Goal: Task Accomplishment & Management: Manage account settings

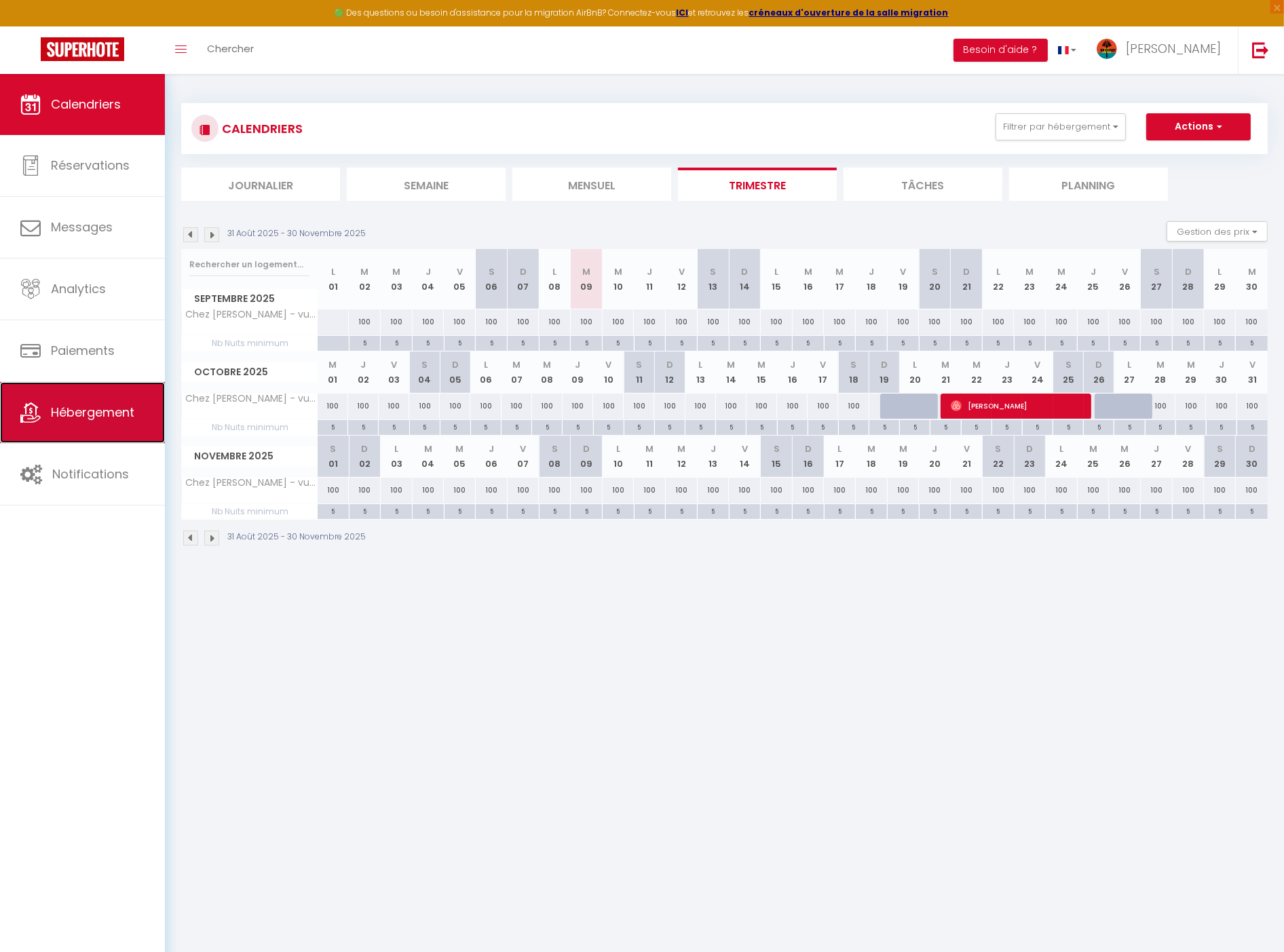
click at [105, 414] on span "Hébergement" at bounding box center [93, 412] width 84 height 17
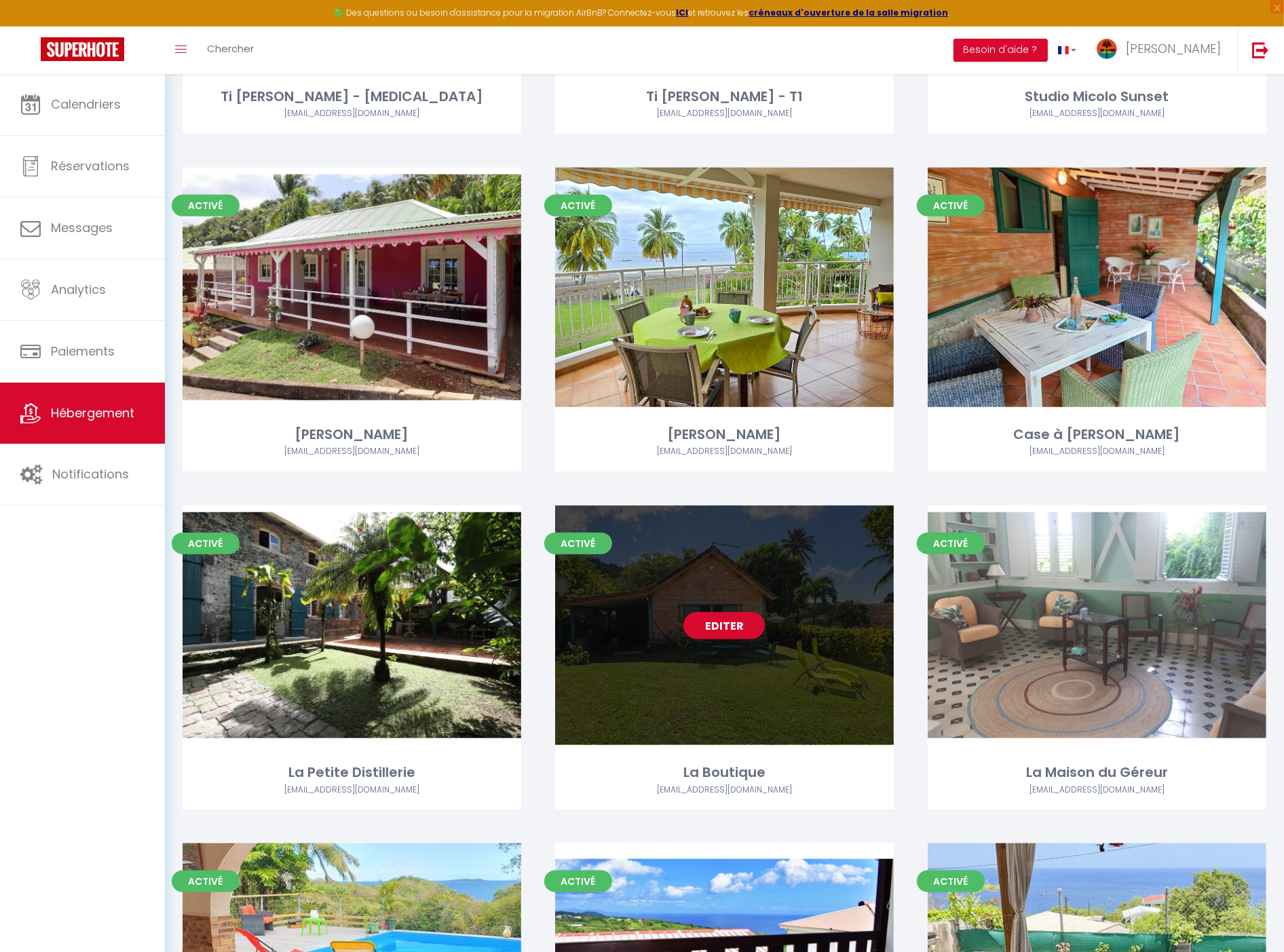
scroll to position [1357, 0]
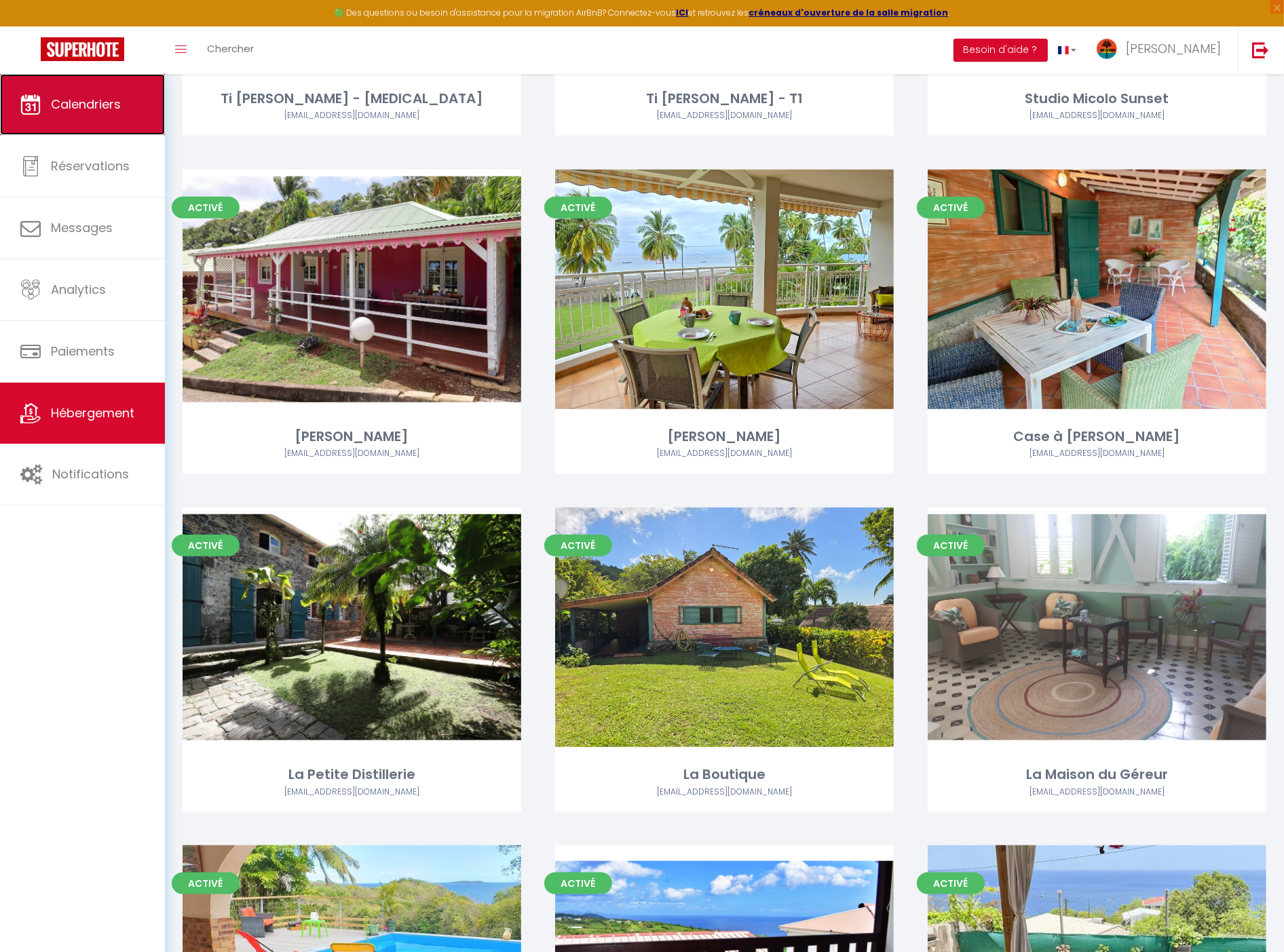
click at [136, 89] on link "Calendriers" at bounding box center [82, 105] width 165 height 61
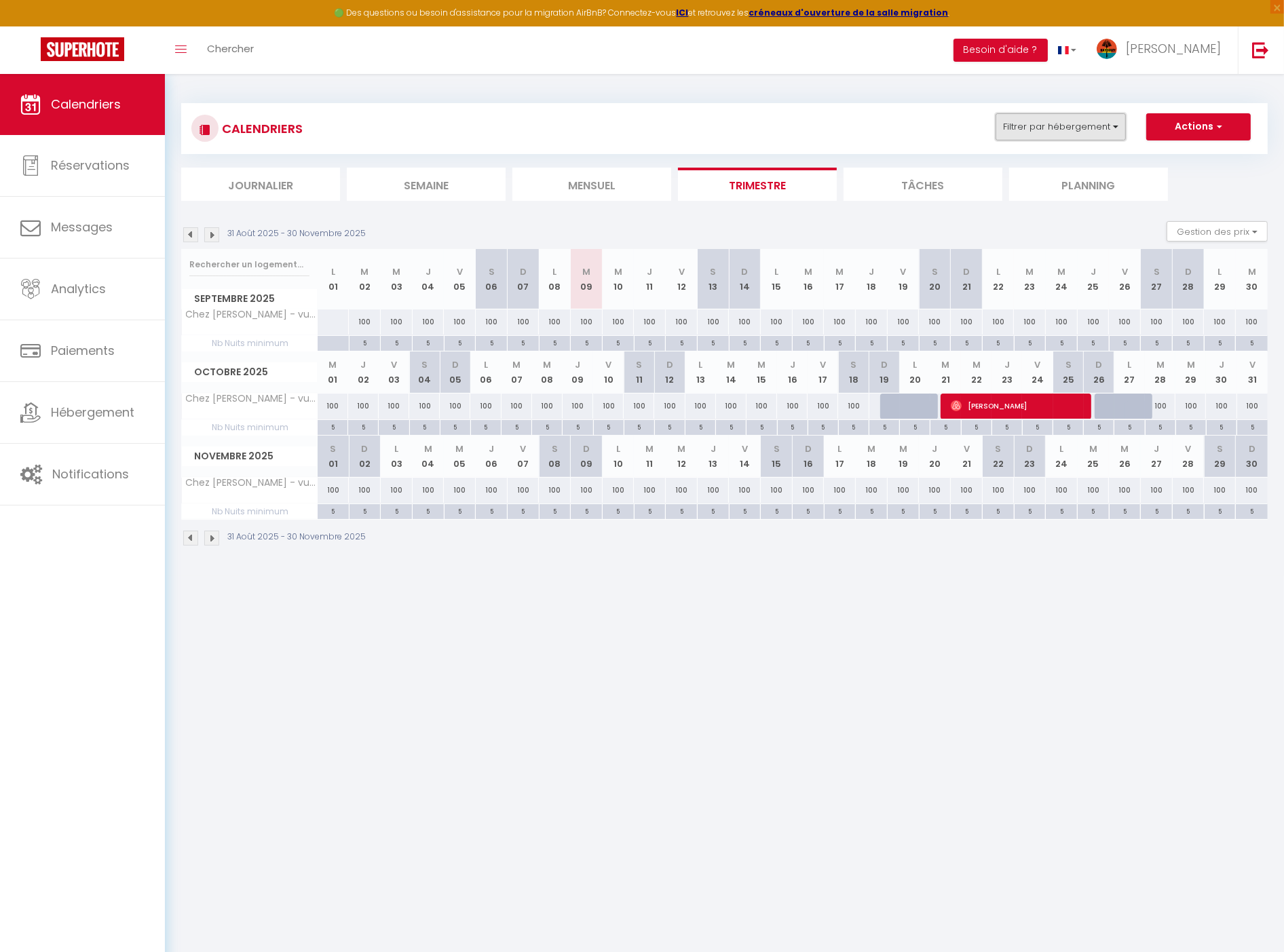
click at [1053, 123] on button "Filtrer par hébergement" at bounding box center [1061, 127] width 131 height 27
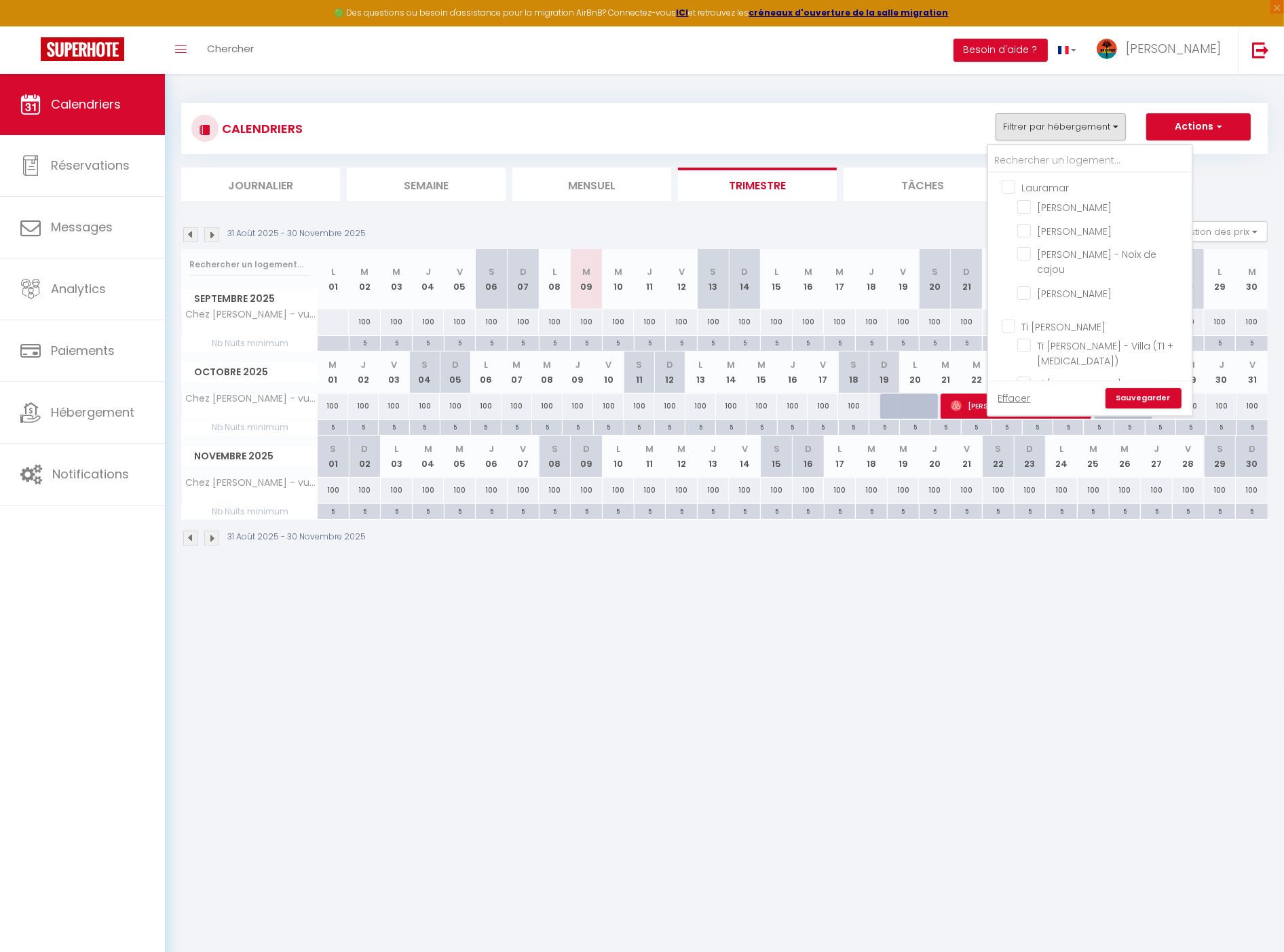
click at [1047, 184] on input "Lauramar" at bounding box center [1103, 187] width 204 height 13
checkbox input "true"
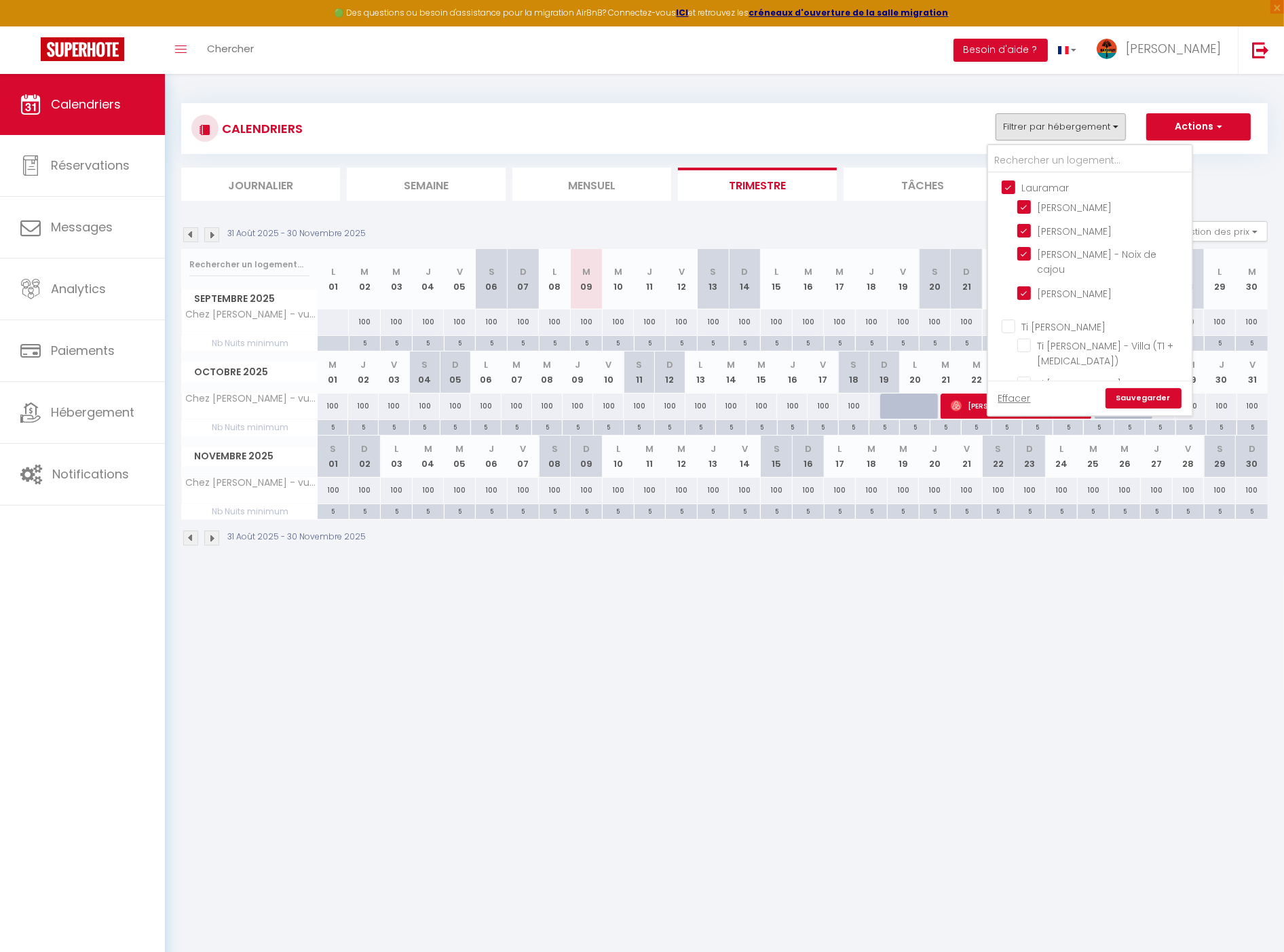
checkbox input "true"
checkbox input "false"
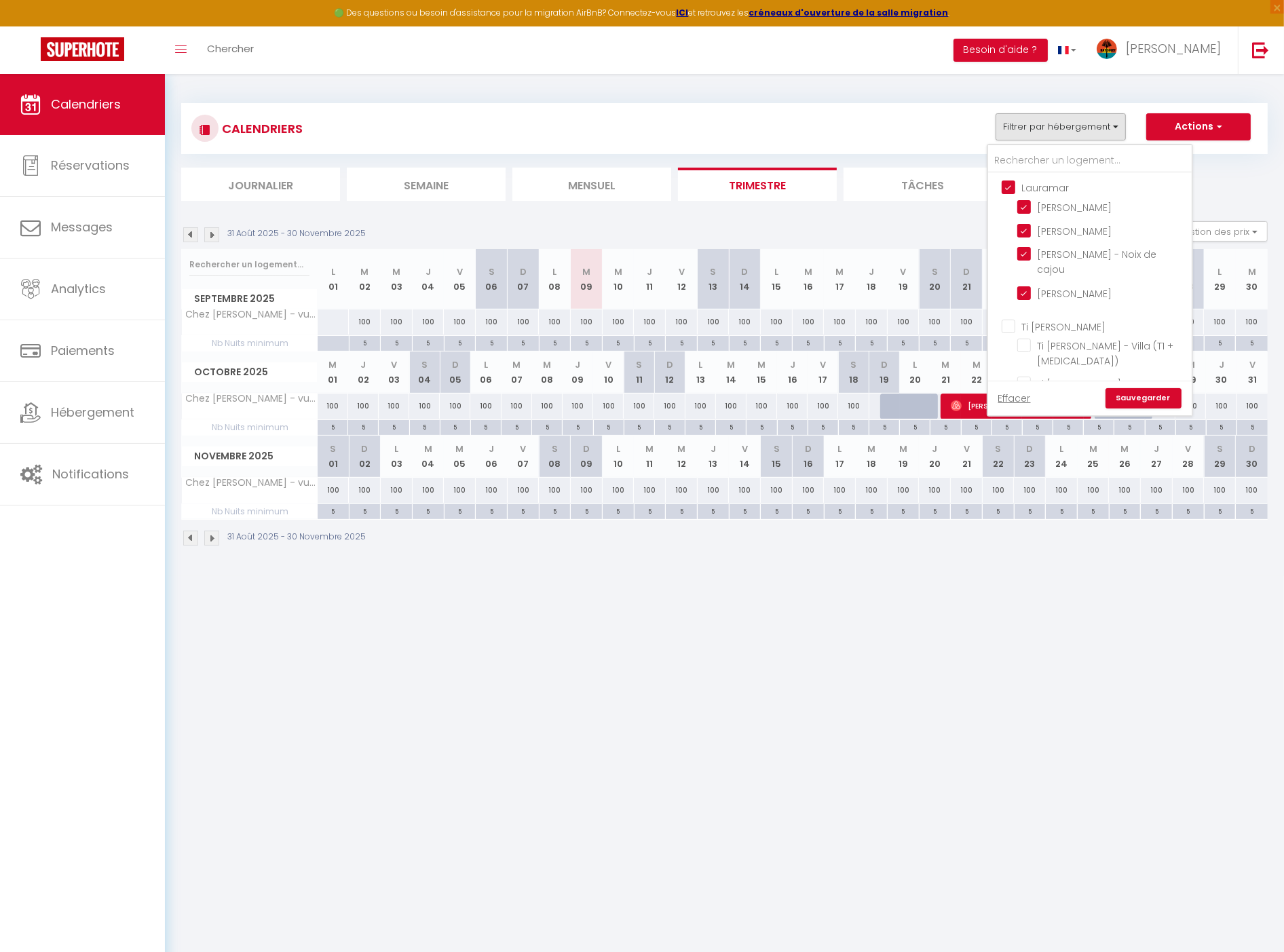
checkbox input "false"
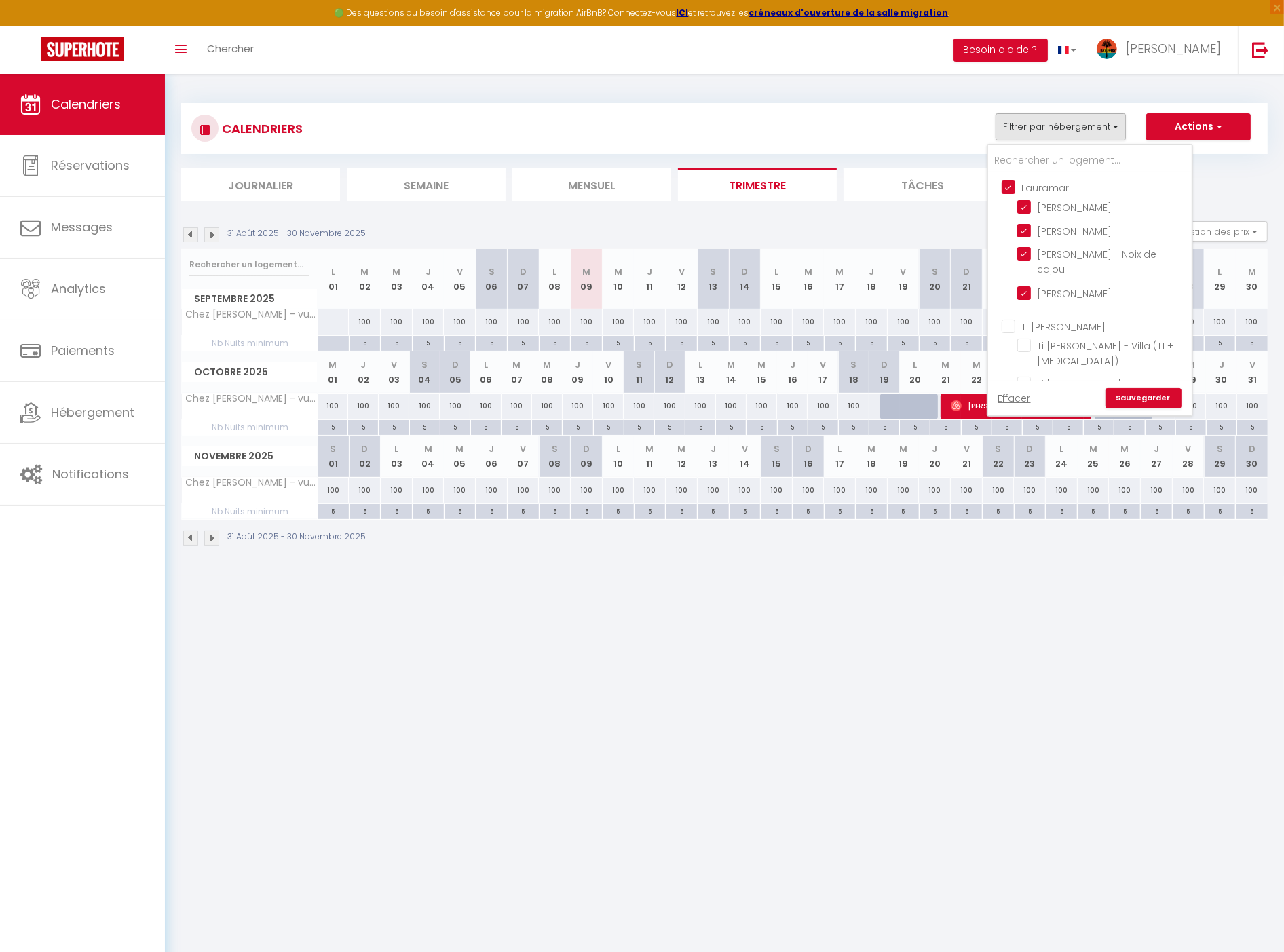
checkbox input "false"
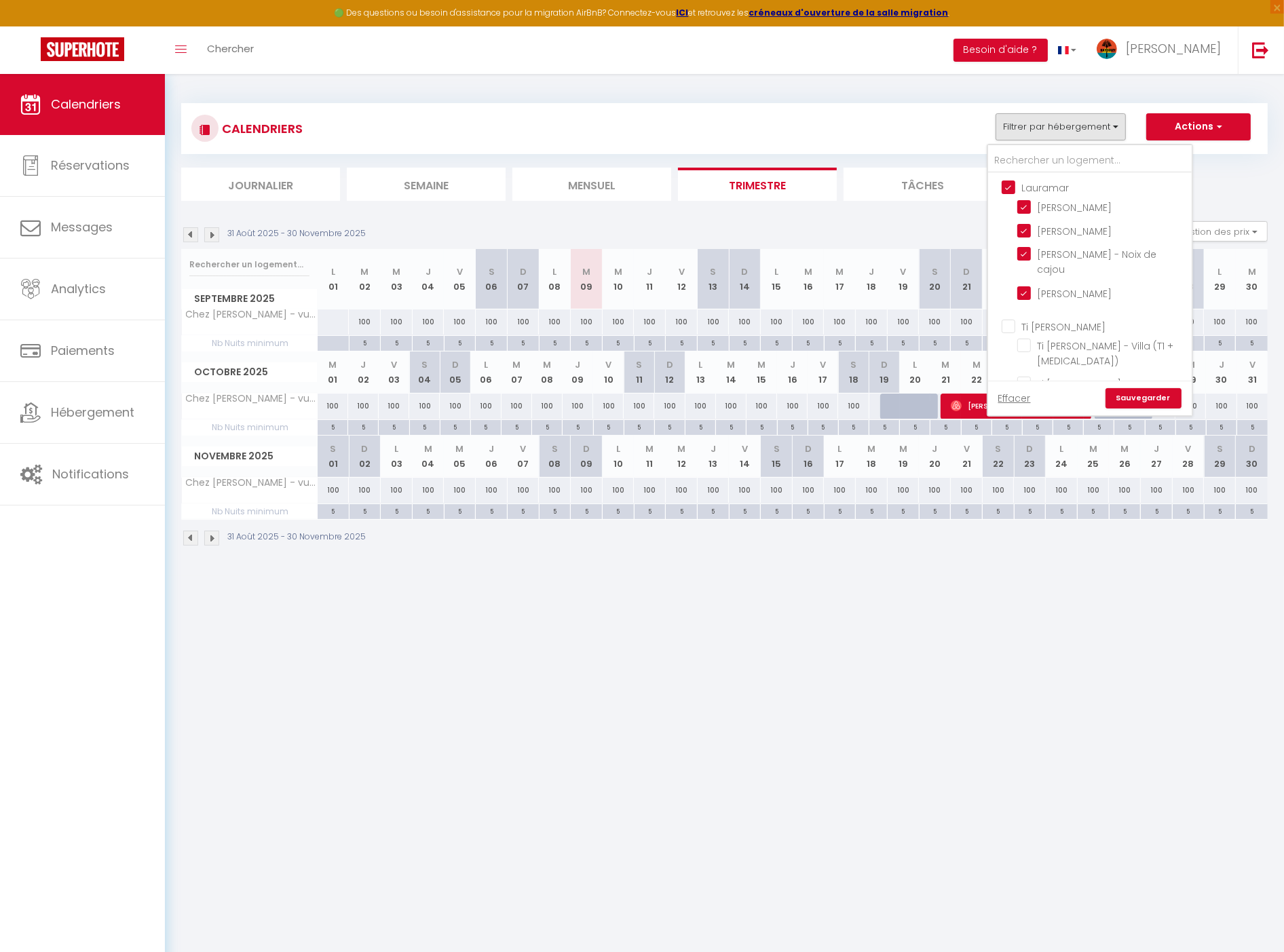
checkbox input "false"
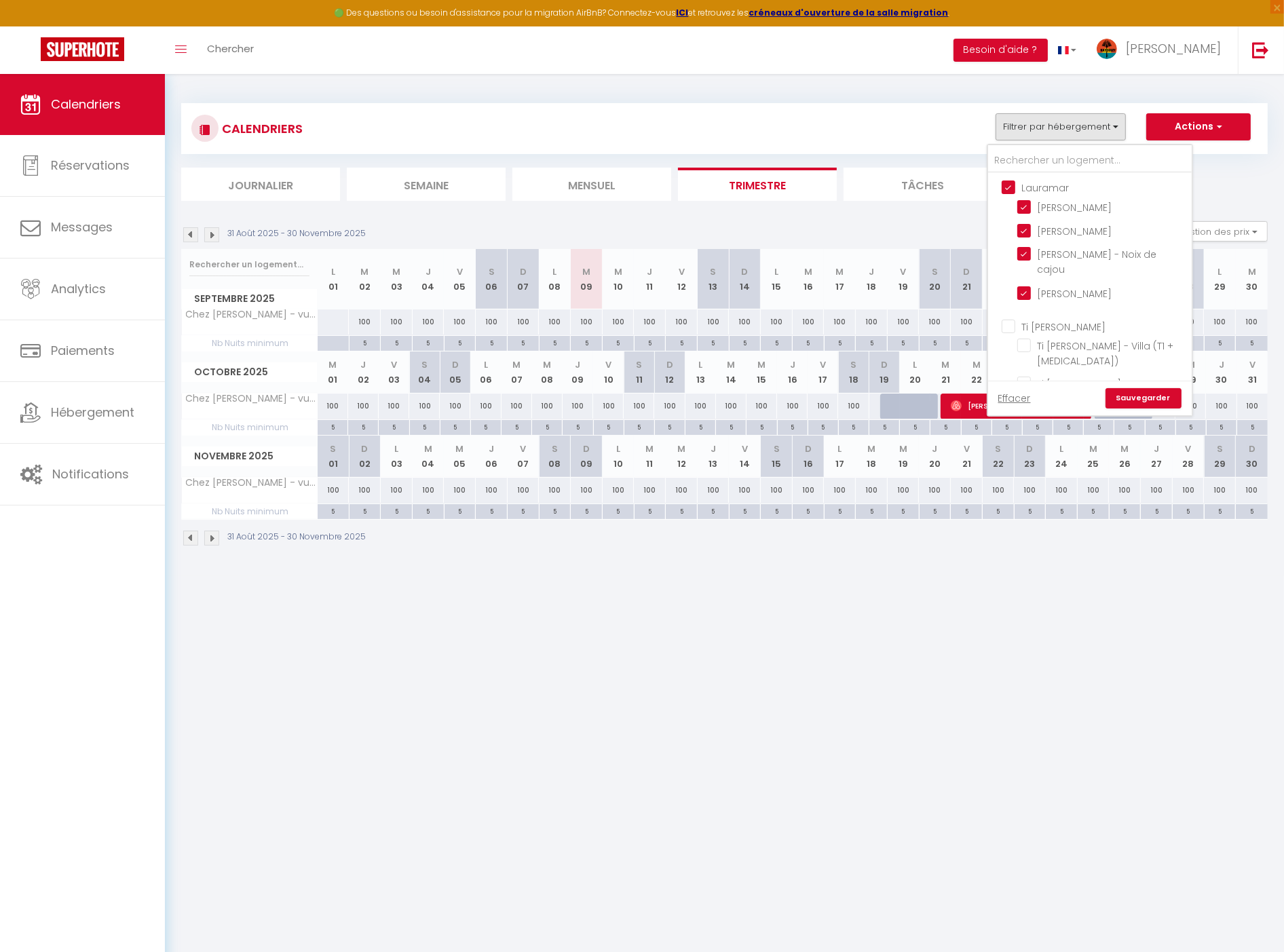
checkbox input "false"
click at [1143, 402] on link "Sauvegarder" at bounding box center [1144, 398] width 76 height 20
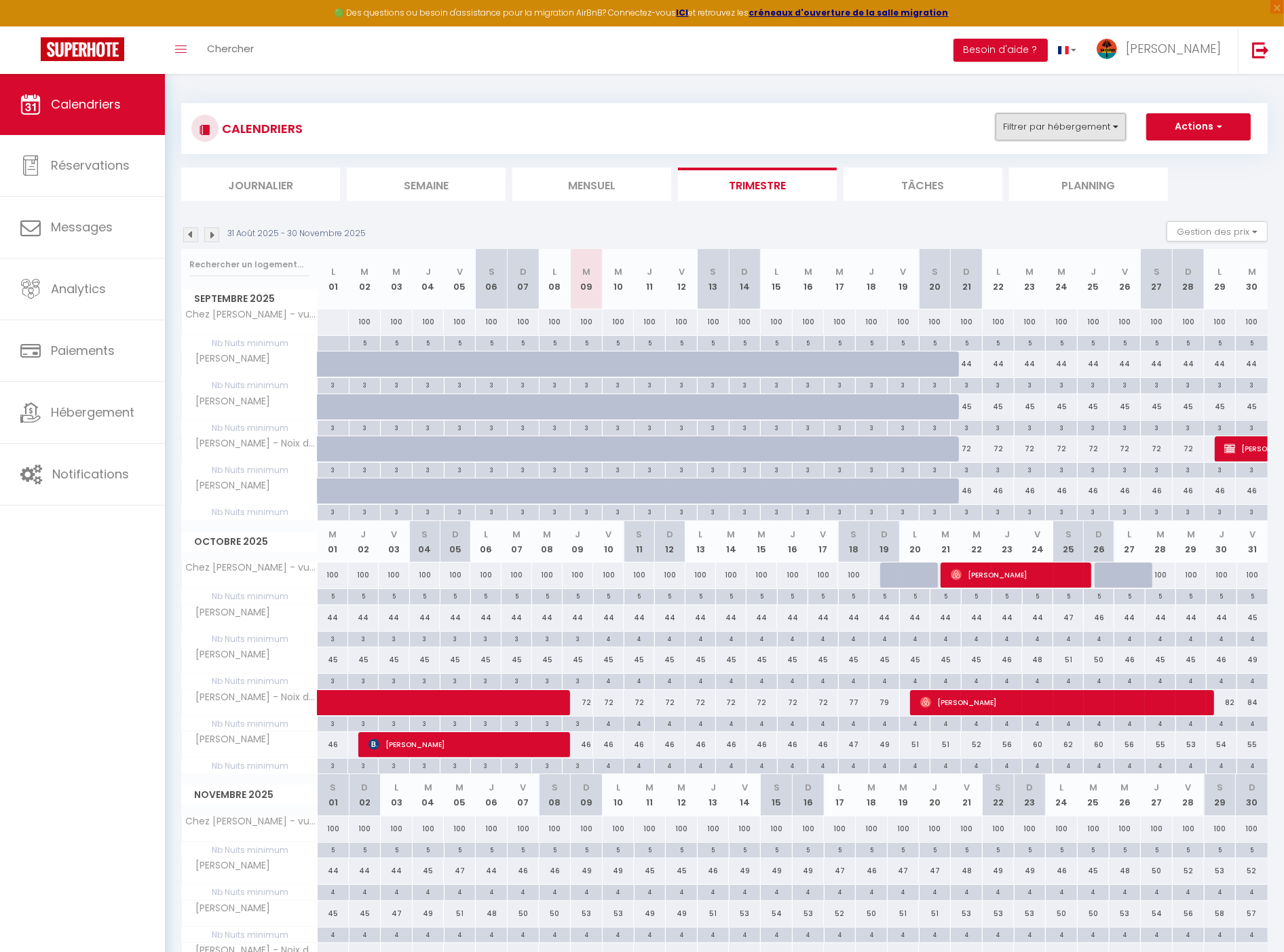
click at [1043, 119] on button "Filtrer par hébergement" at bounding box center [1061, 127] width 131 height 27
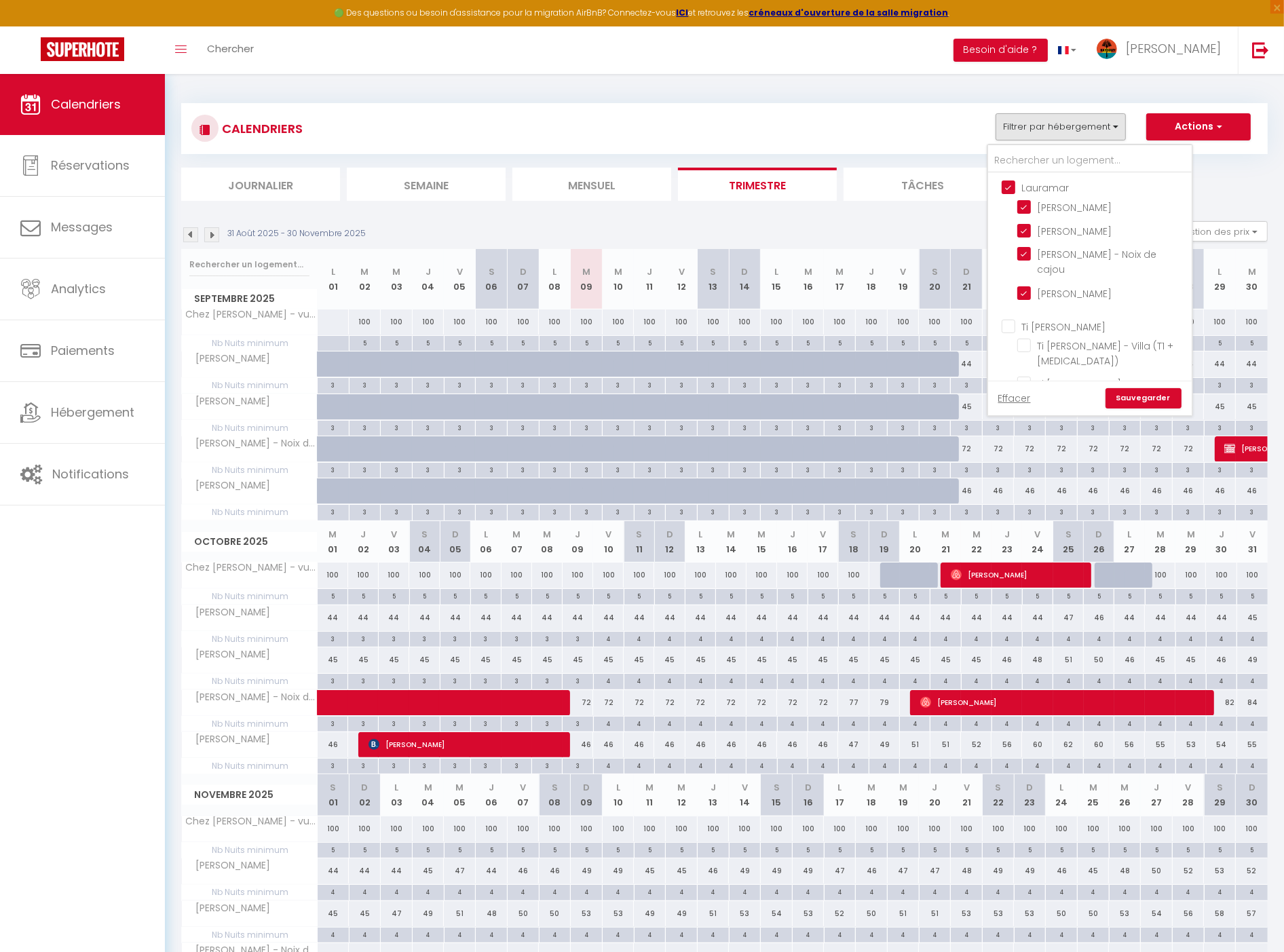
click at [1042, 181] on input "Lauramar" at bounding box center [1103, 187] width 204 height 13
checkbox input "false"
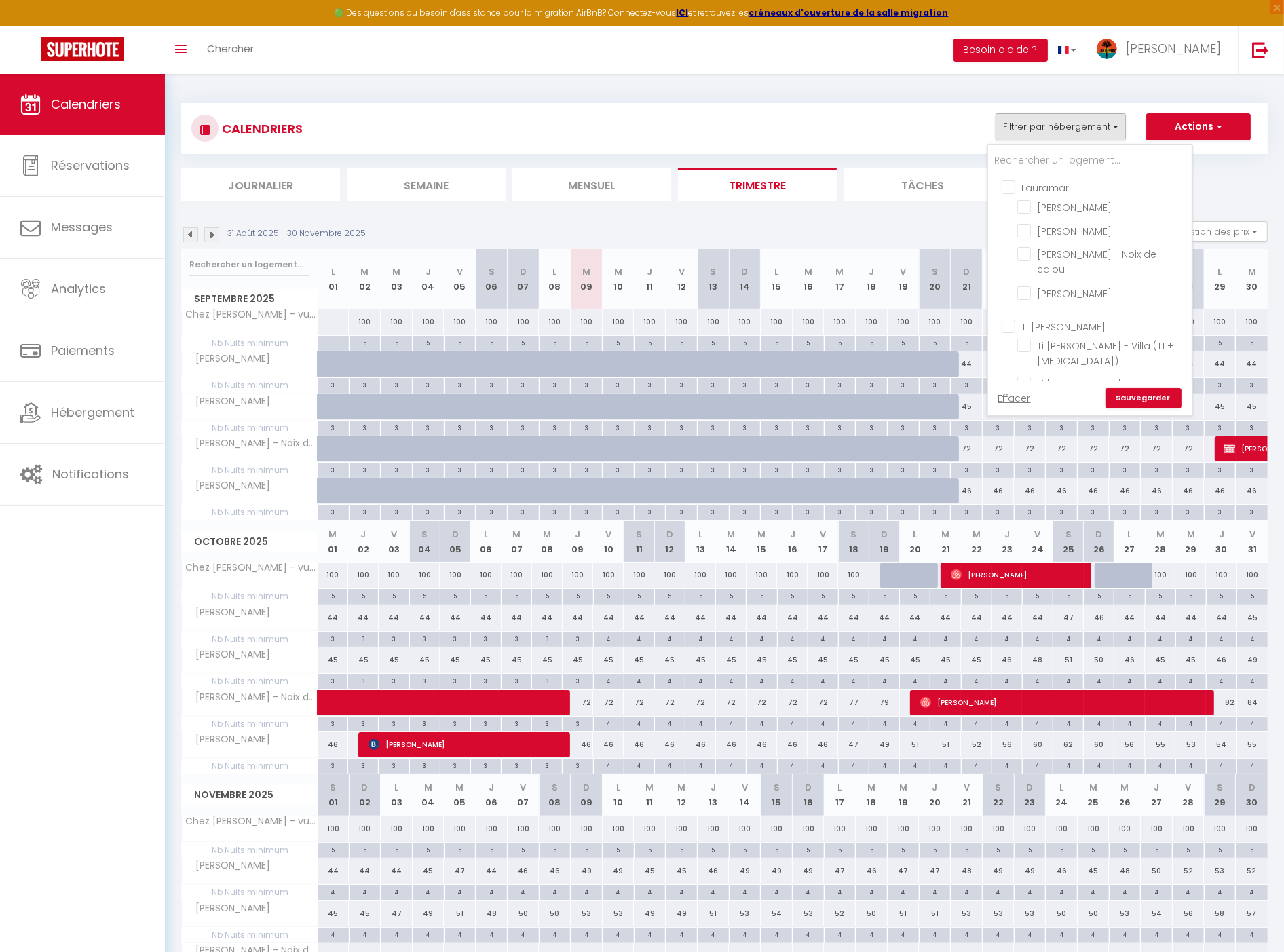
checkbox input "false"
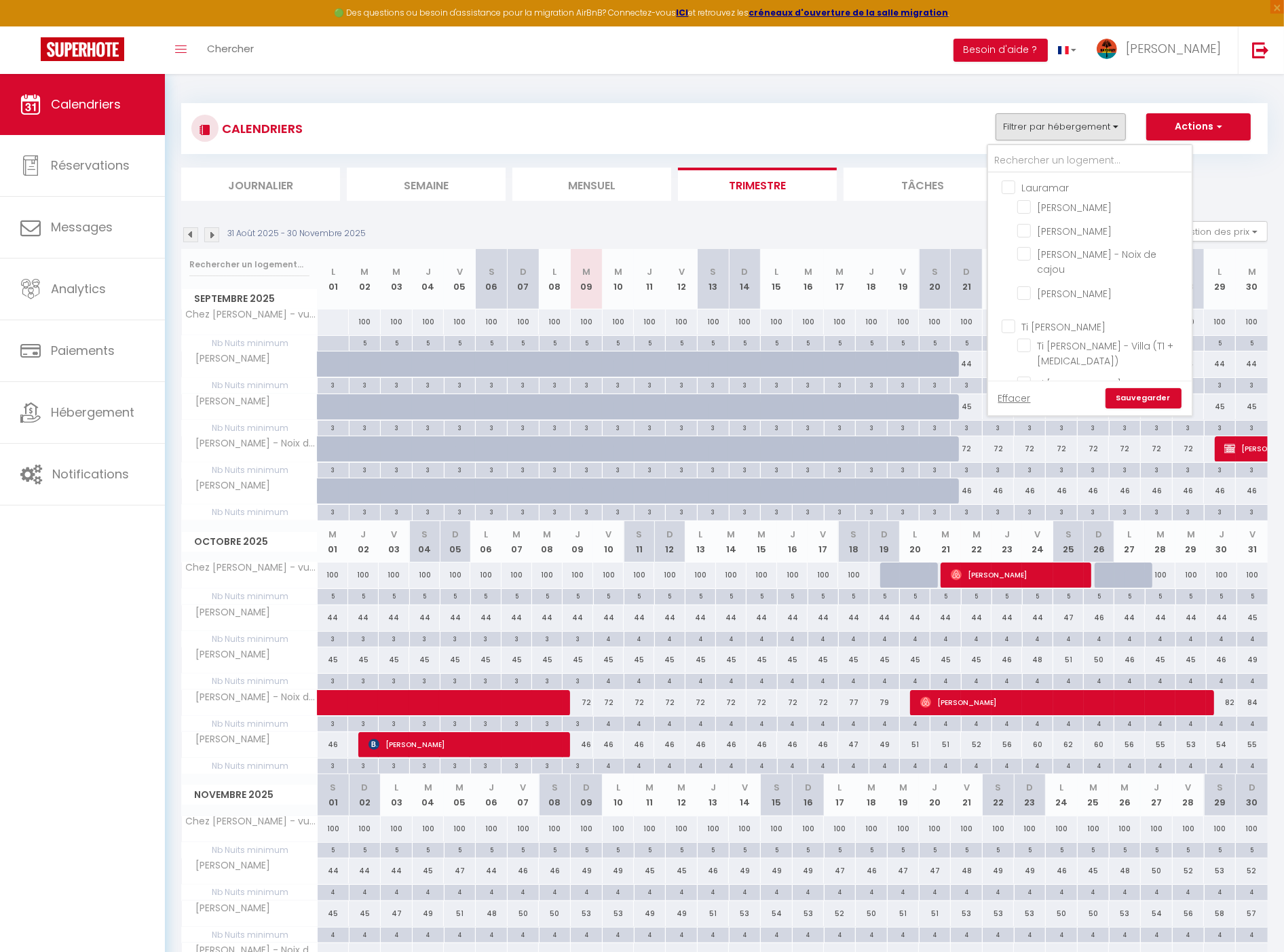
checkbox input "false"
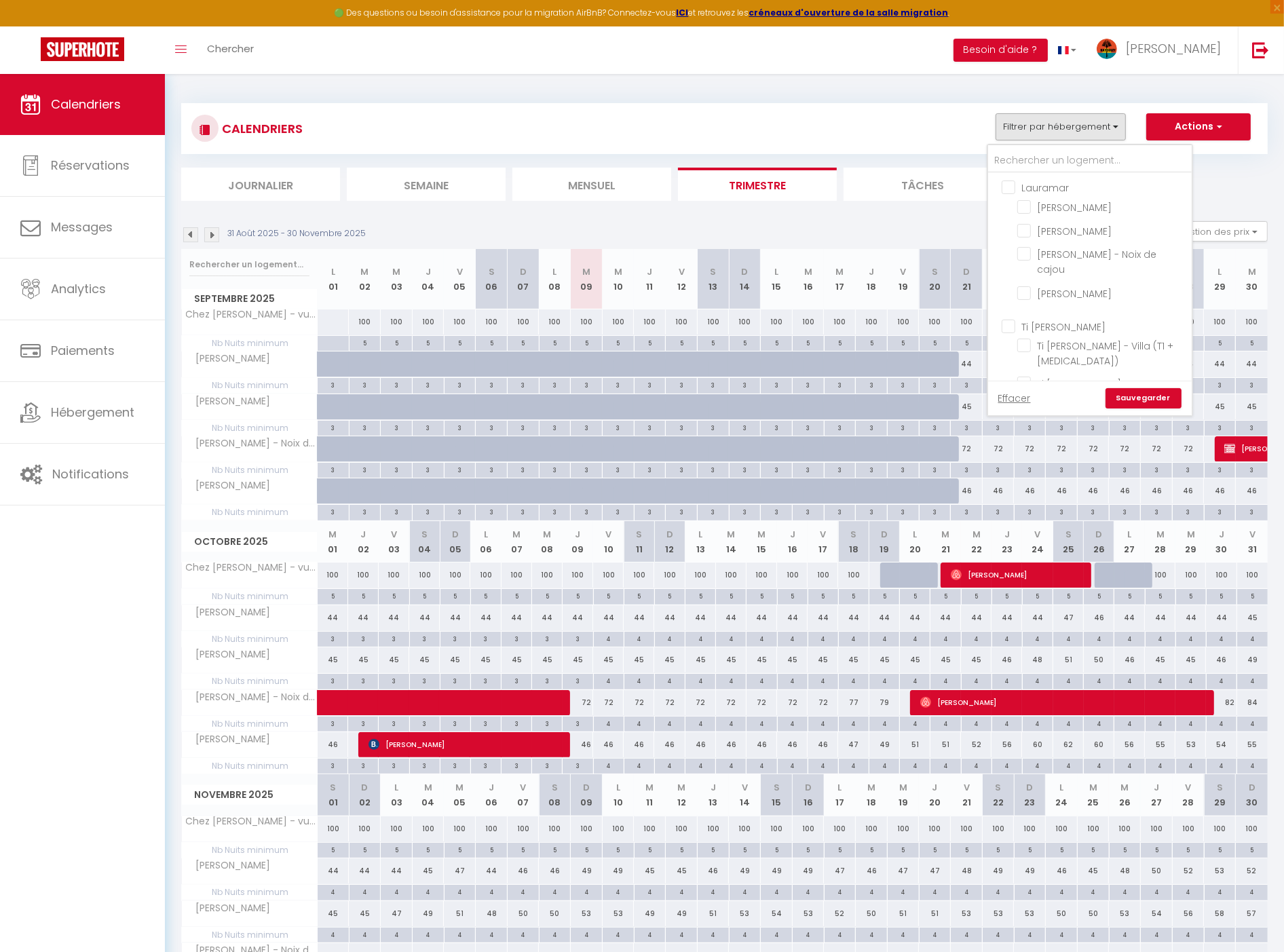
checkbox input "false"
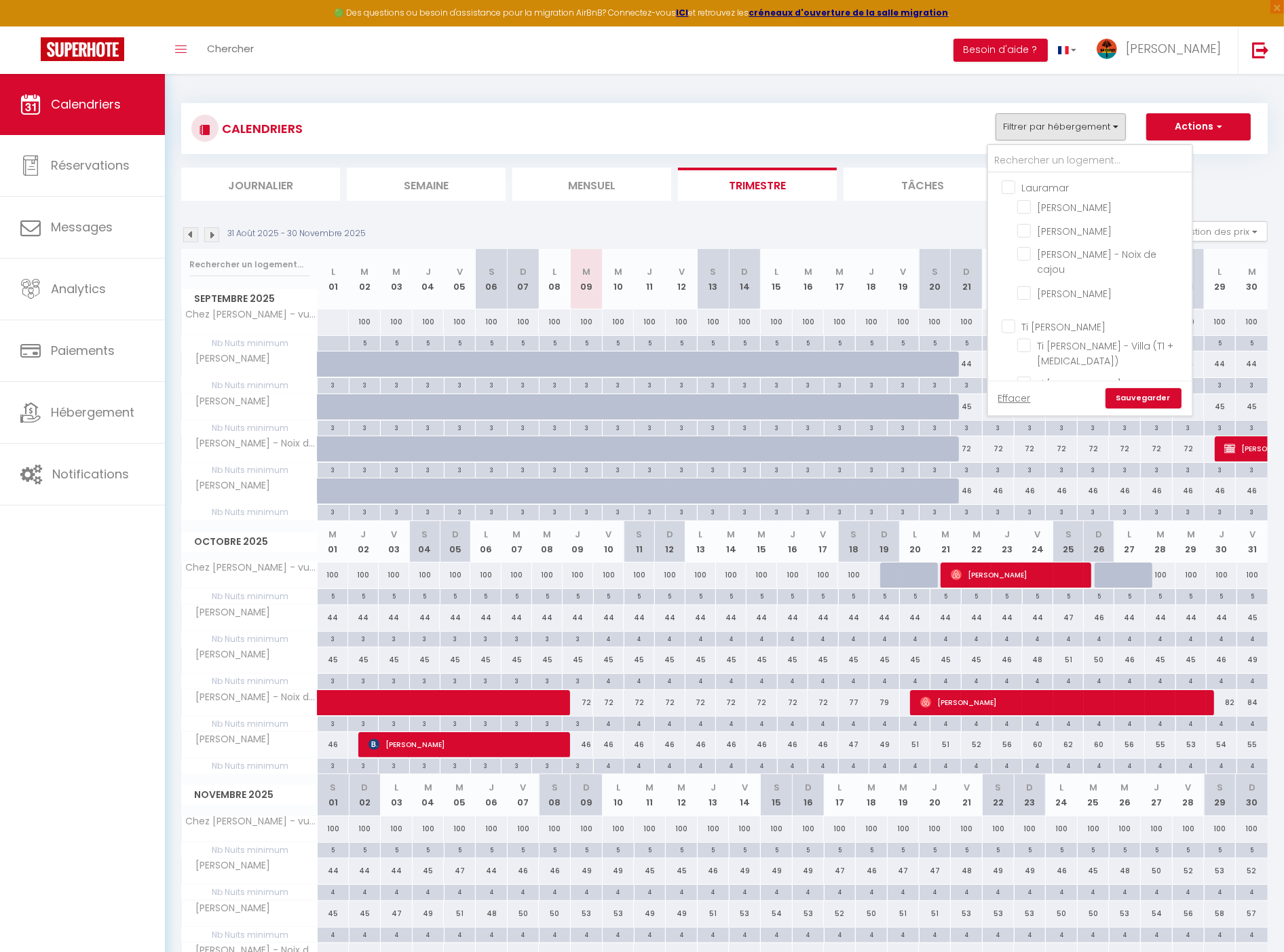
checkbox input "false"
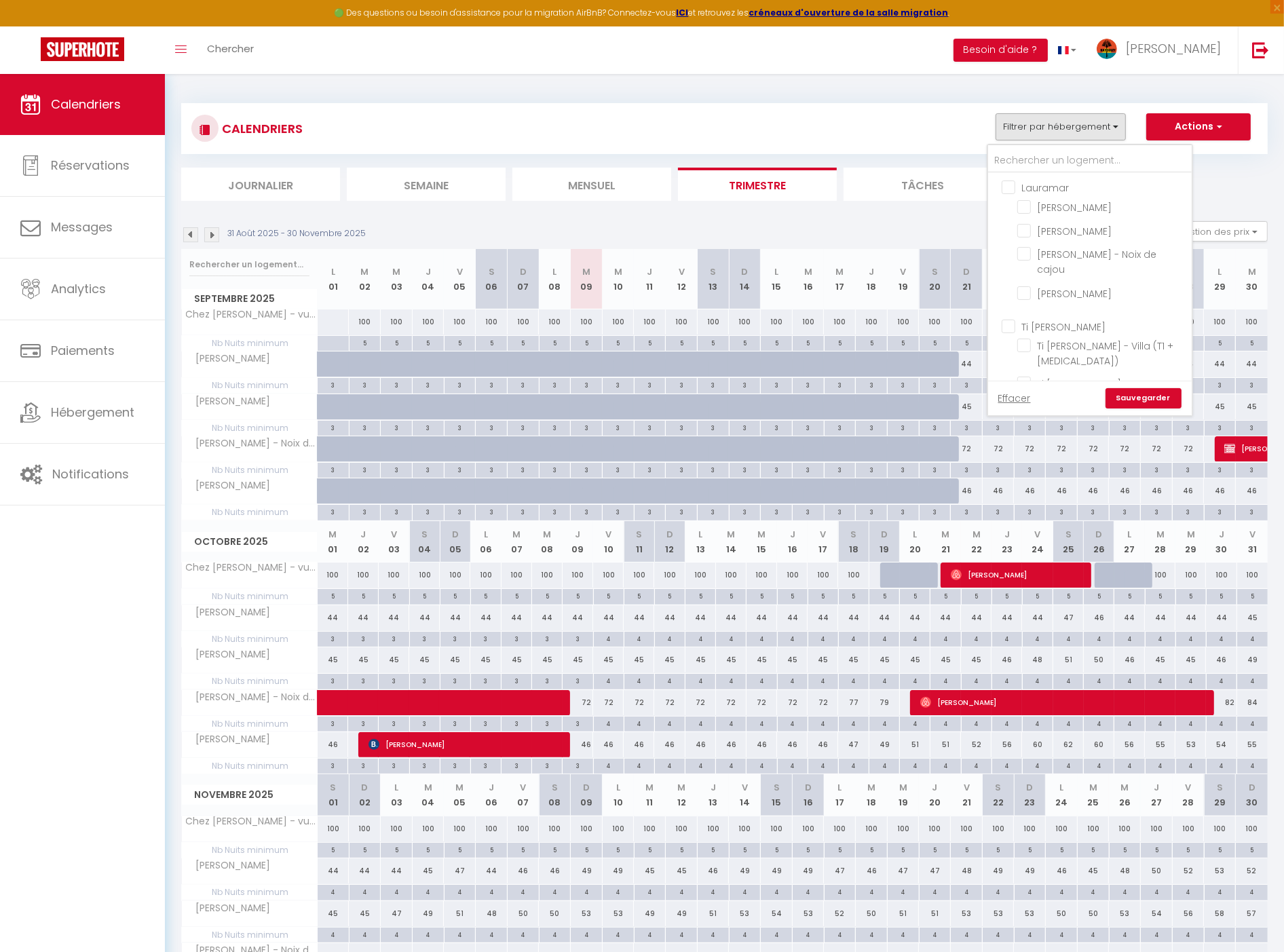
checkbox input "false"
click at [1072, 225] on input "Villa Perle" at bounding box center [1102, 231] width 169 height 13
checkbox input "true"
checkbox input "false"
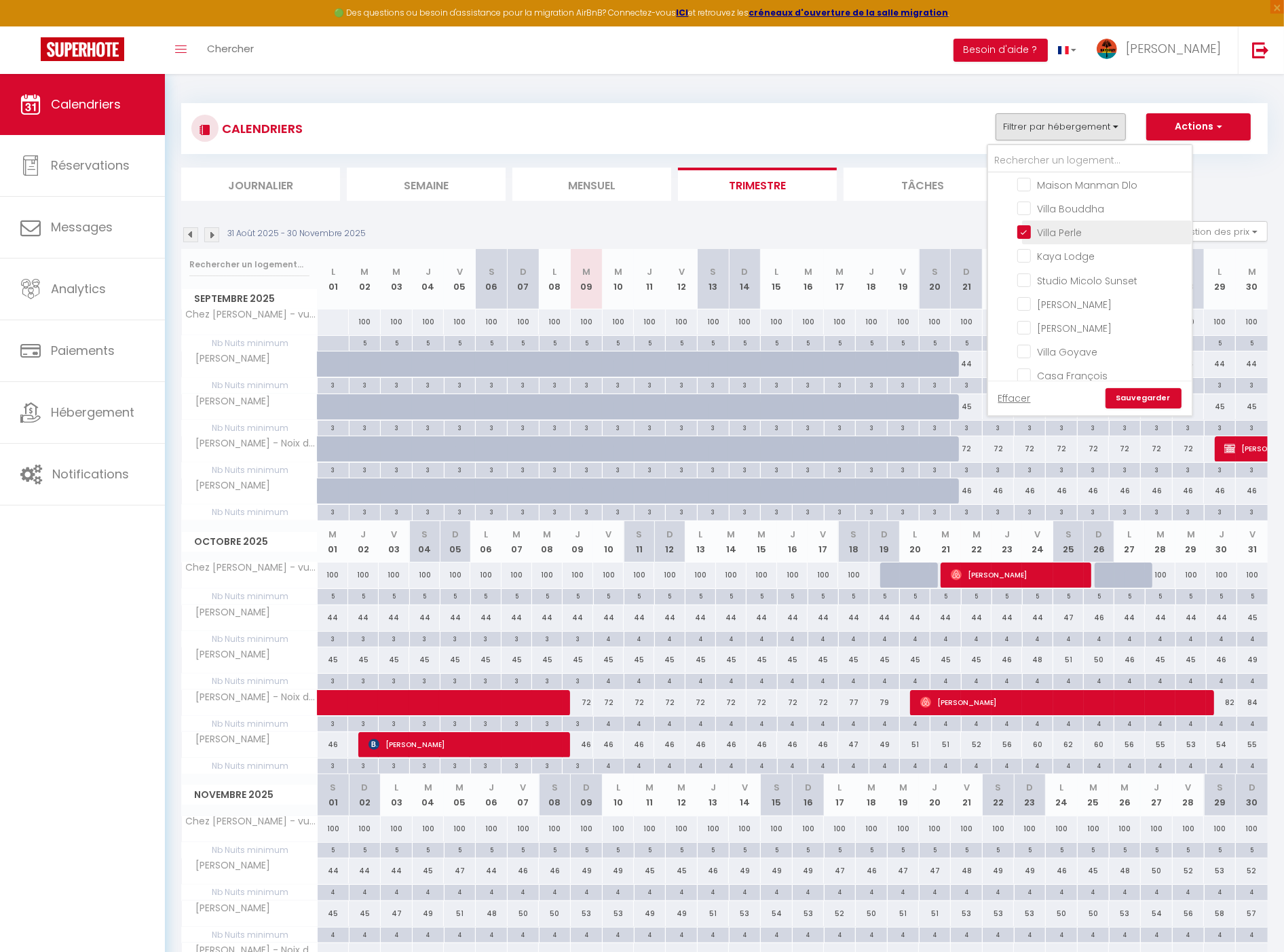
checkbox input "false"
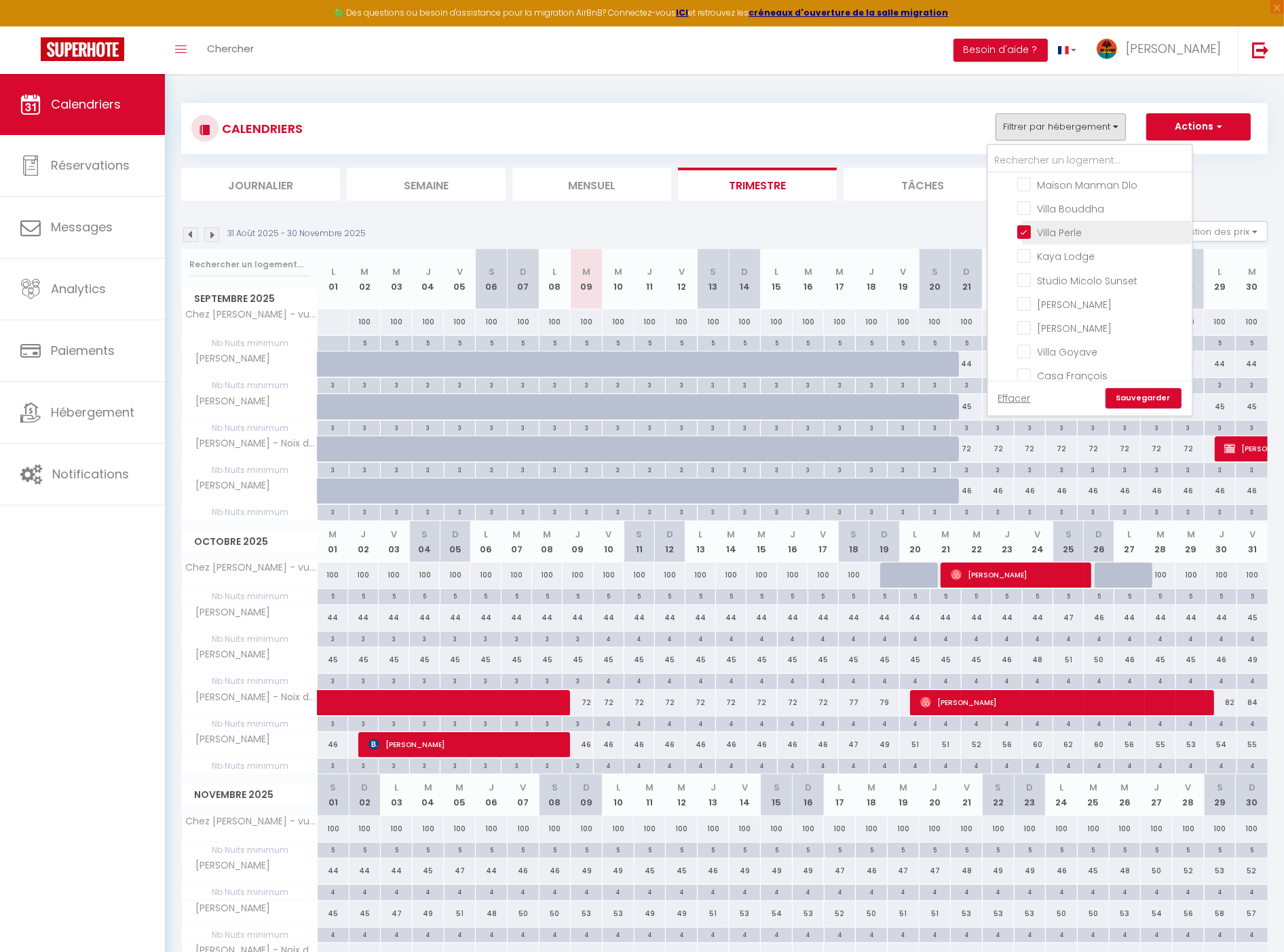
checkbox input "false"
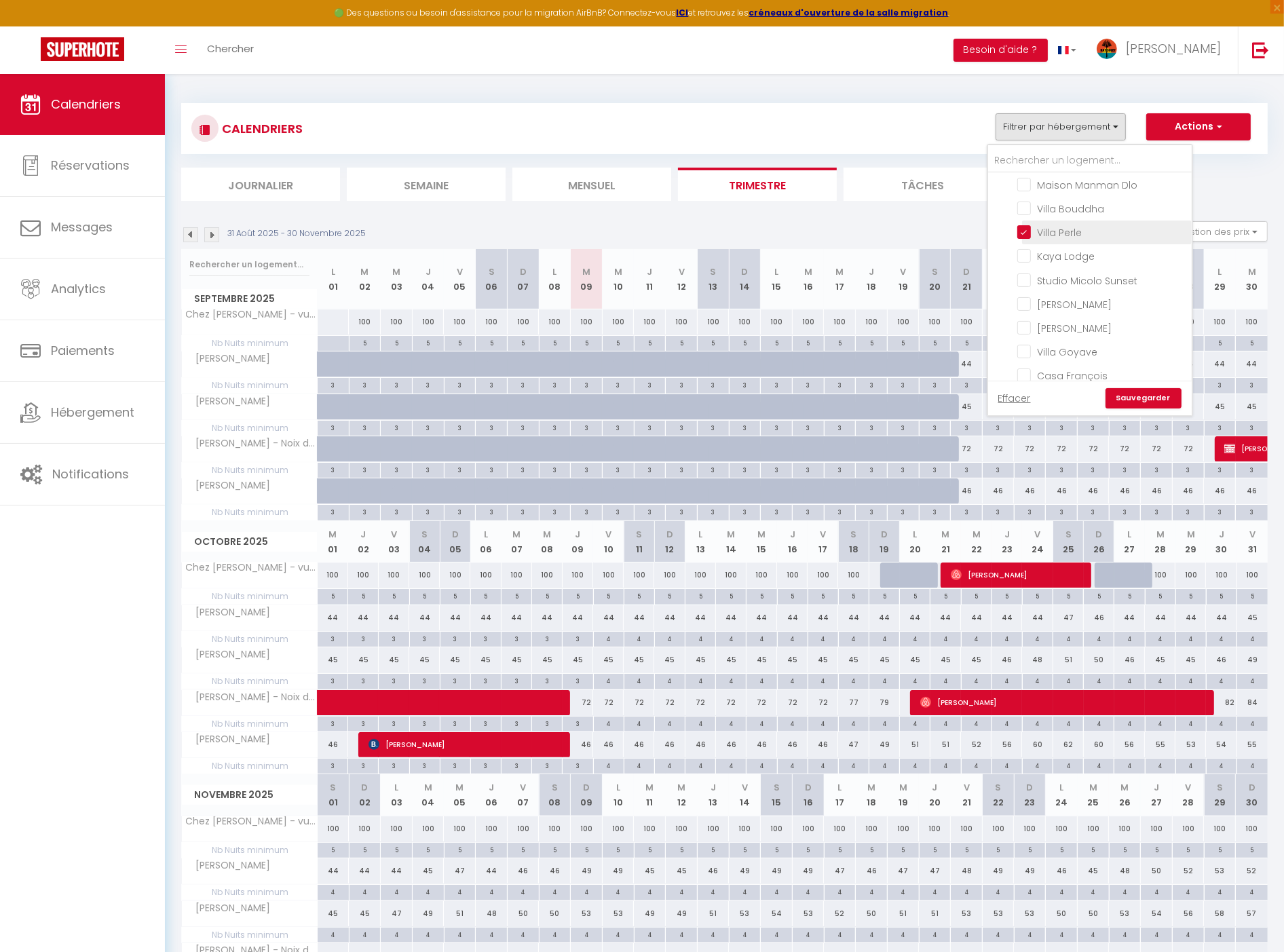
checkbox input "false"
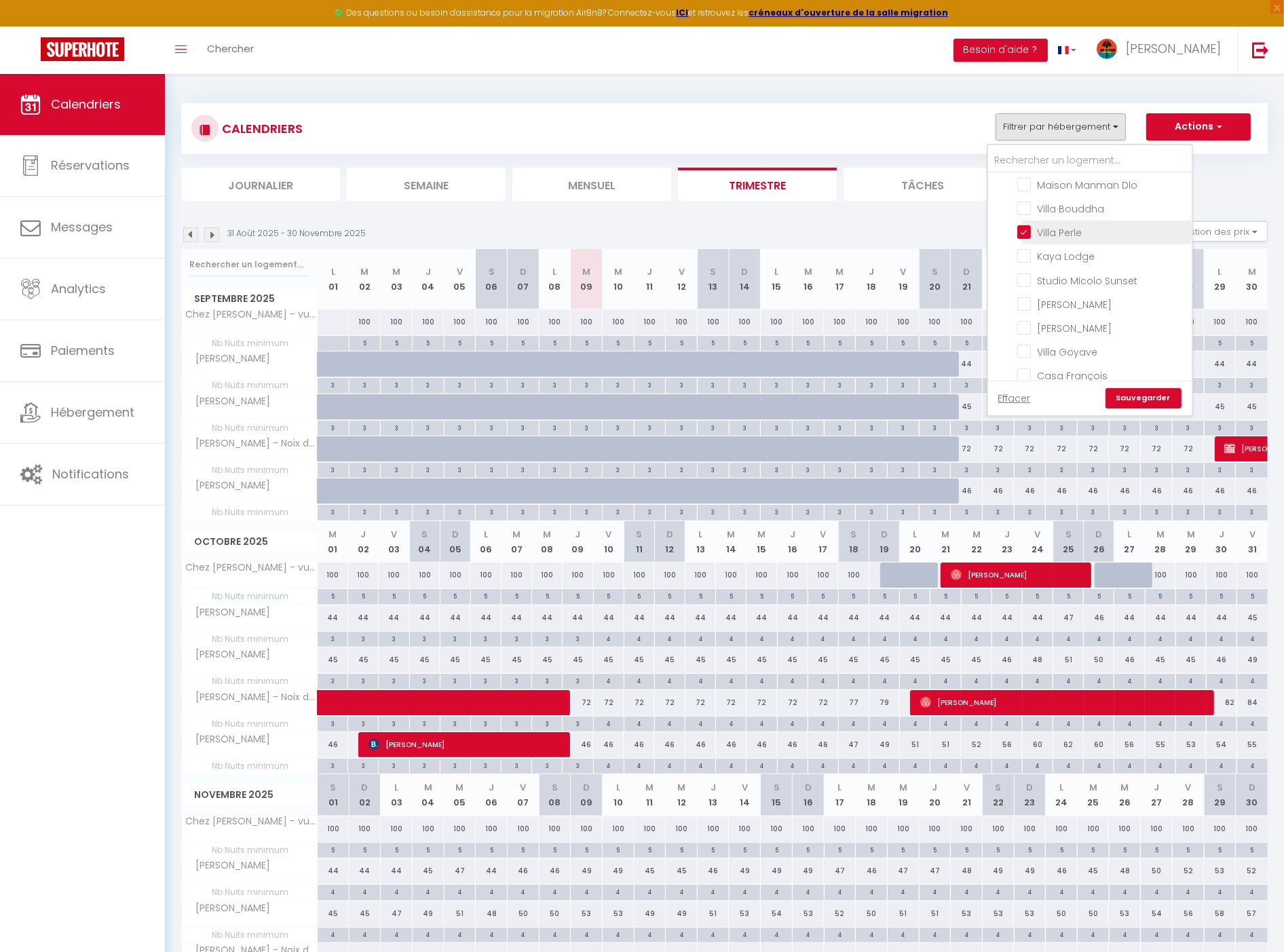
checkbox input "false"
click at [1093, 392] on input "Chez [PERSON_NAME] - vue panoramique" at bounding box center [1102, 399] width 169 height 13
checkbox input "false"
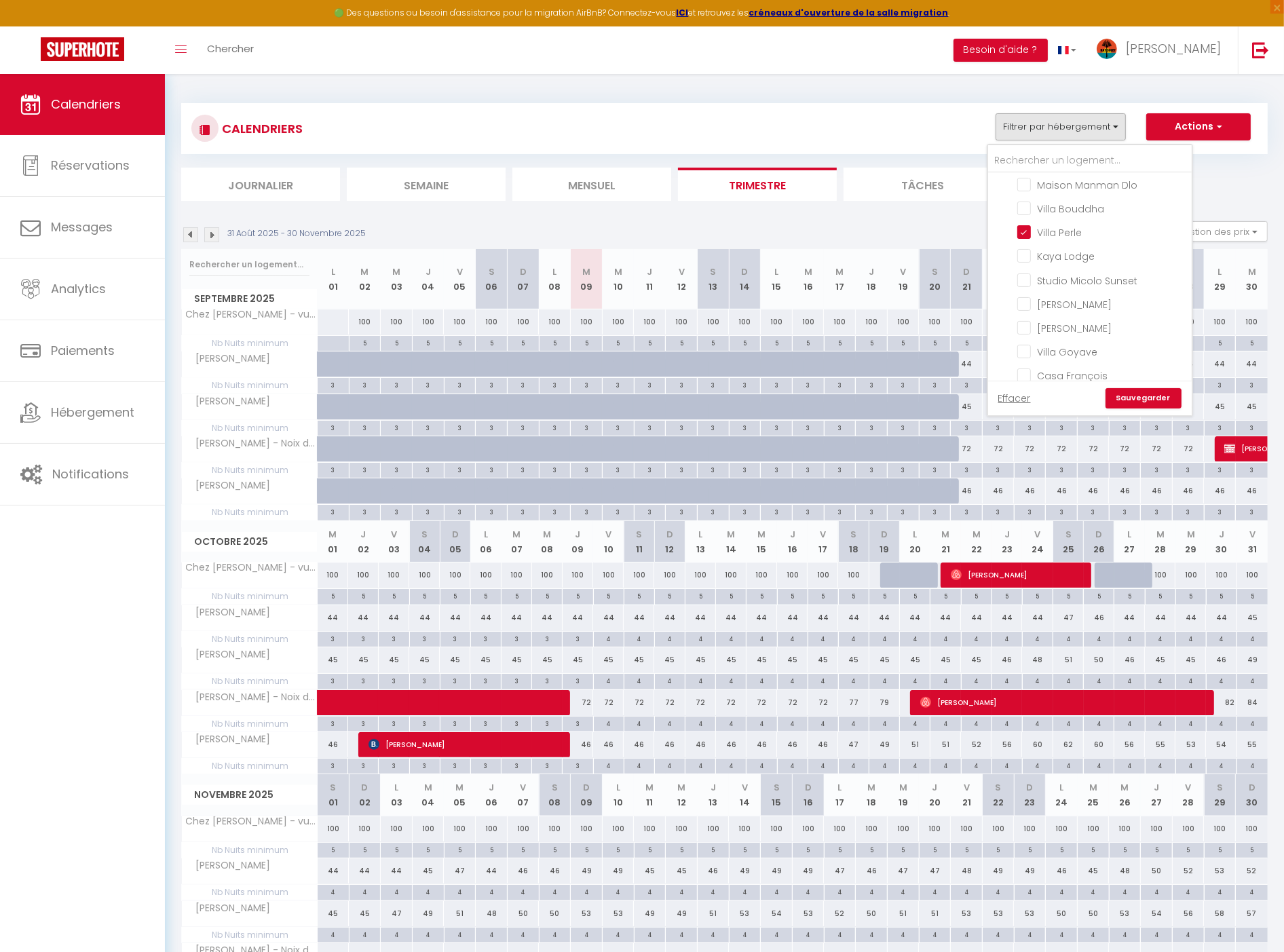
click at [1161, 394] on link "Sauvegarder" at bounding box center [1144, 398] width 76 height 20
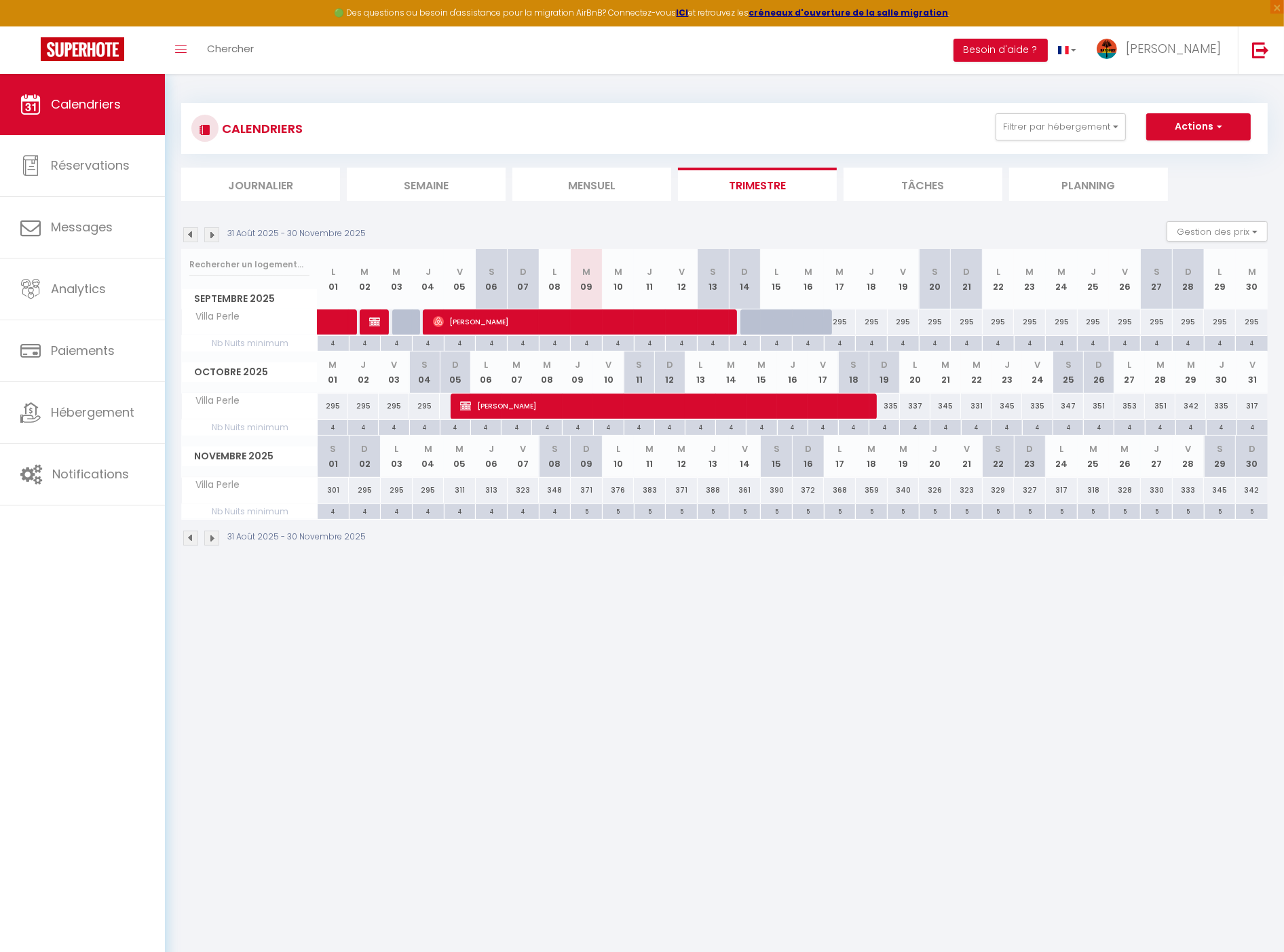
click at [213, 231] on img at bounding box center [212, 235] width 15 height 15
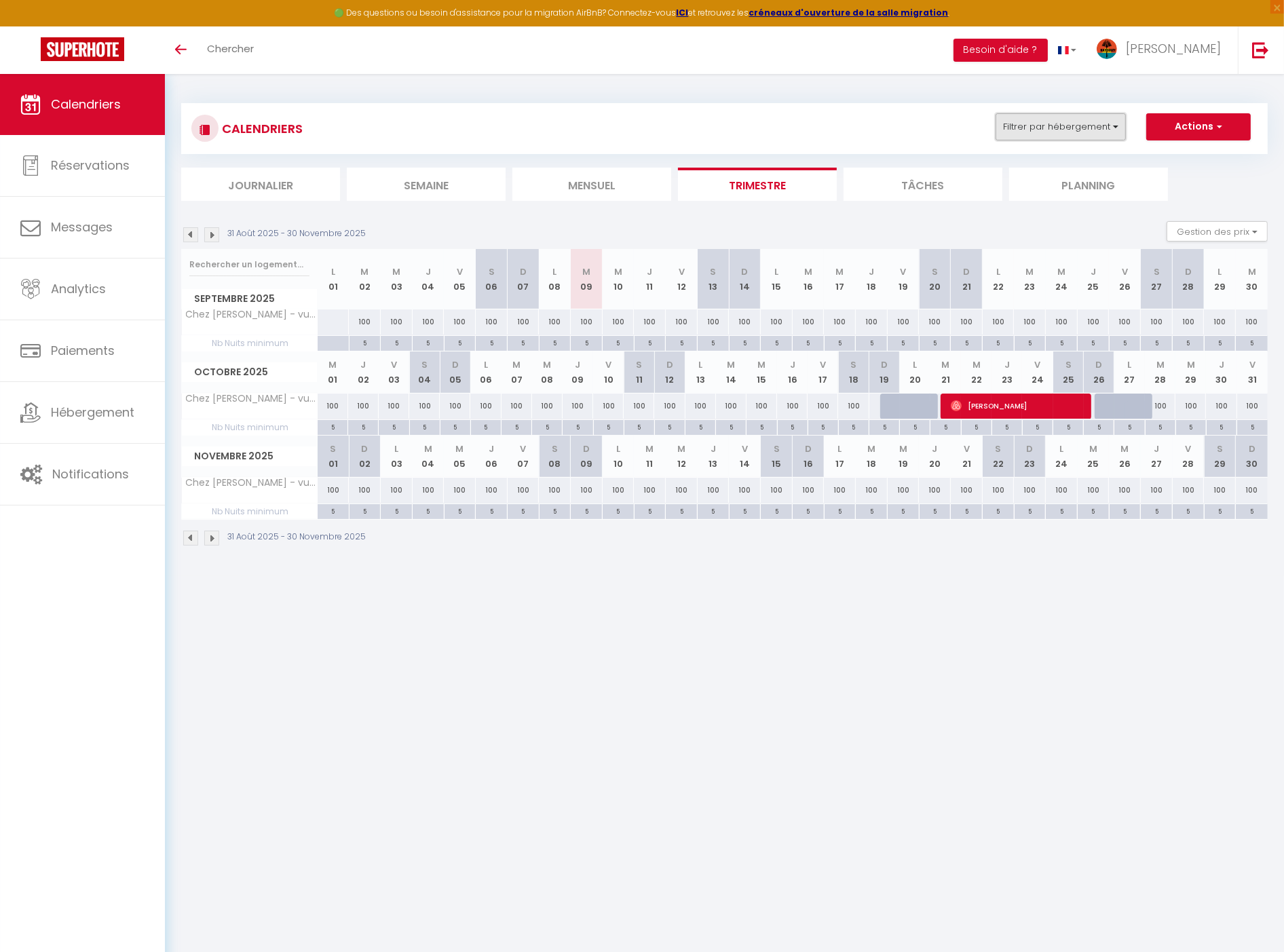
click at [1065, 124] on button "Filtrer par hébergement" at bounding box center [1061, 127] width 131 height 27
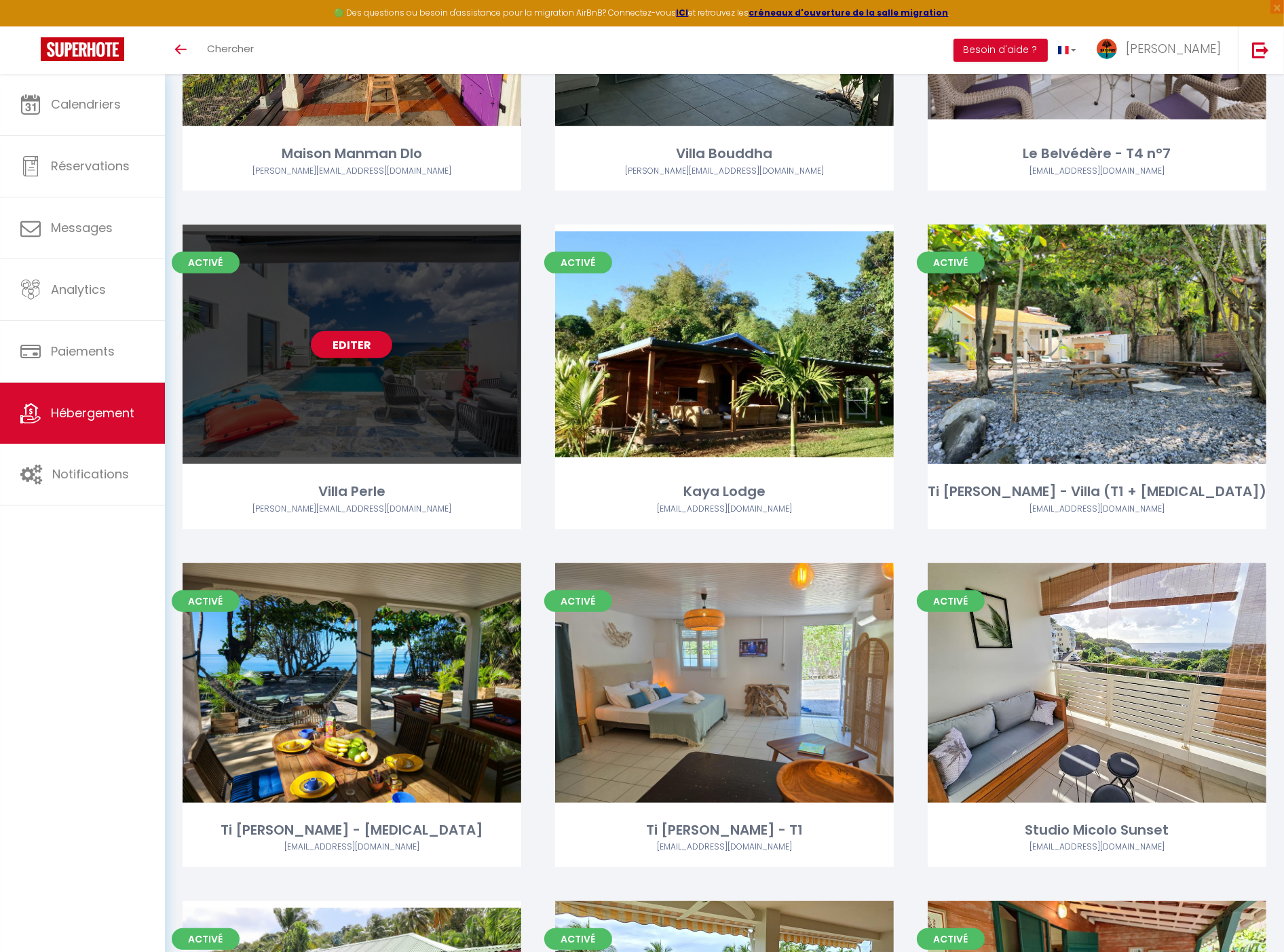
scroll to position [623, 0]
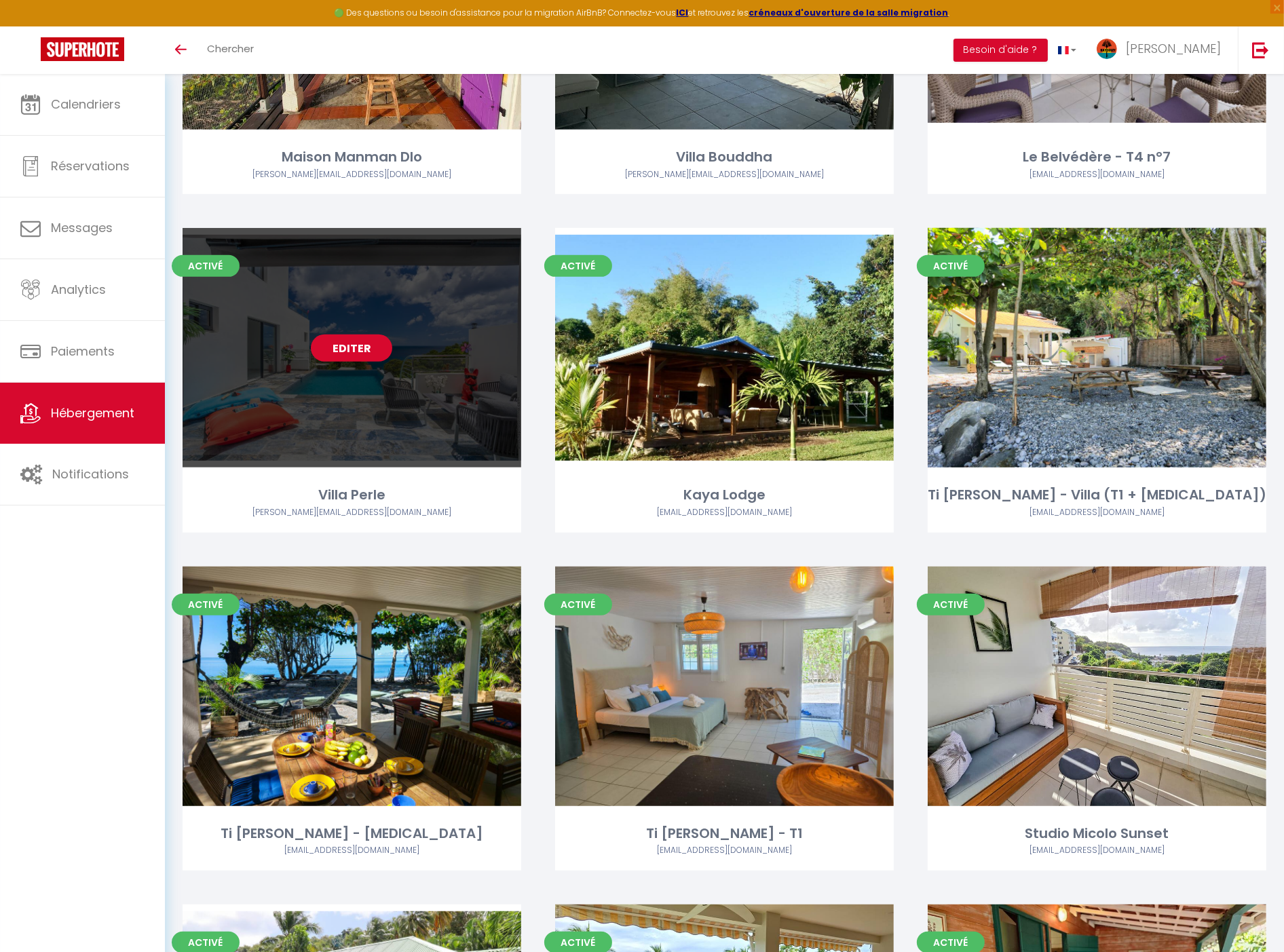
click at [364, 342] on link "Editer" at bounding box center [351, 348] width 81 height 27
click at [360, 355] on link "Editer" at bounding box center [351, 348] width 81 height 27
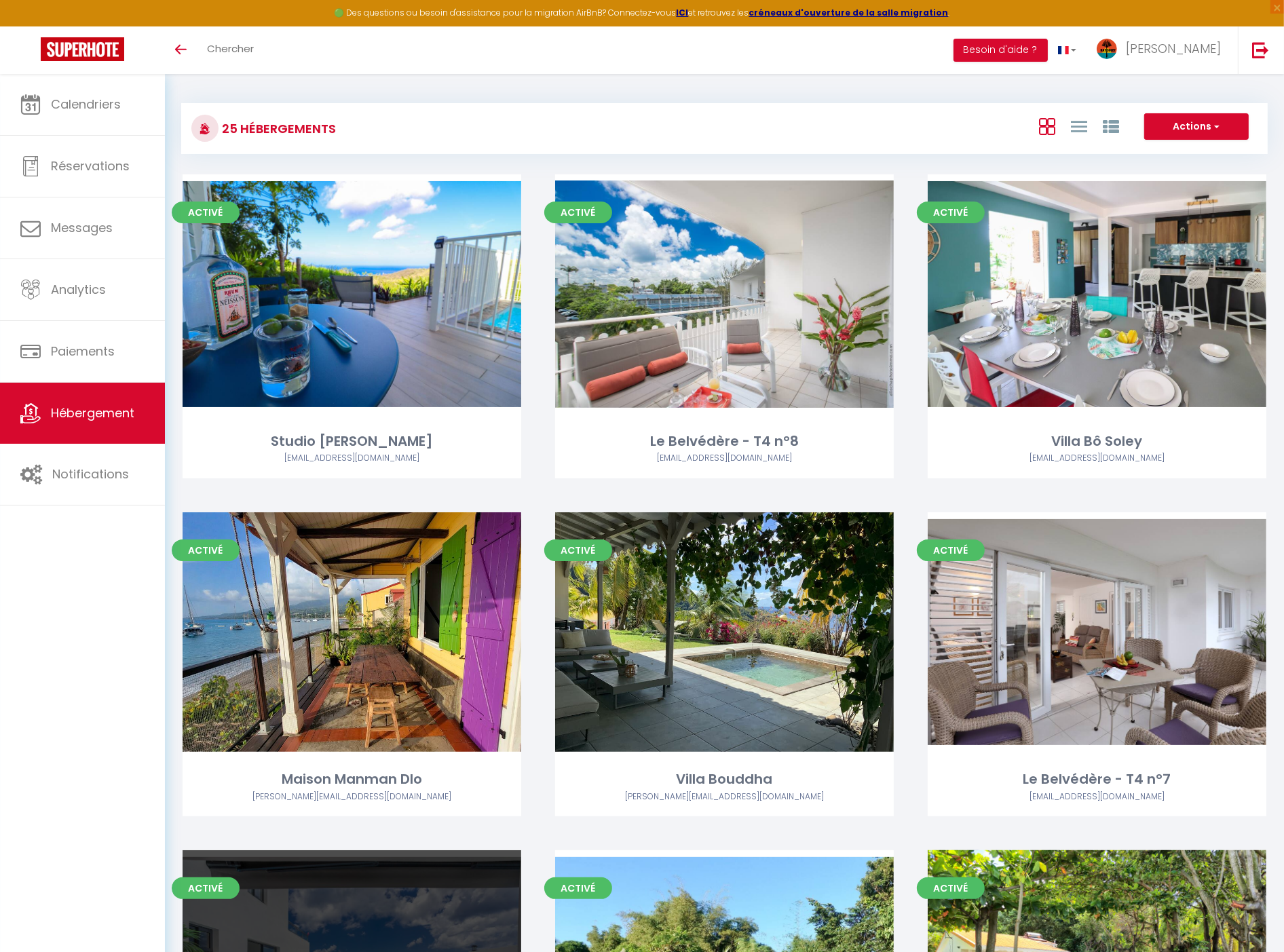
select select "3"
select select "2"
select select "1"
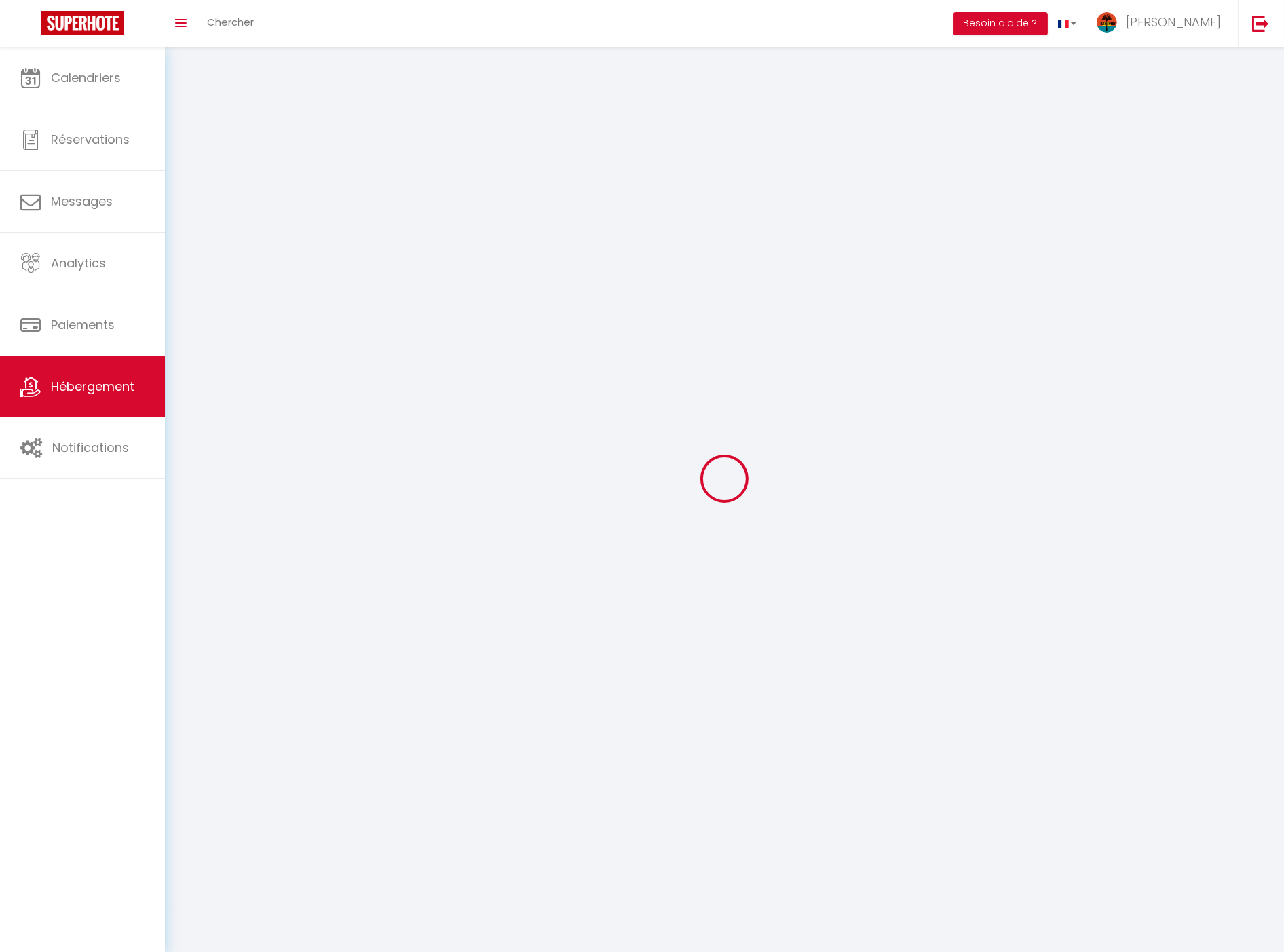
select select
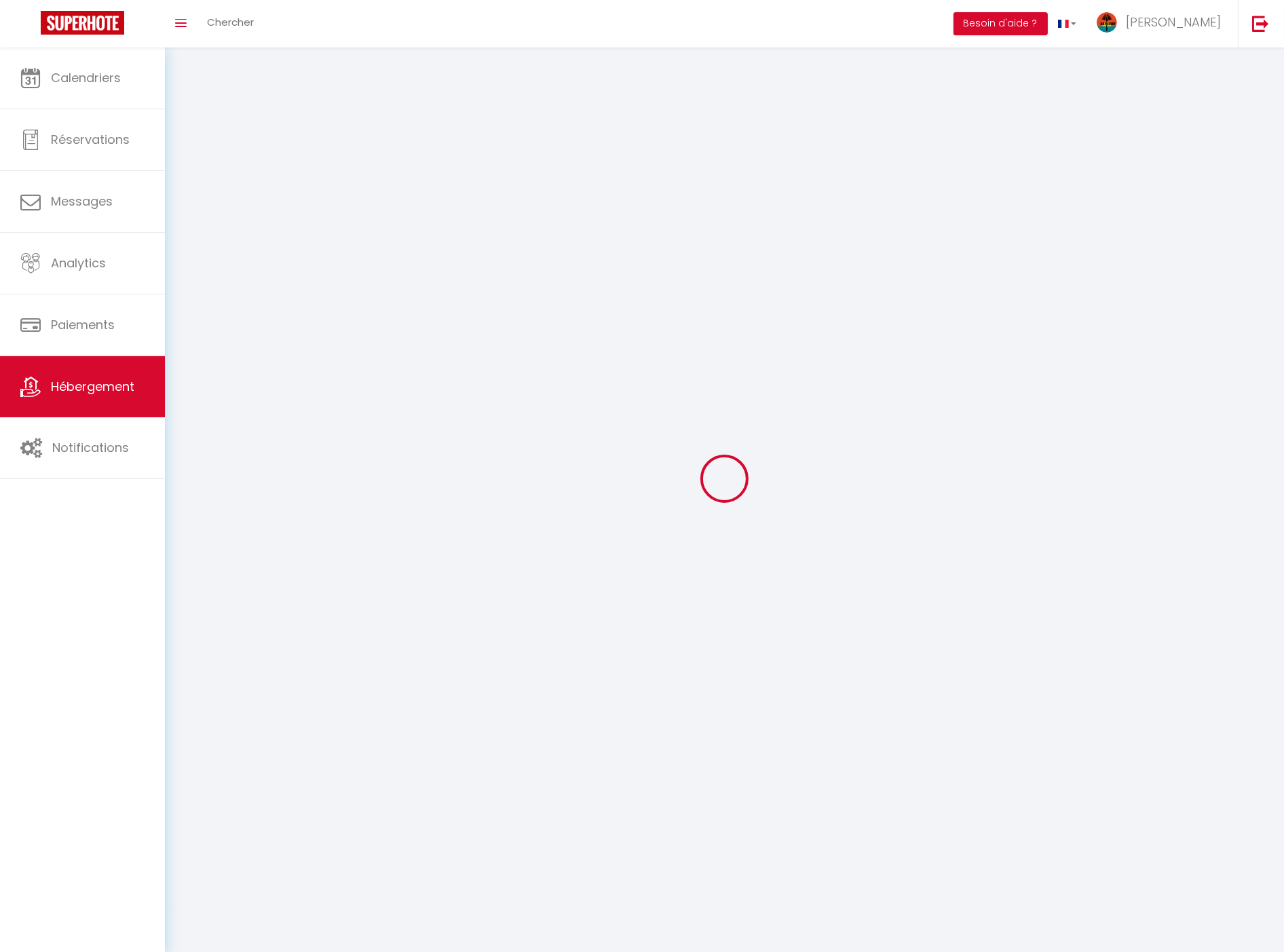
select select
checkbox input "false"
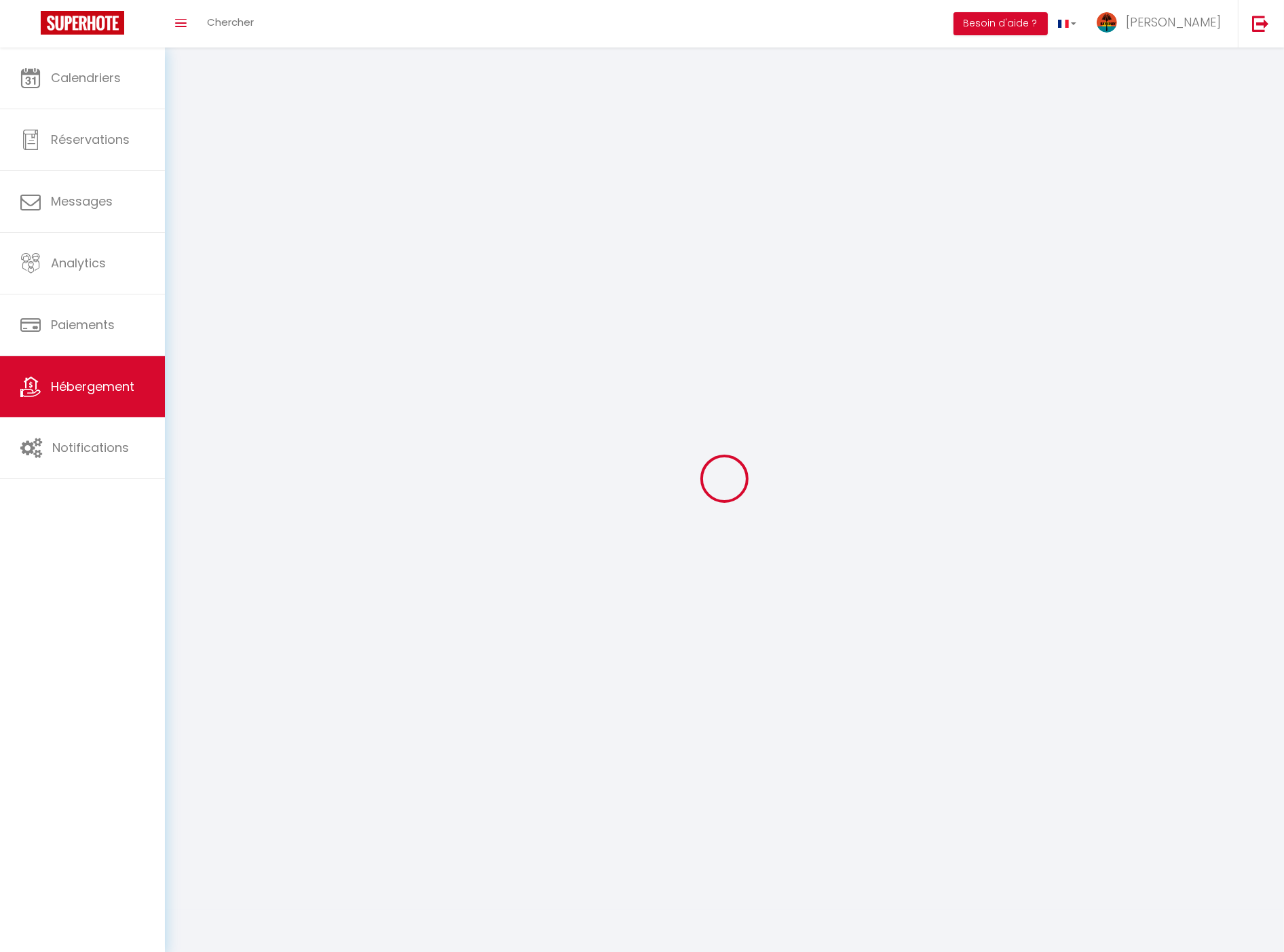
checkbox input "false"
select select
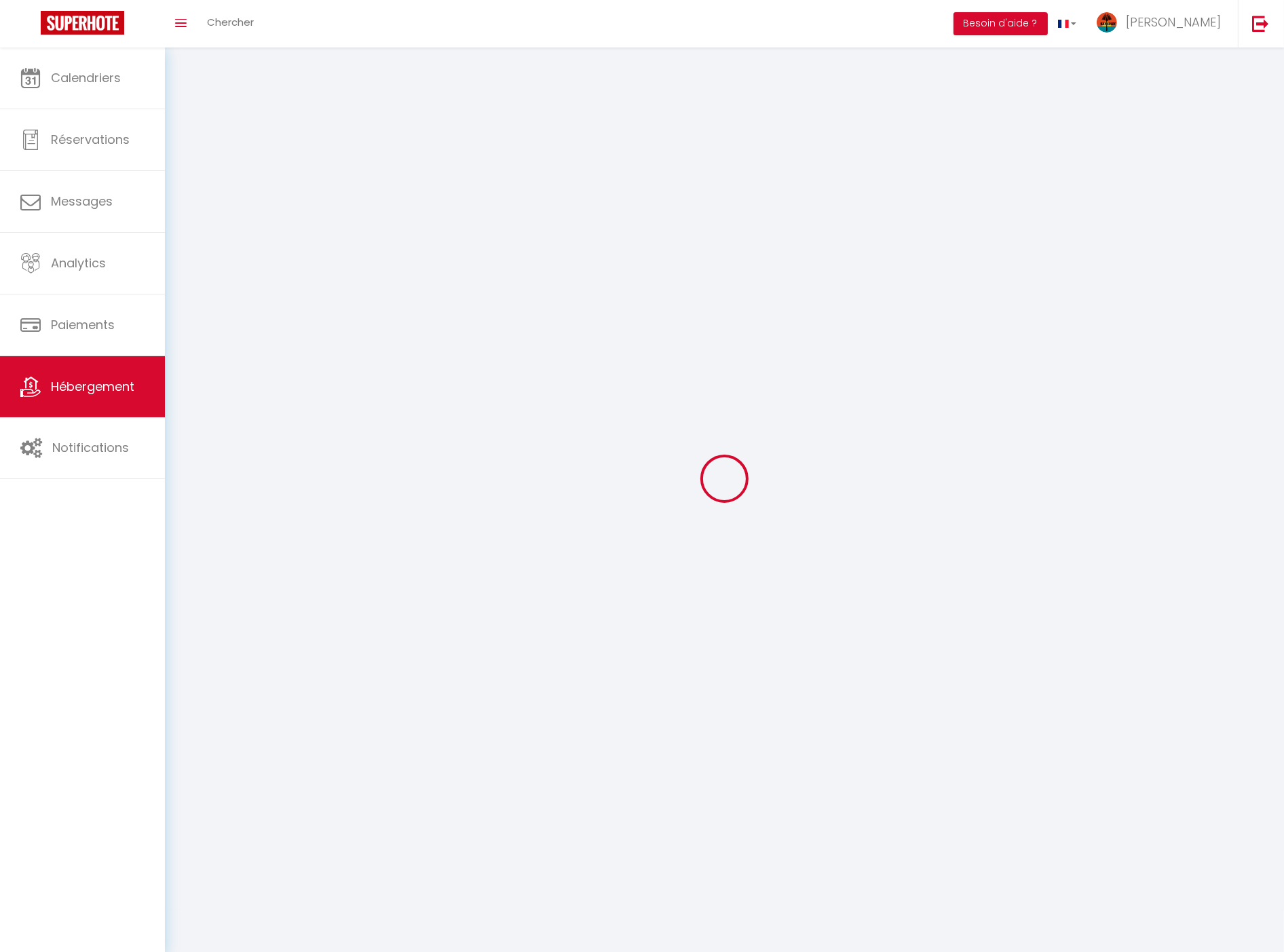
select select
checkbox input "false"
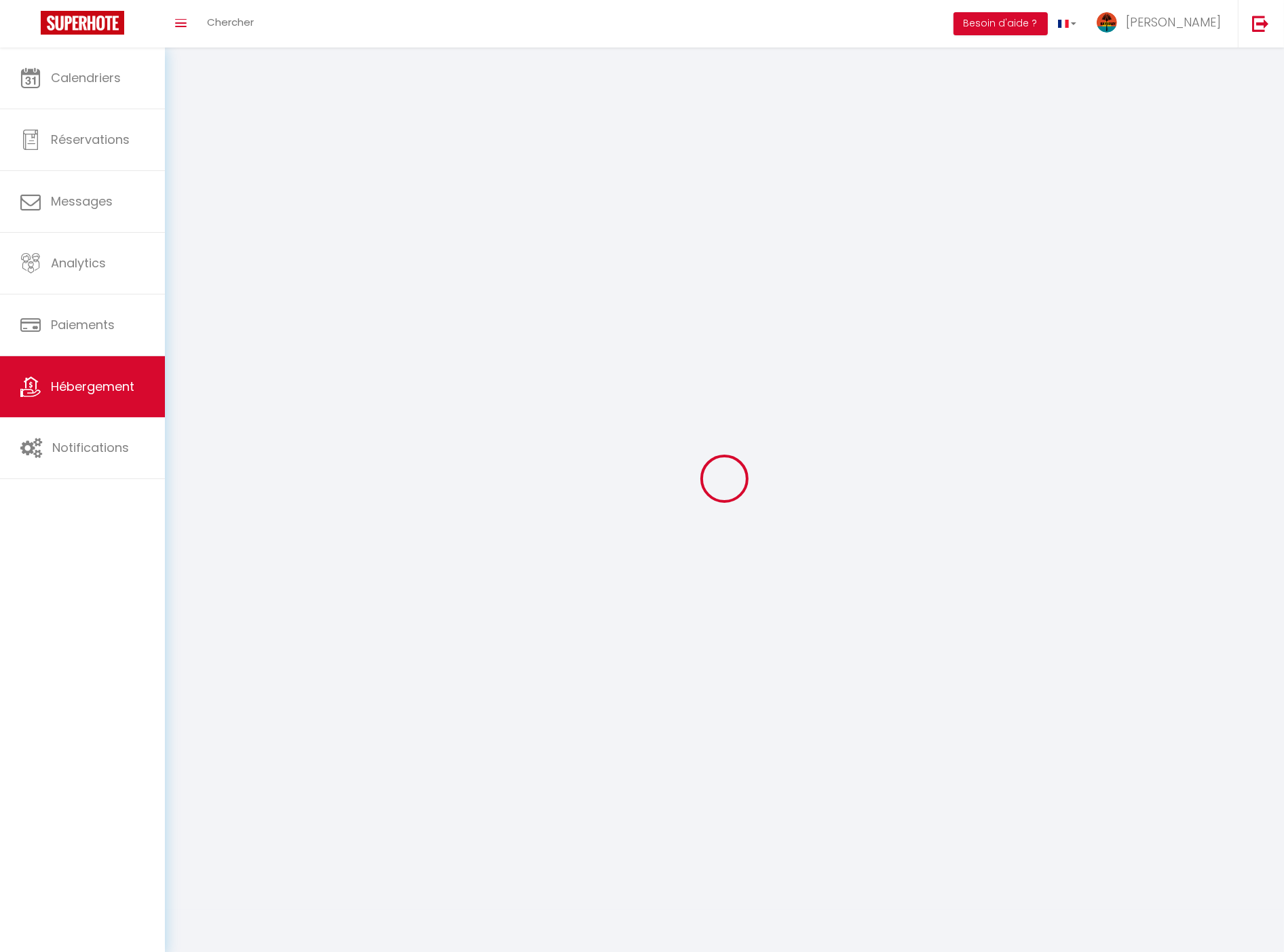
checkbox input "false"
select select
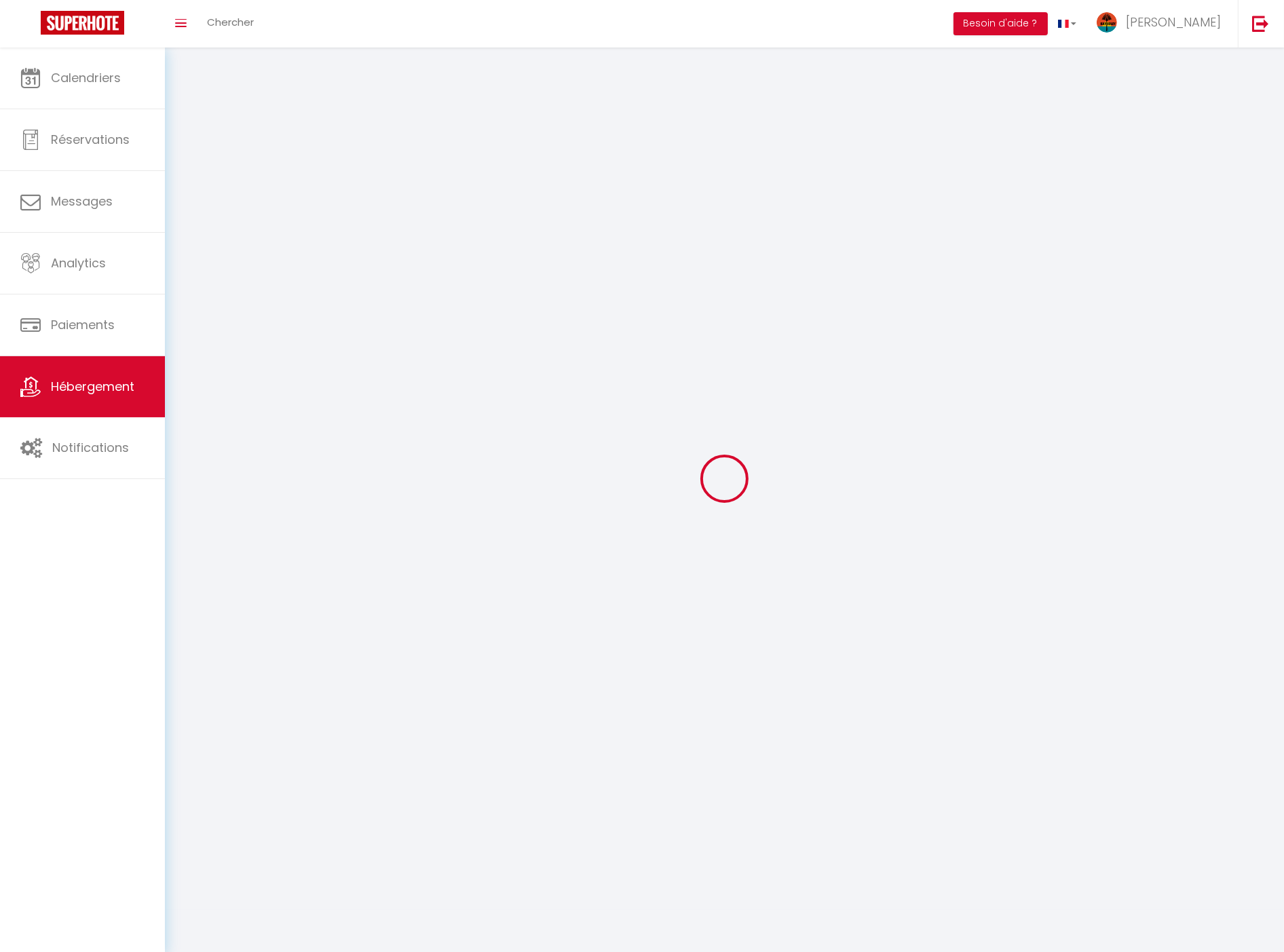
select select "1"
select select
select select "28"
select select
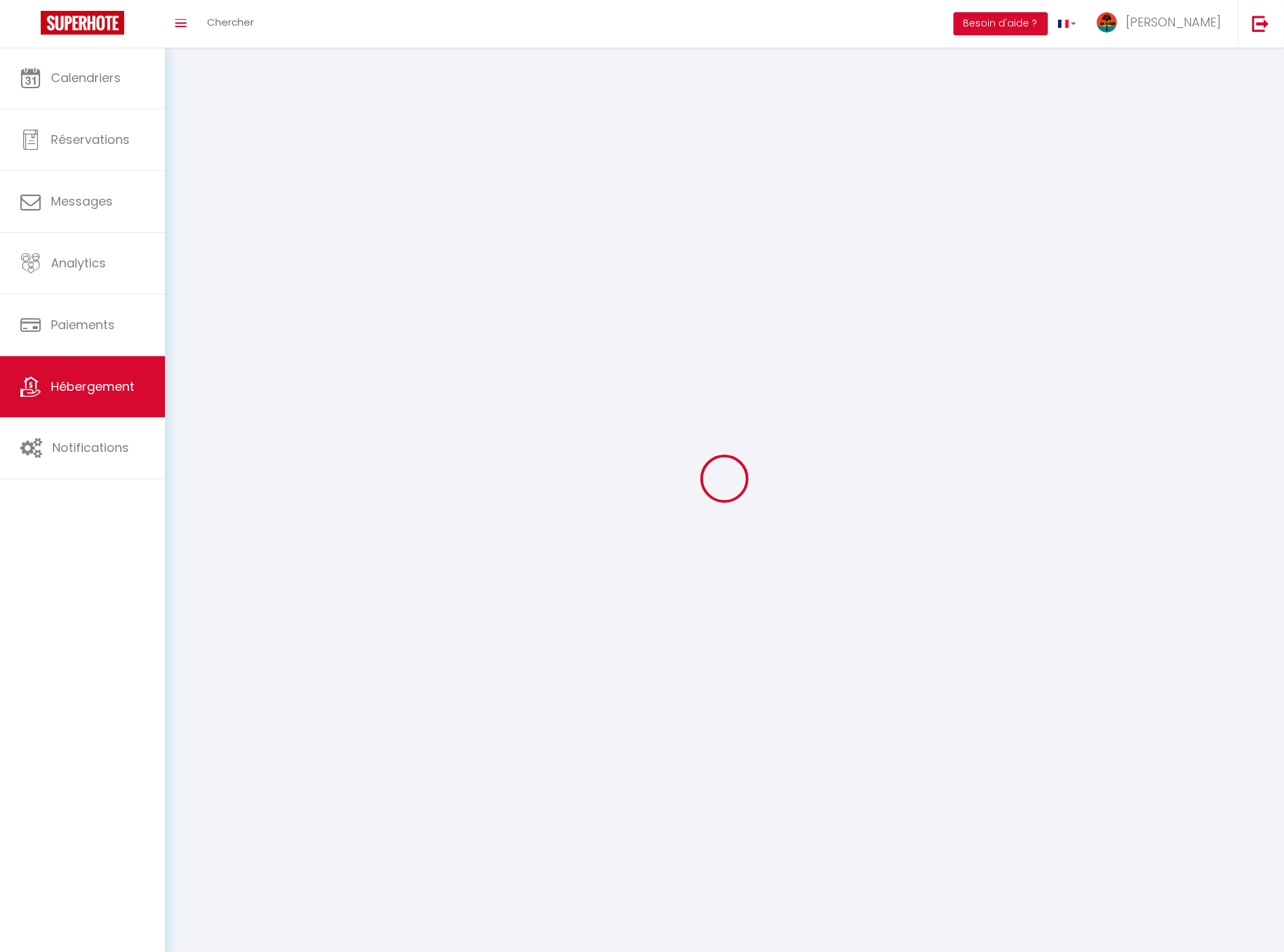
select select
checkbox input "false"
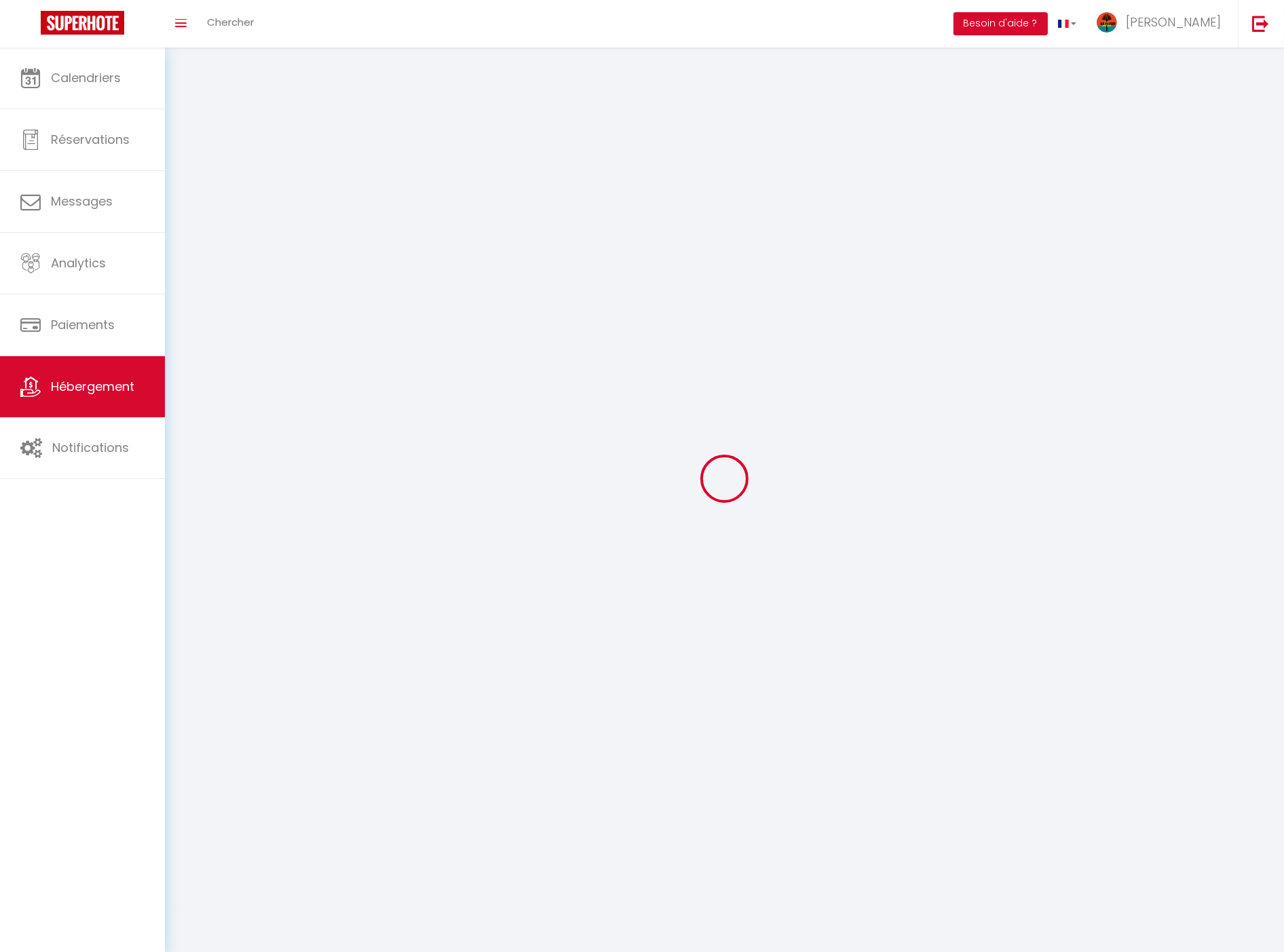
checkbox input "false"
select select
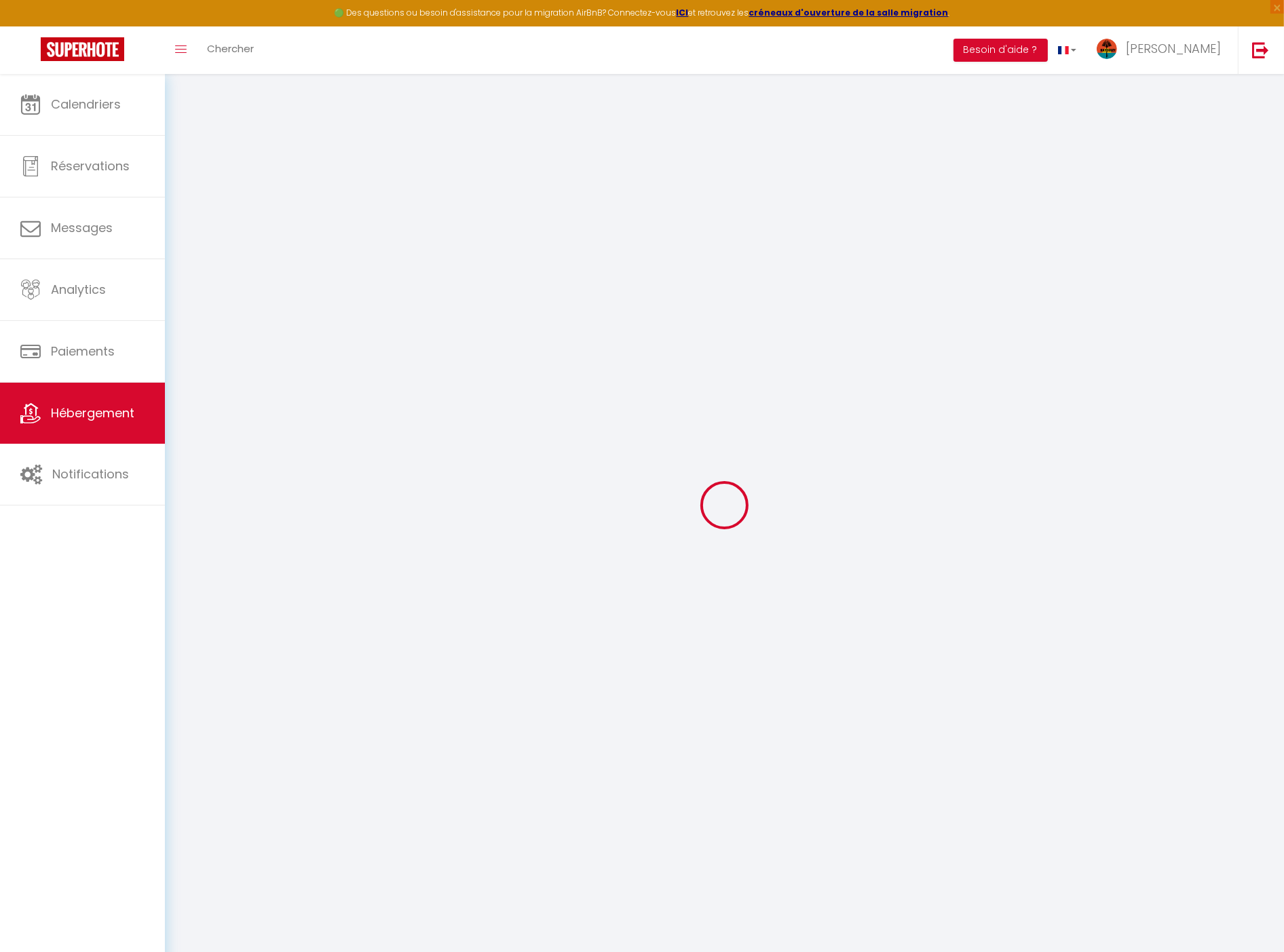
select select
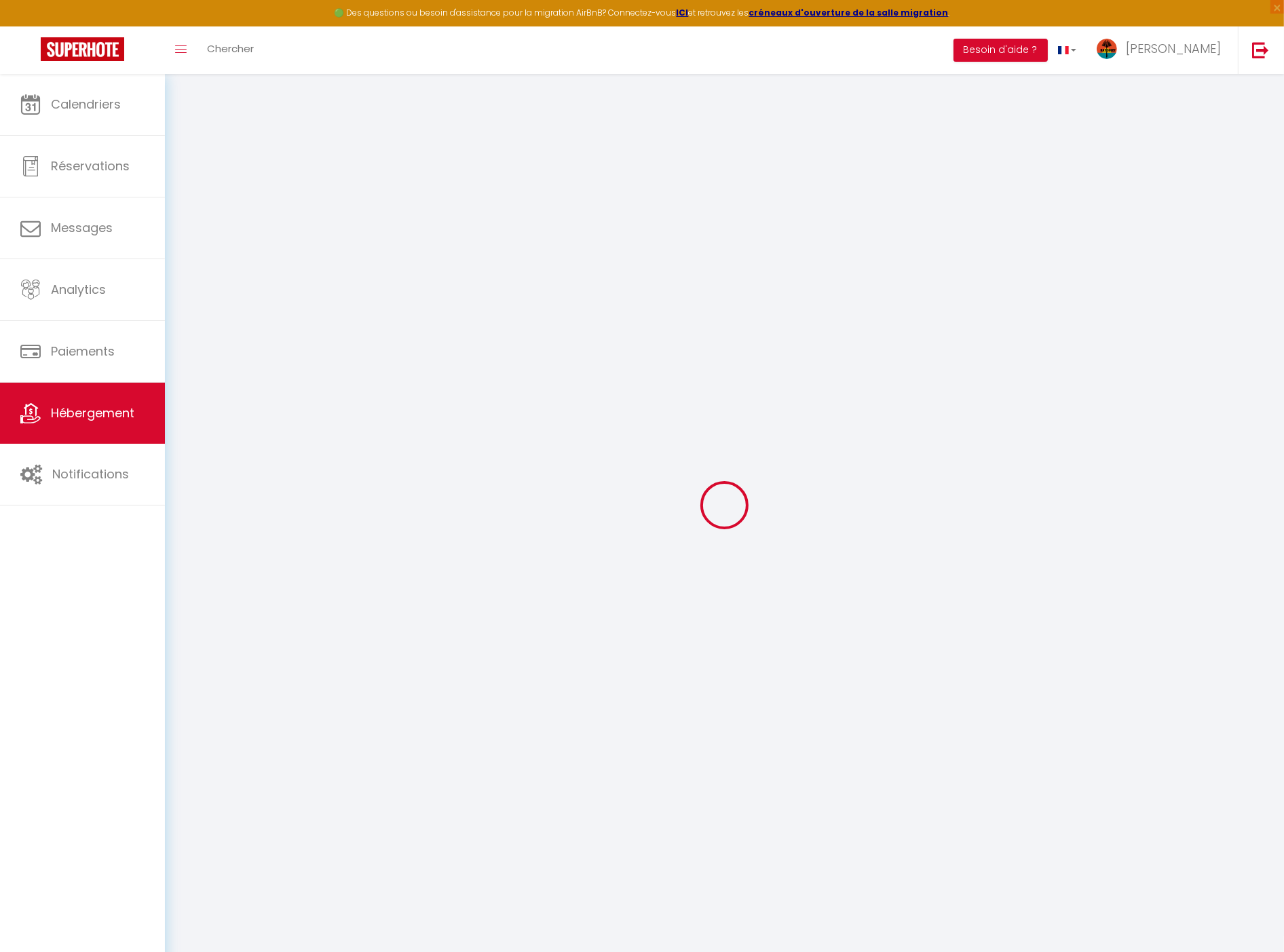
select select
checkbox input "false"
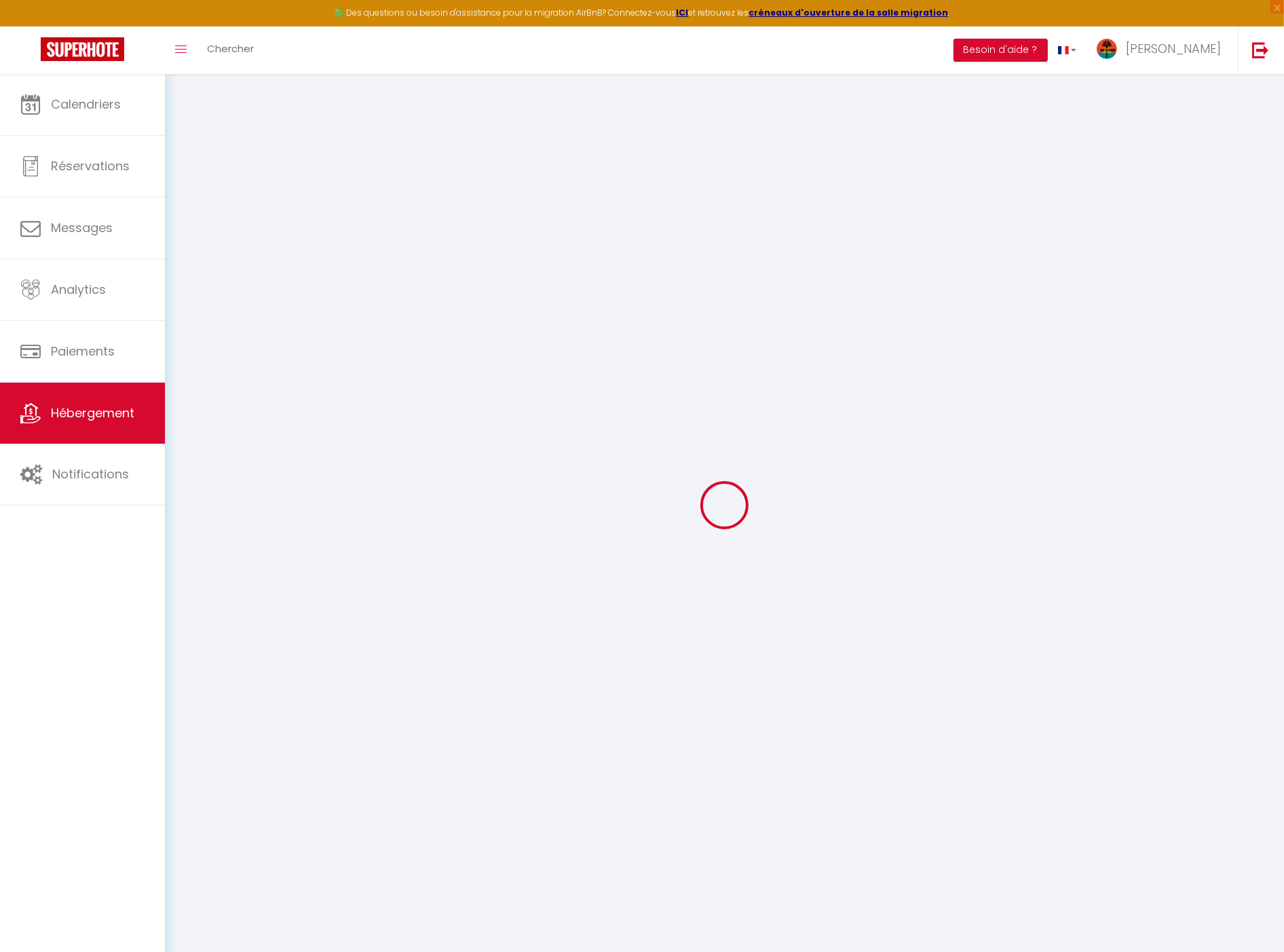
select select
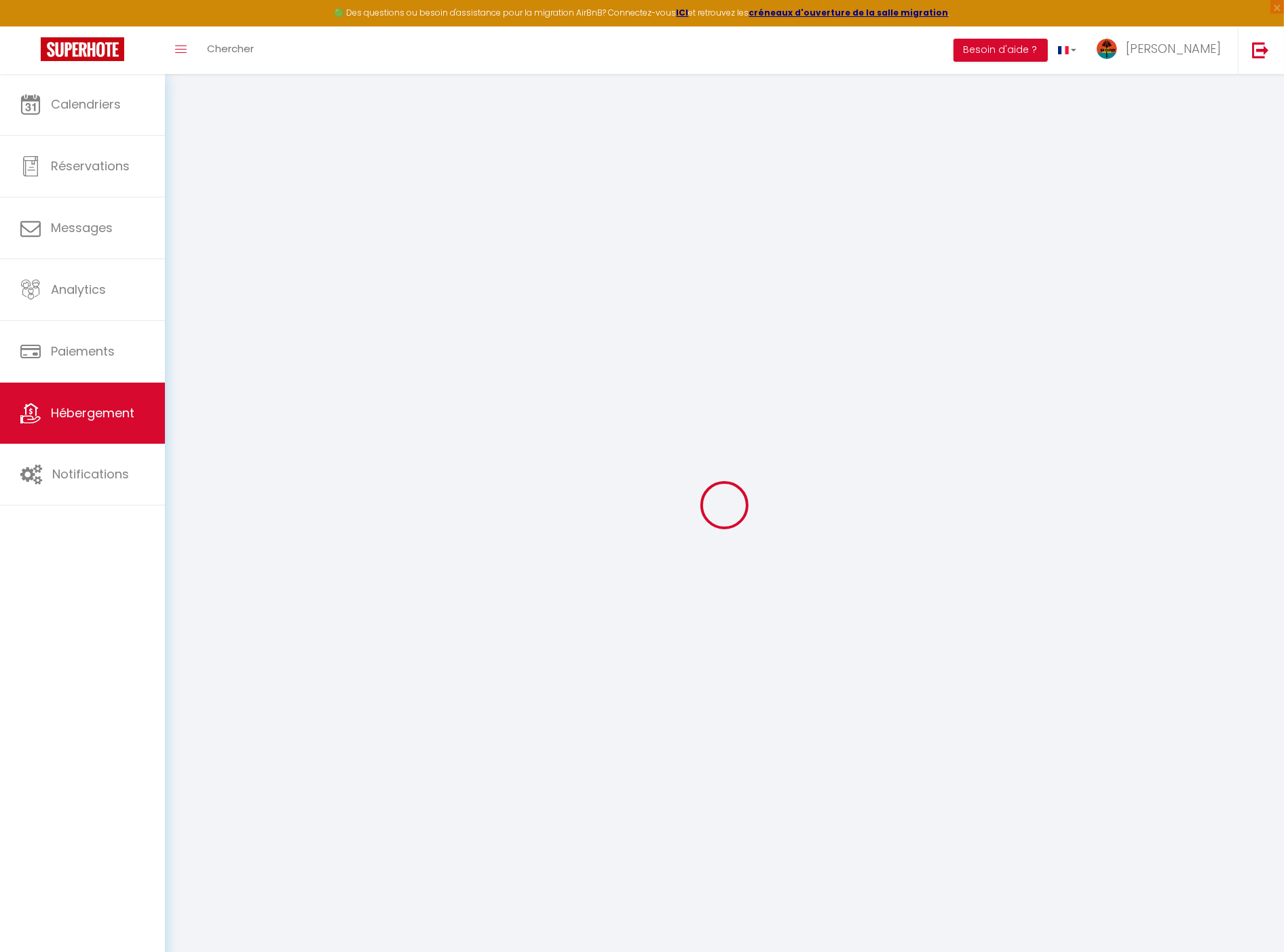
select select
checkbox input "false"
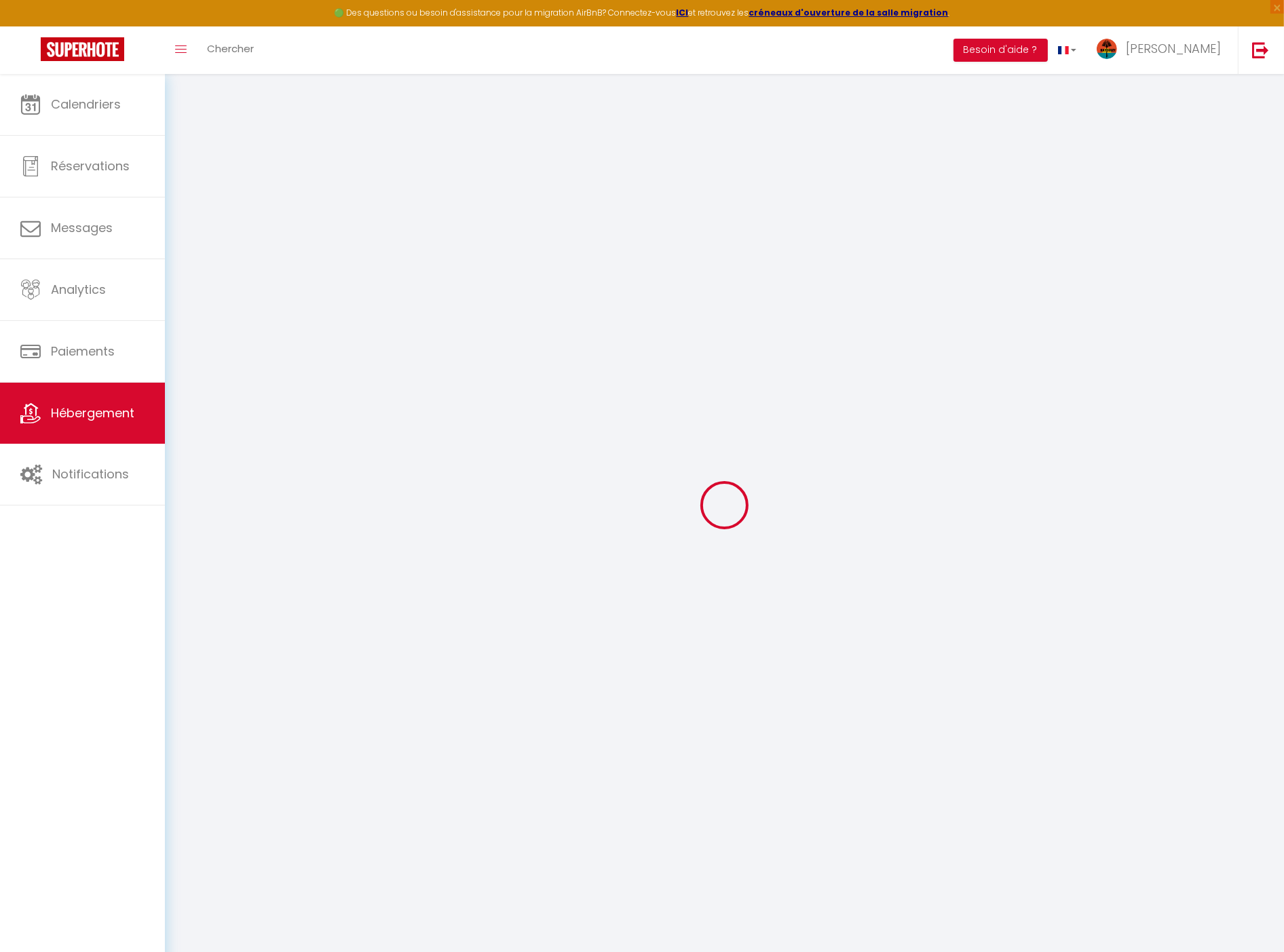
checkbox input "false"
select select
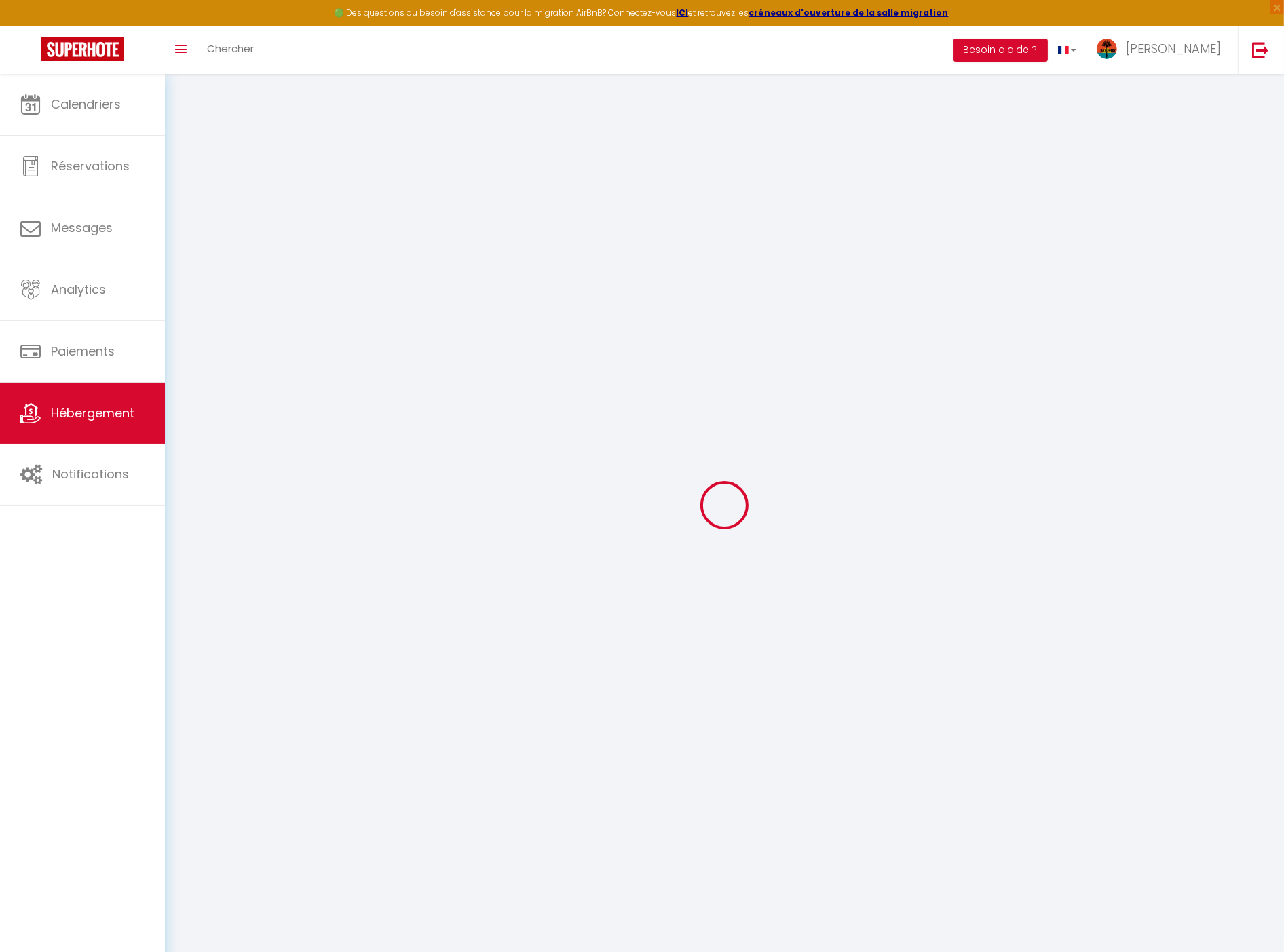
select select
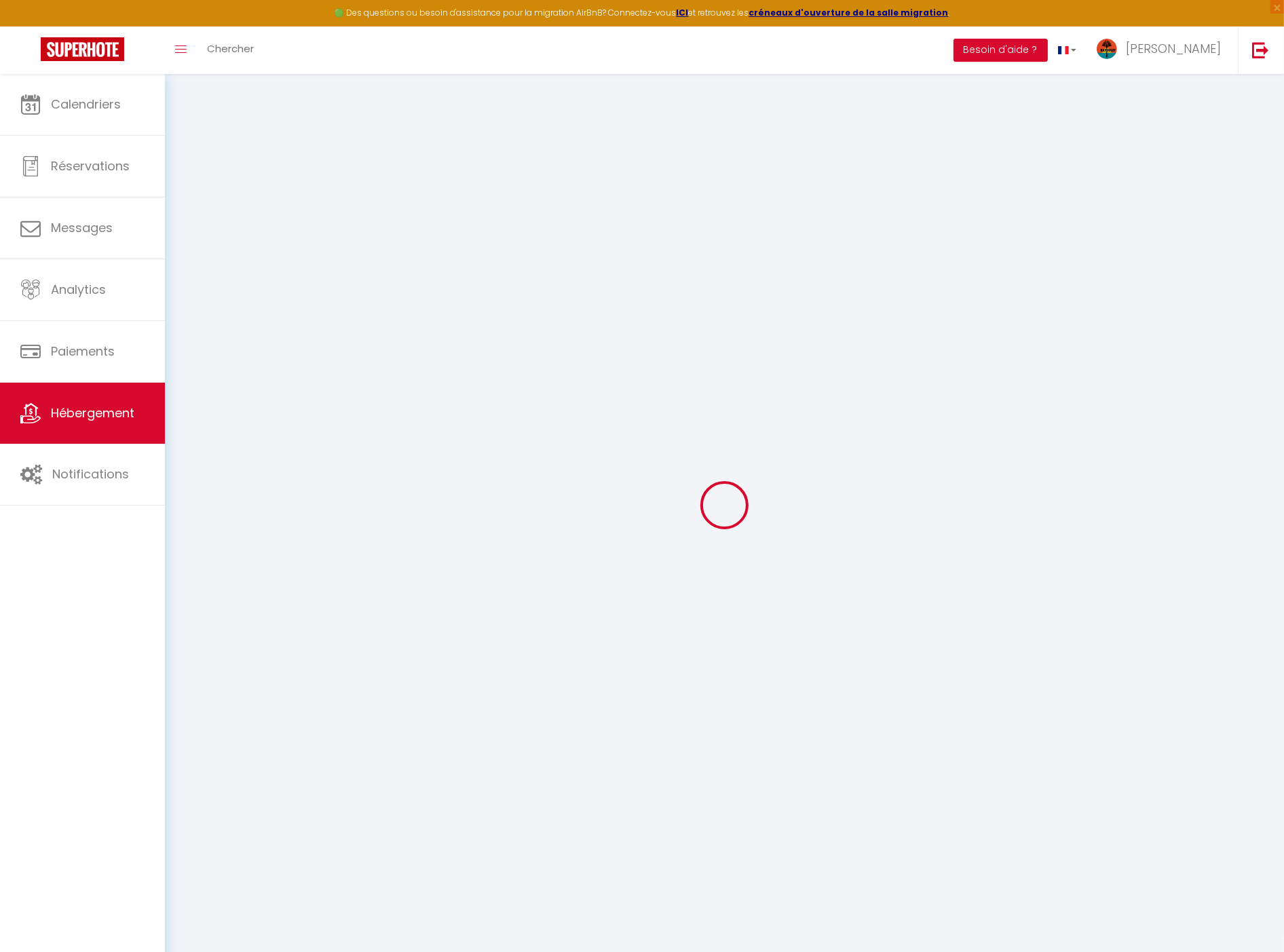
checkbox input "false"
select select
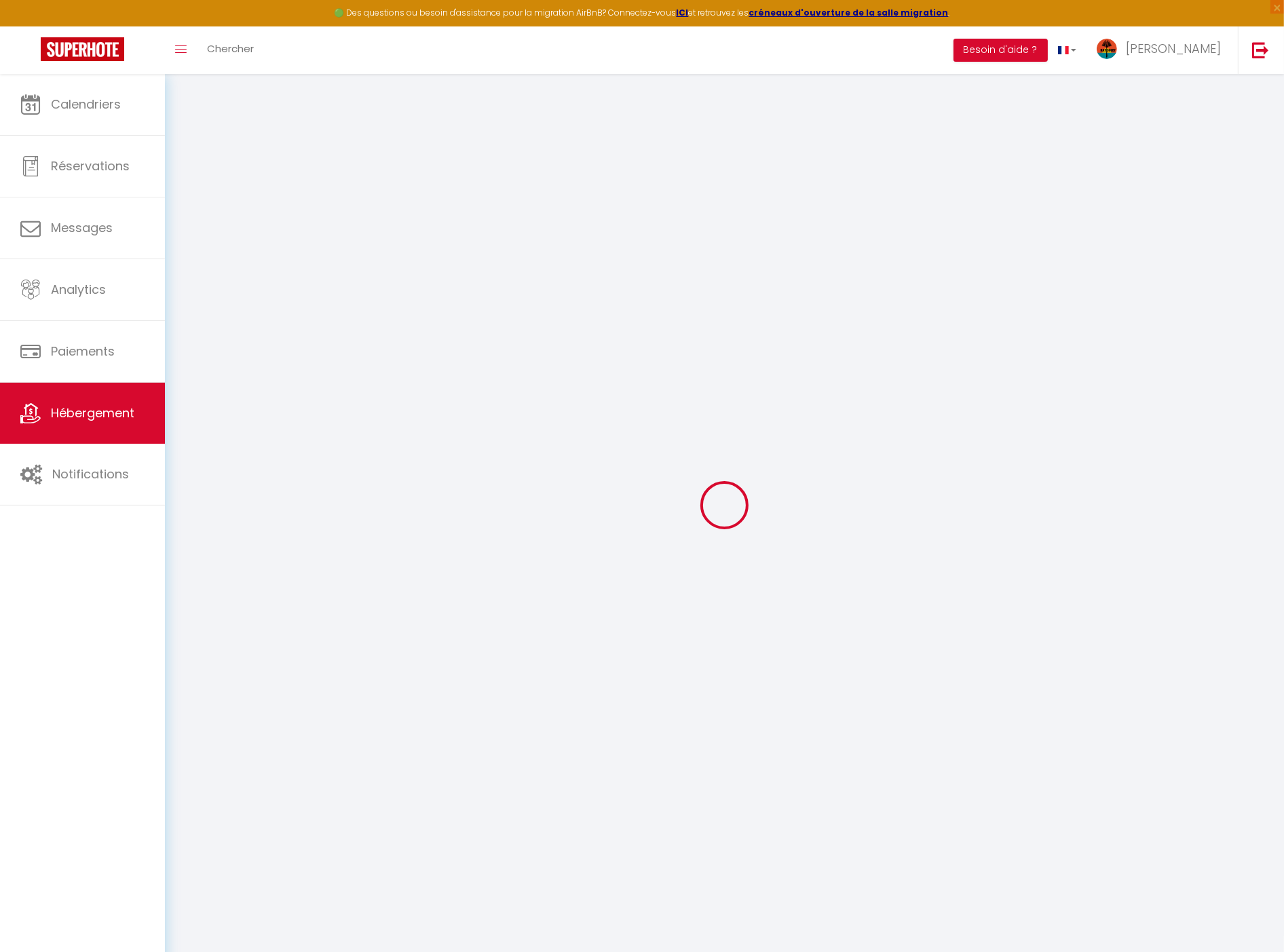
select select
type input "Villa Perle"
type input "Carole"
type input "Sanchez"
type input "28B Résidence les Alizes de la Bateliere"
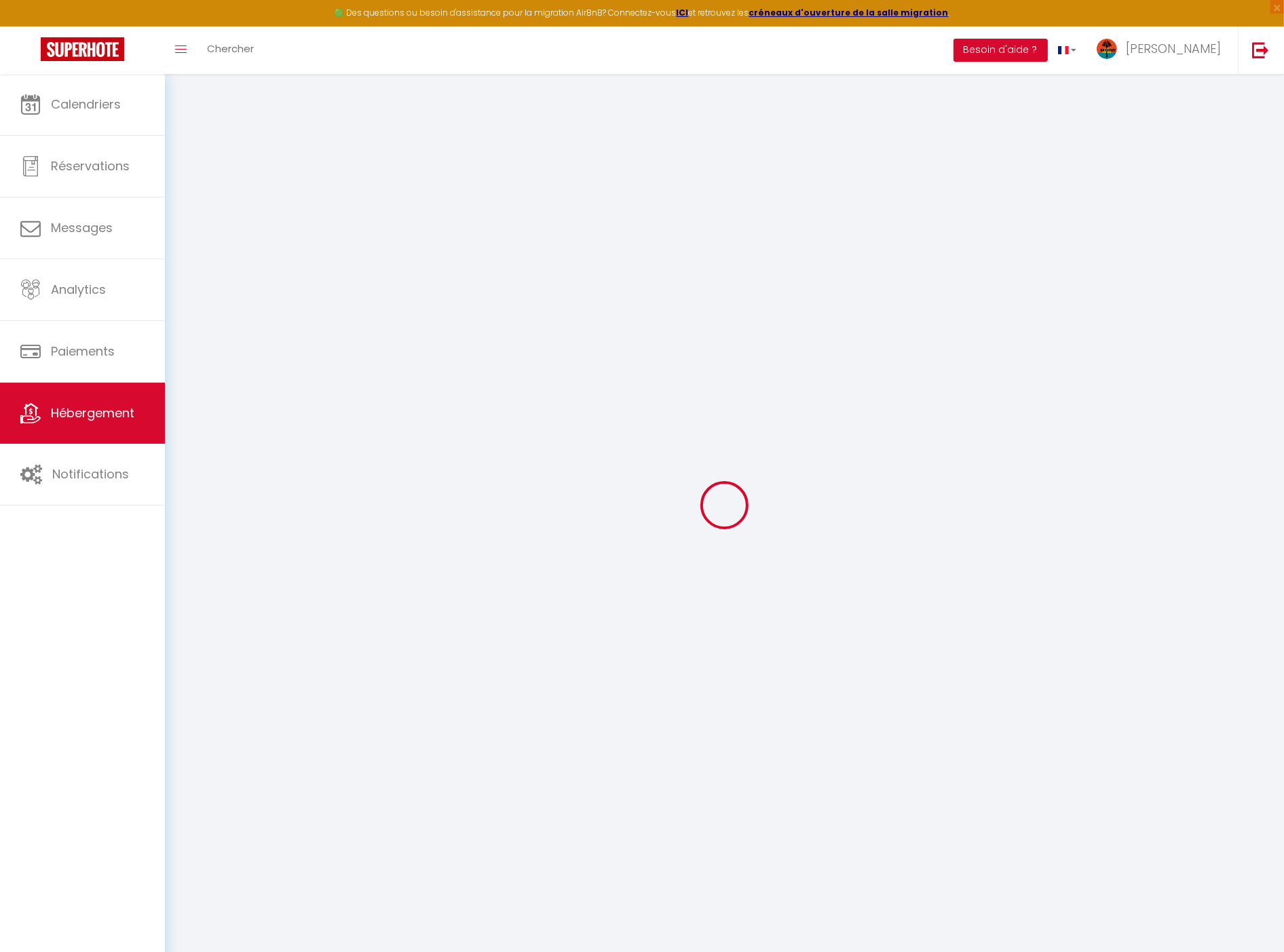
type input "97233"
type input "Schœlcher"
select select "houses"
select select "10"
select select "4"
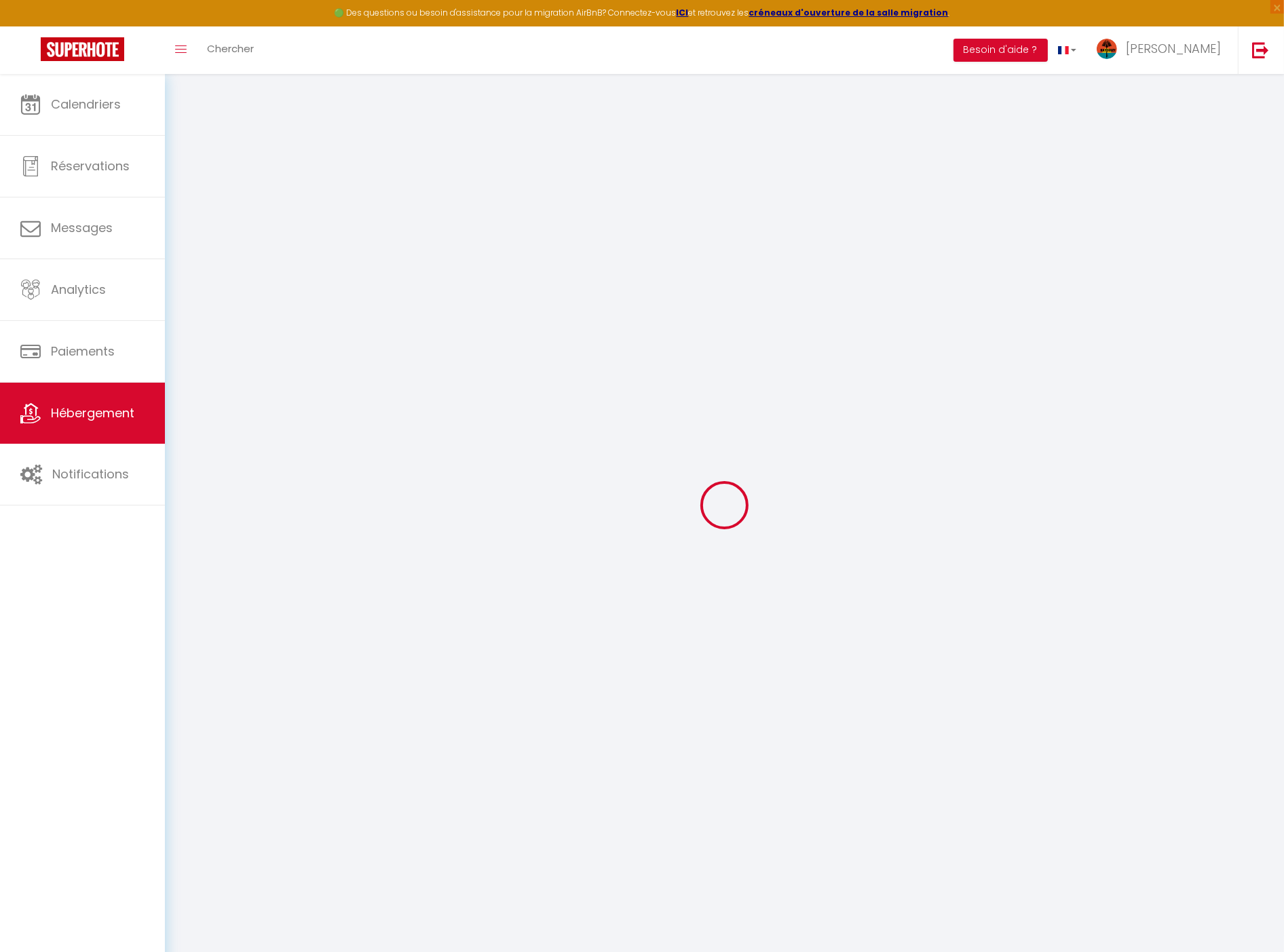
select select "4"
type input "450"
type input "250"
type input "5"
type input "2.35"
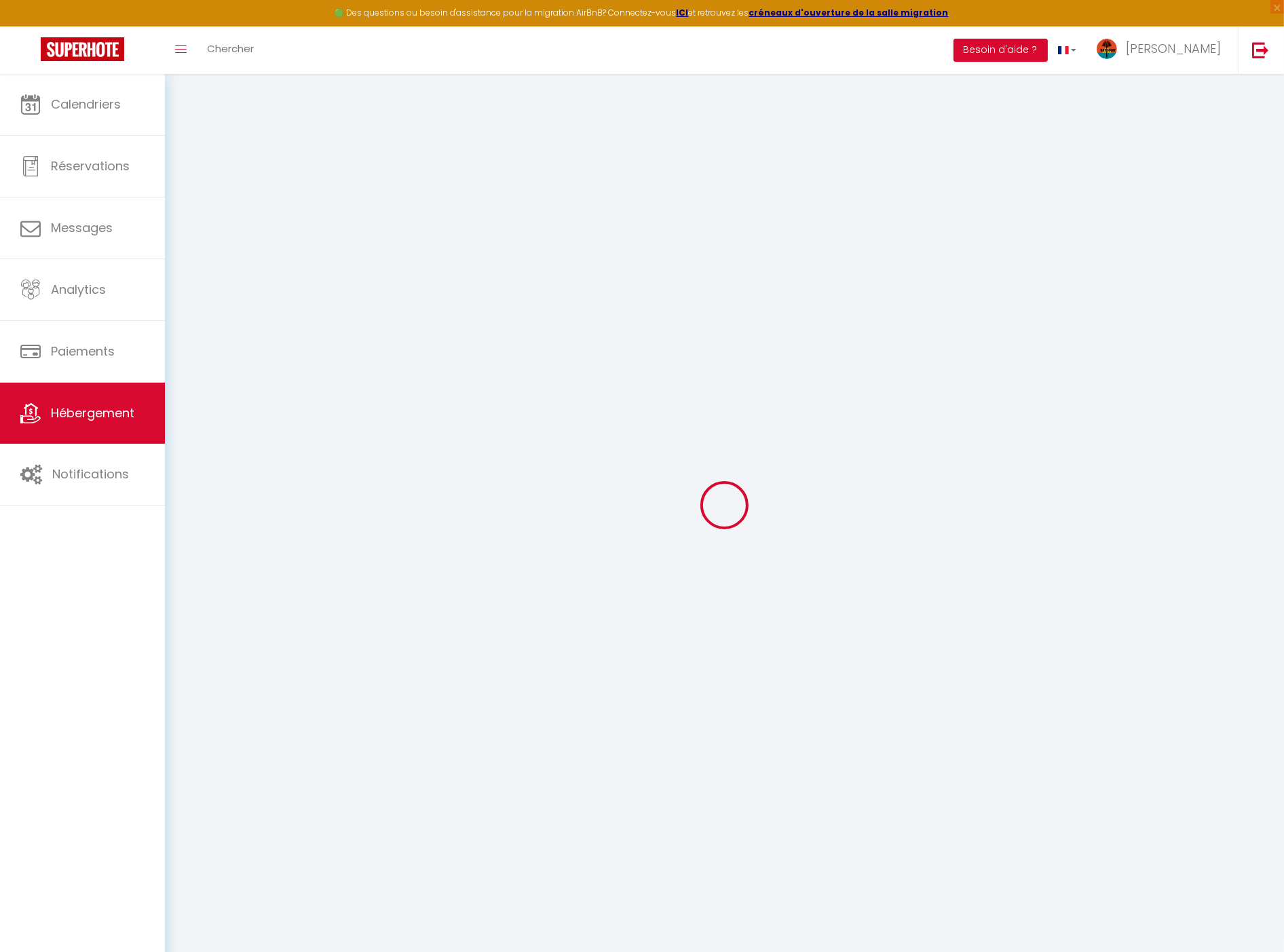
type input "1200"
select select
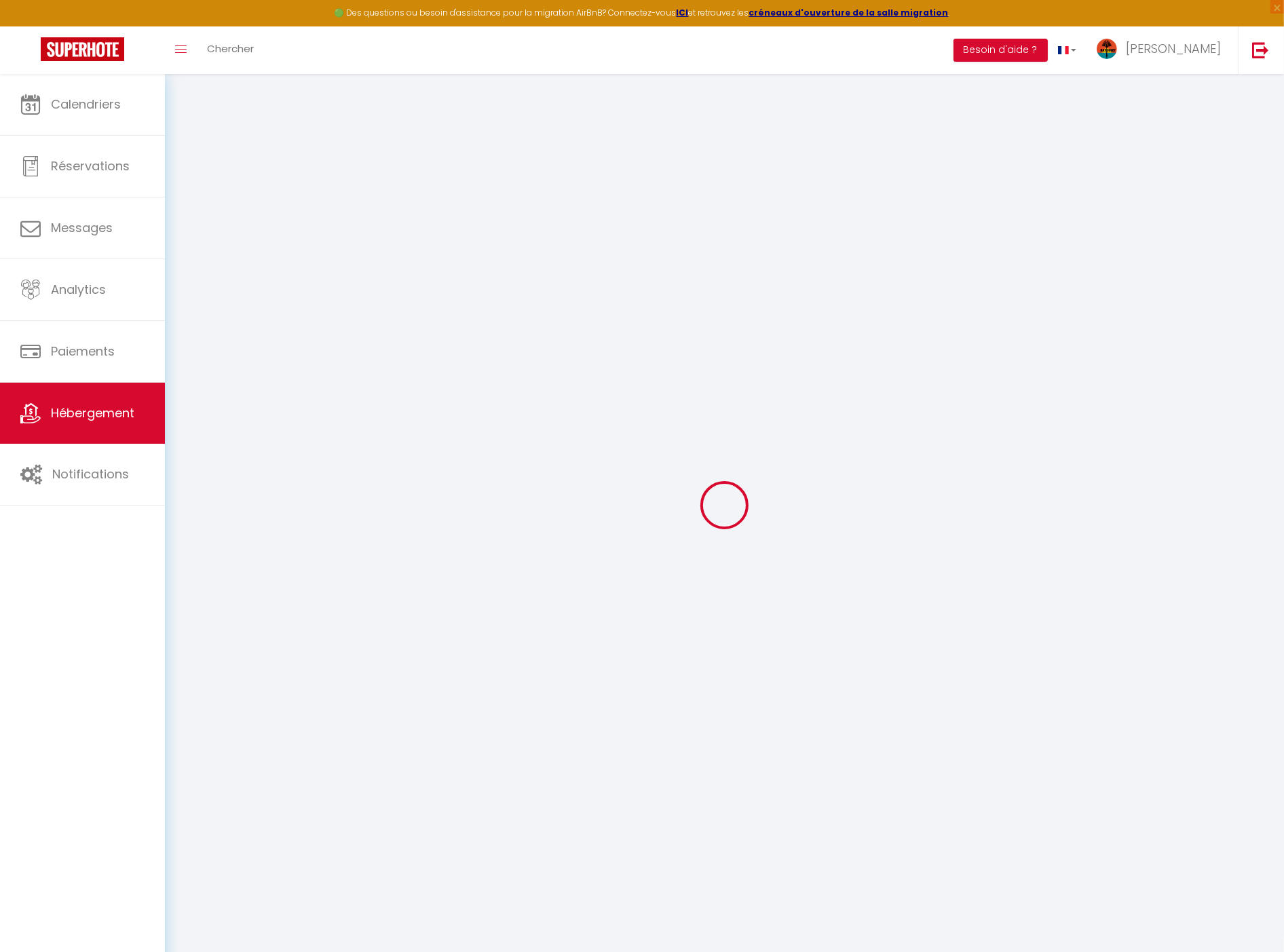
select select
type input "28B Résidence les Alizes de la Batelière"
type input "97233"
type input "Schoelcher"
select select "136"
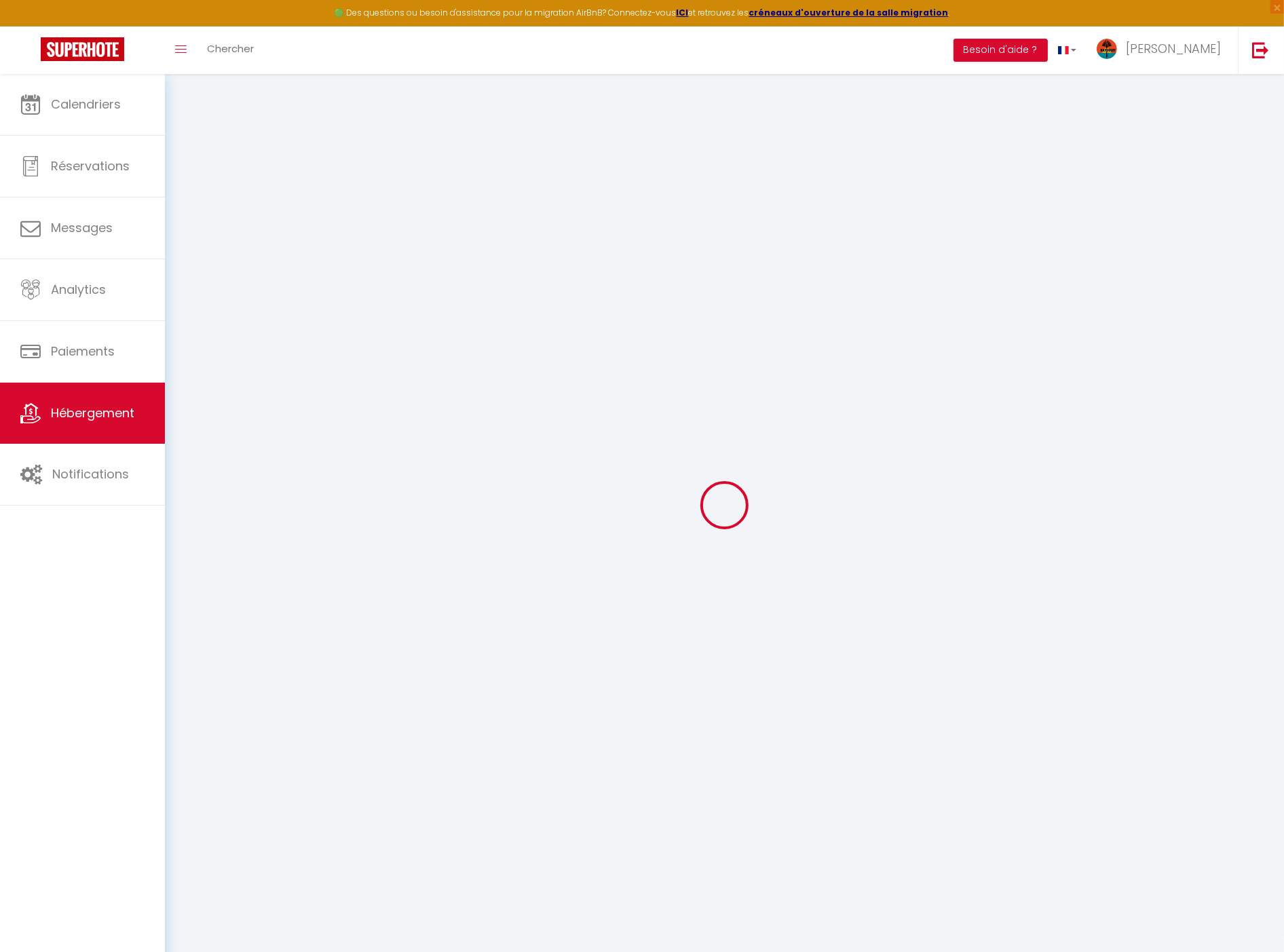
type input "[EMAIL_ADDRESS][DOMAIN_NAME]"
select select
checkbox input "false"
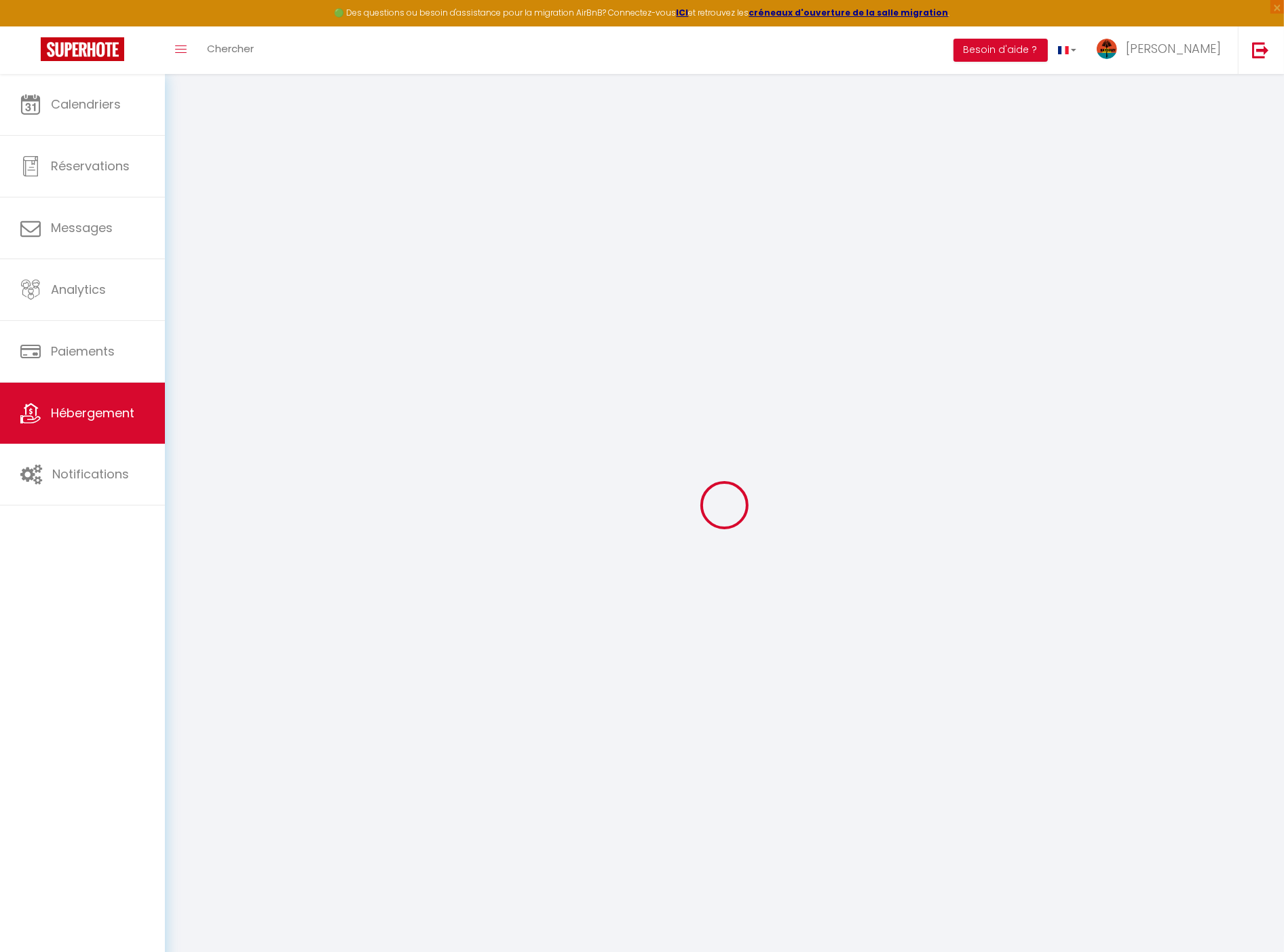
checkbox input "false"
radio input "true"
type input "23"
type input "250"
type input "0"
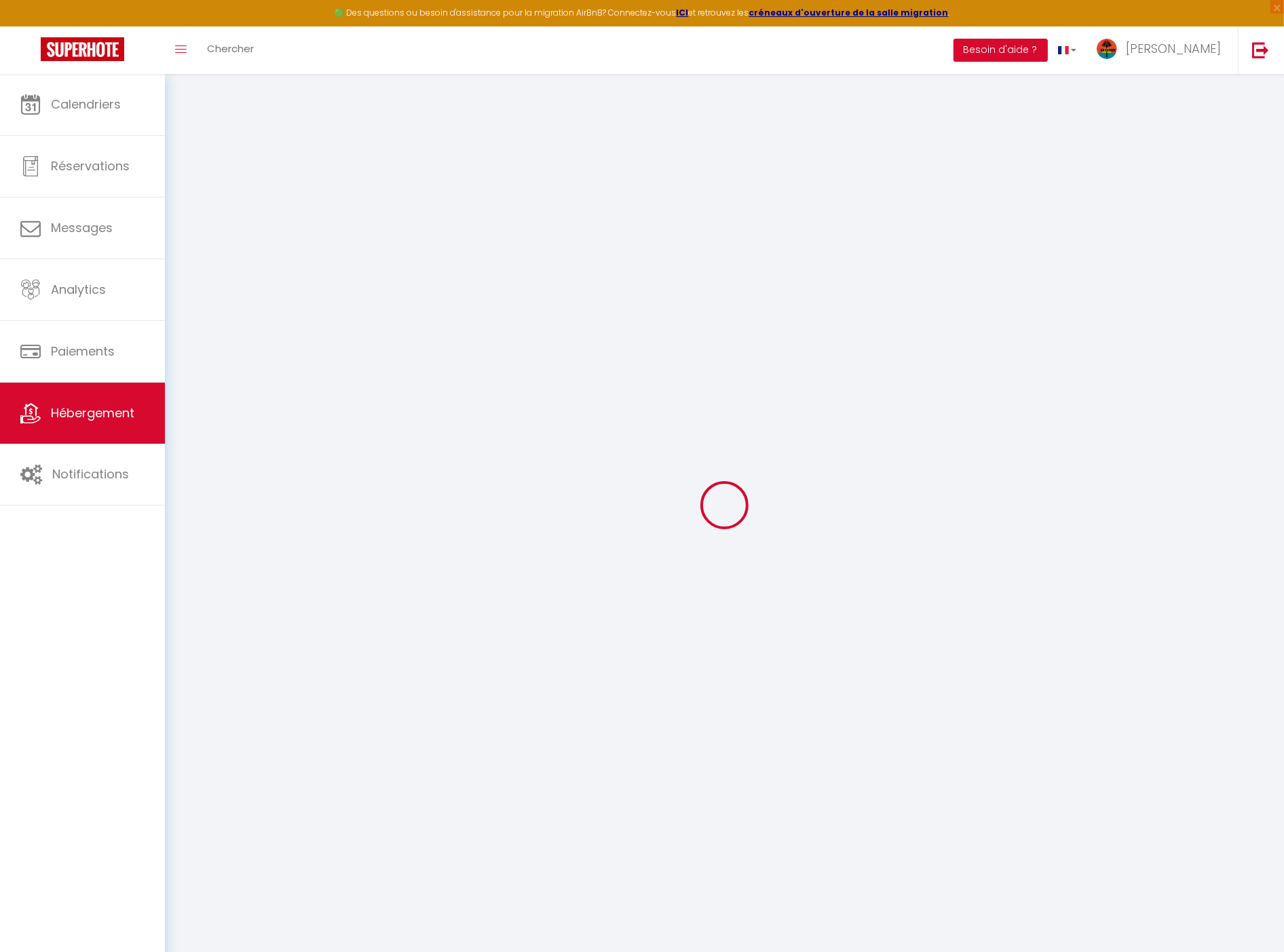
type input "0"
select select "villa"
select select "51843"
select select "52120"
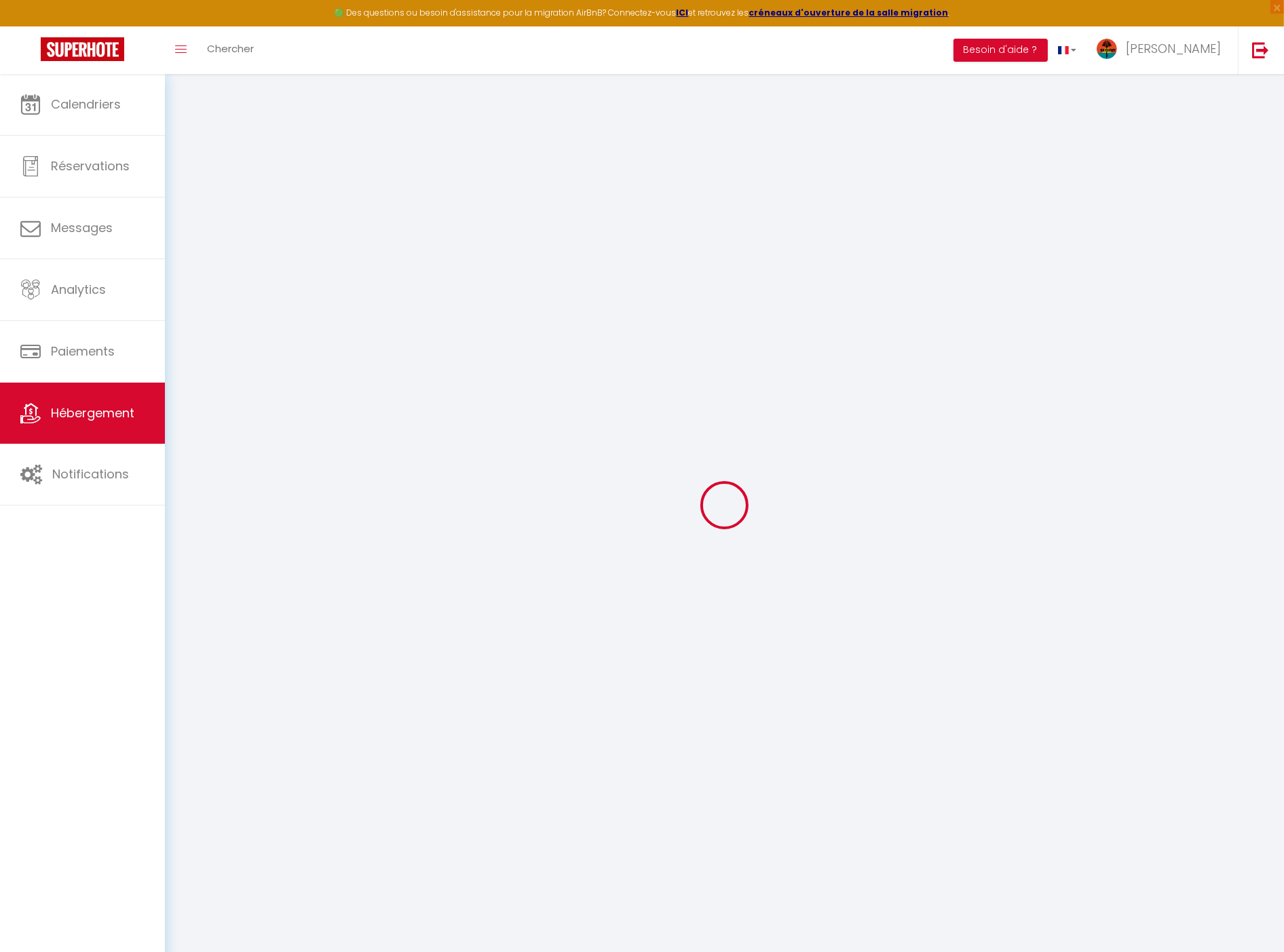
select select
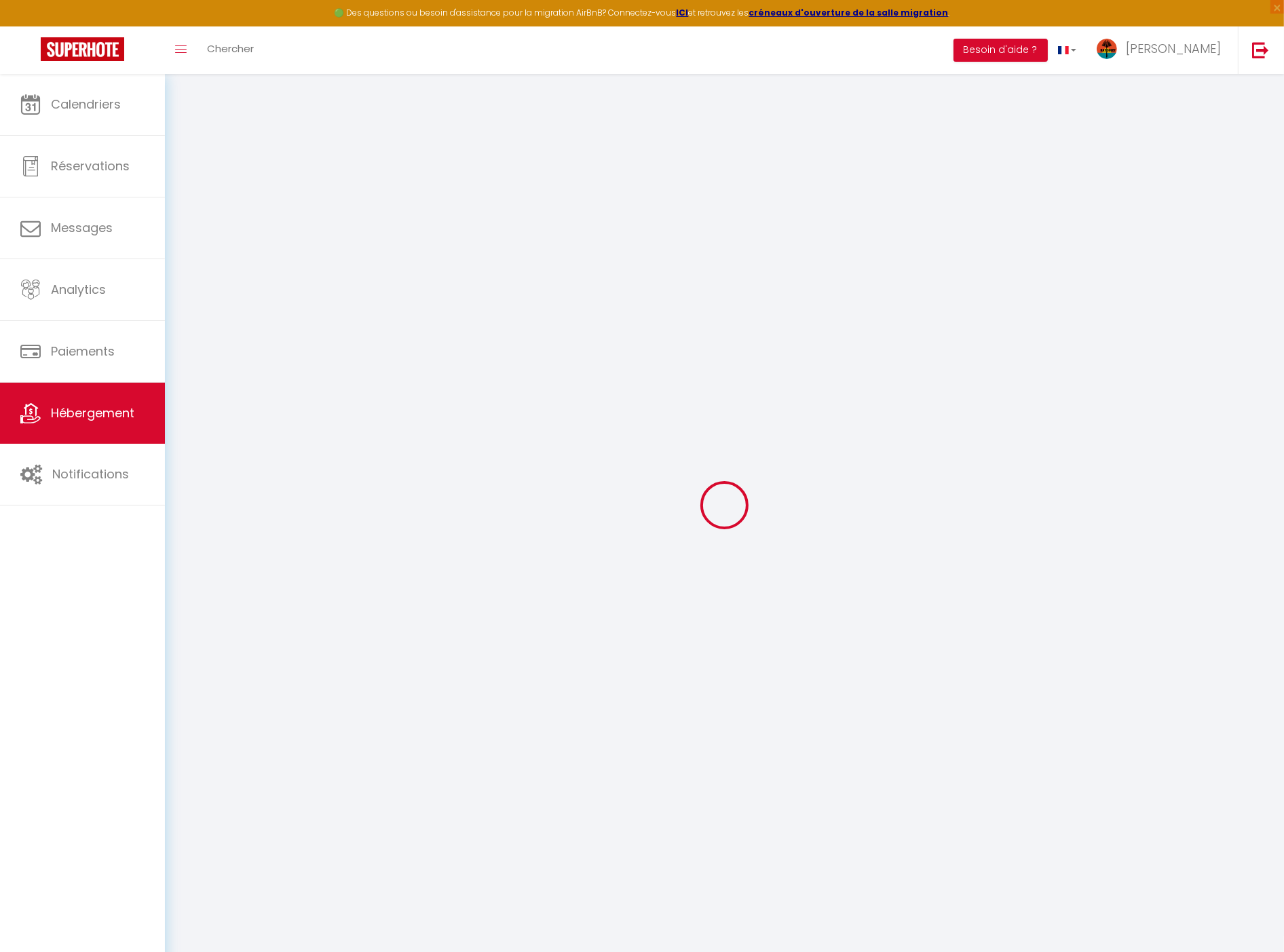
select select
checkbox input "false"
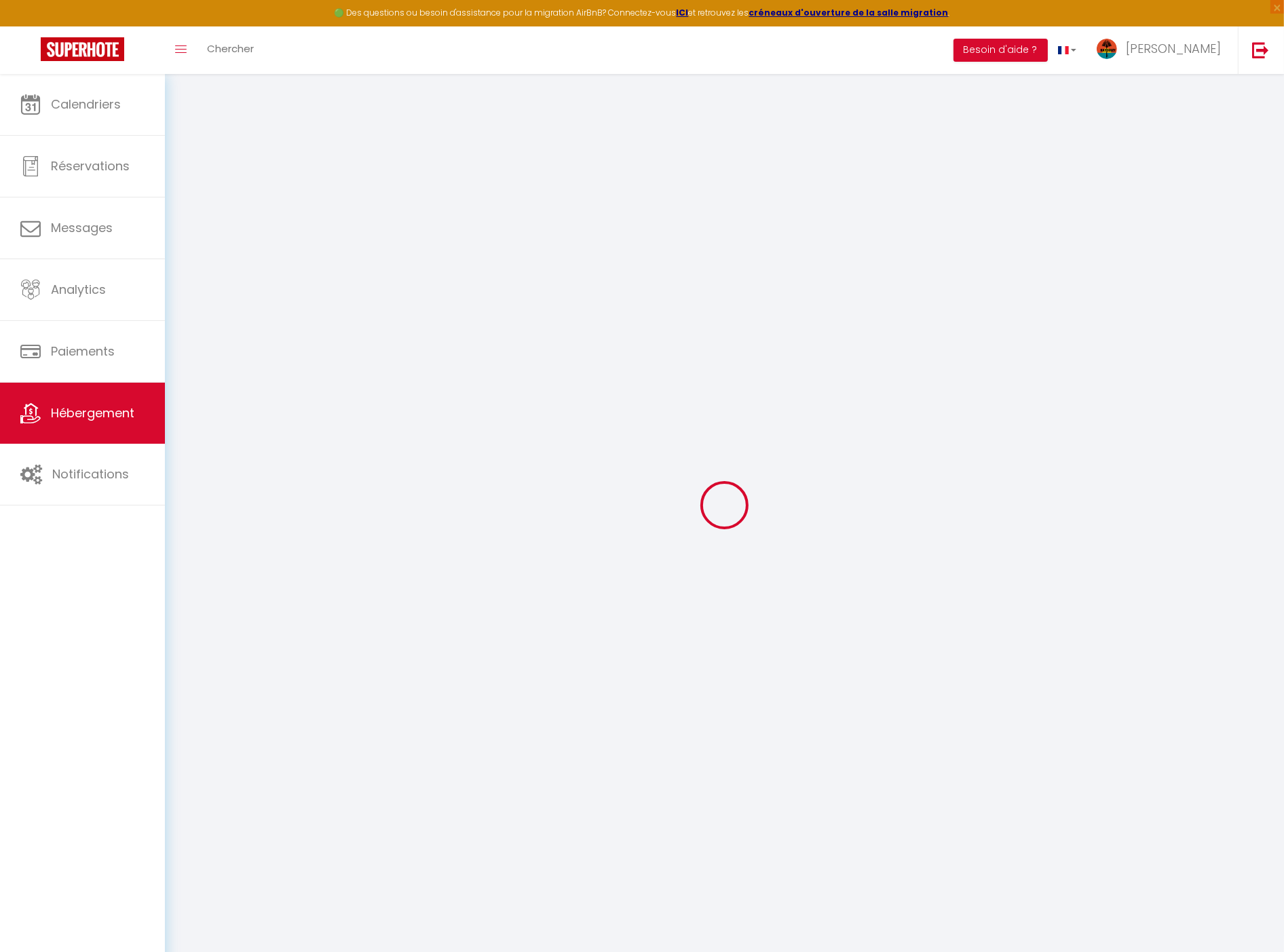
select select
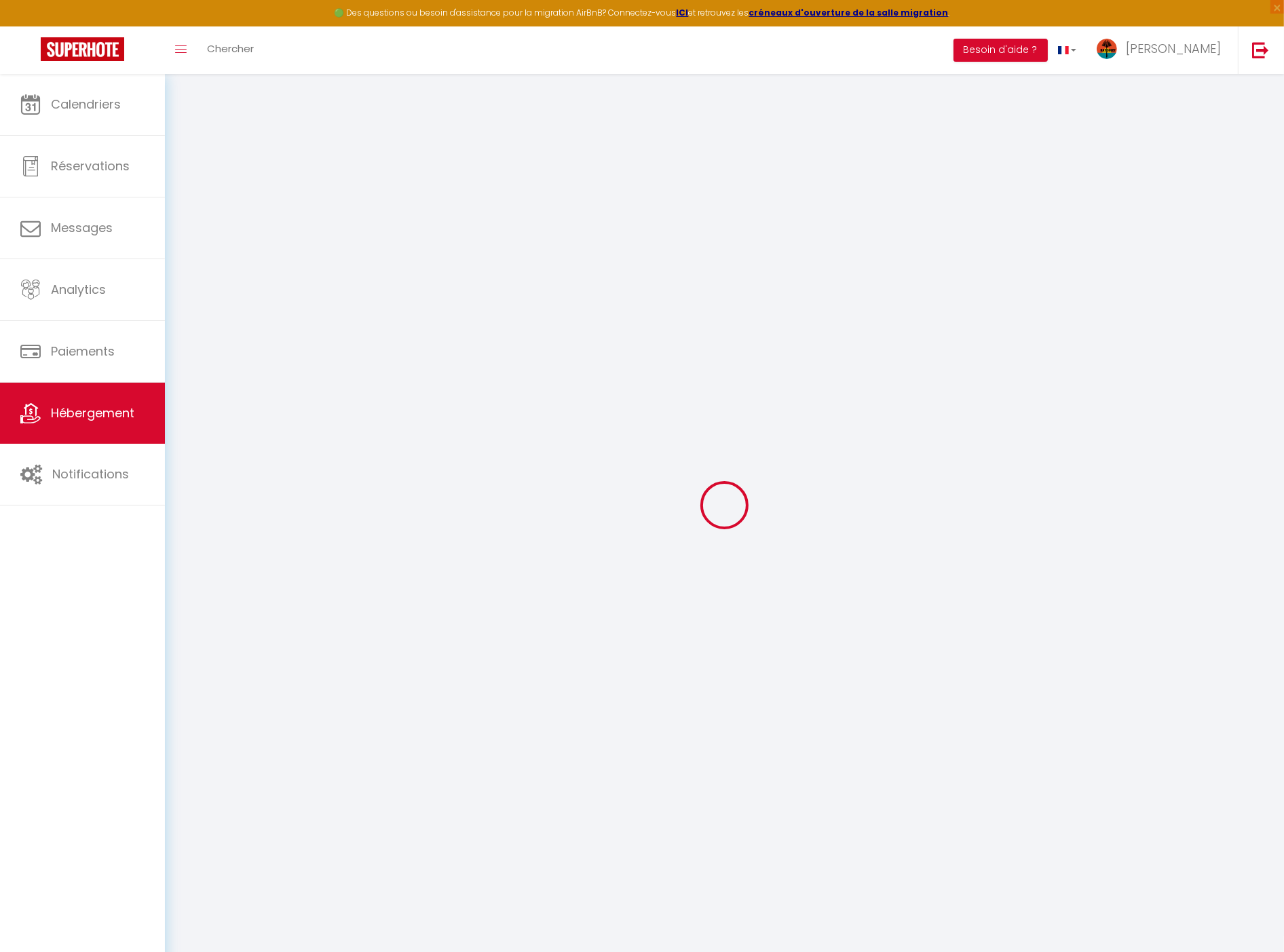
select select
checkbox input "false"
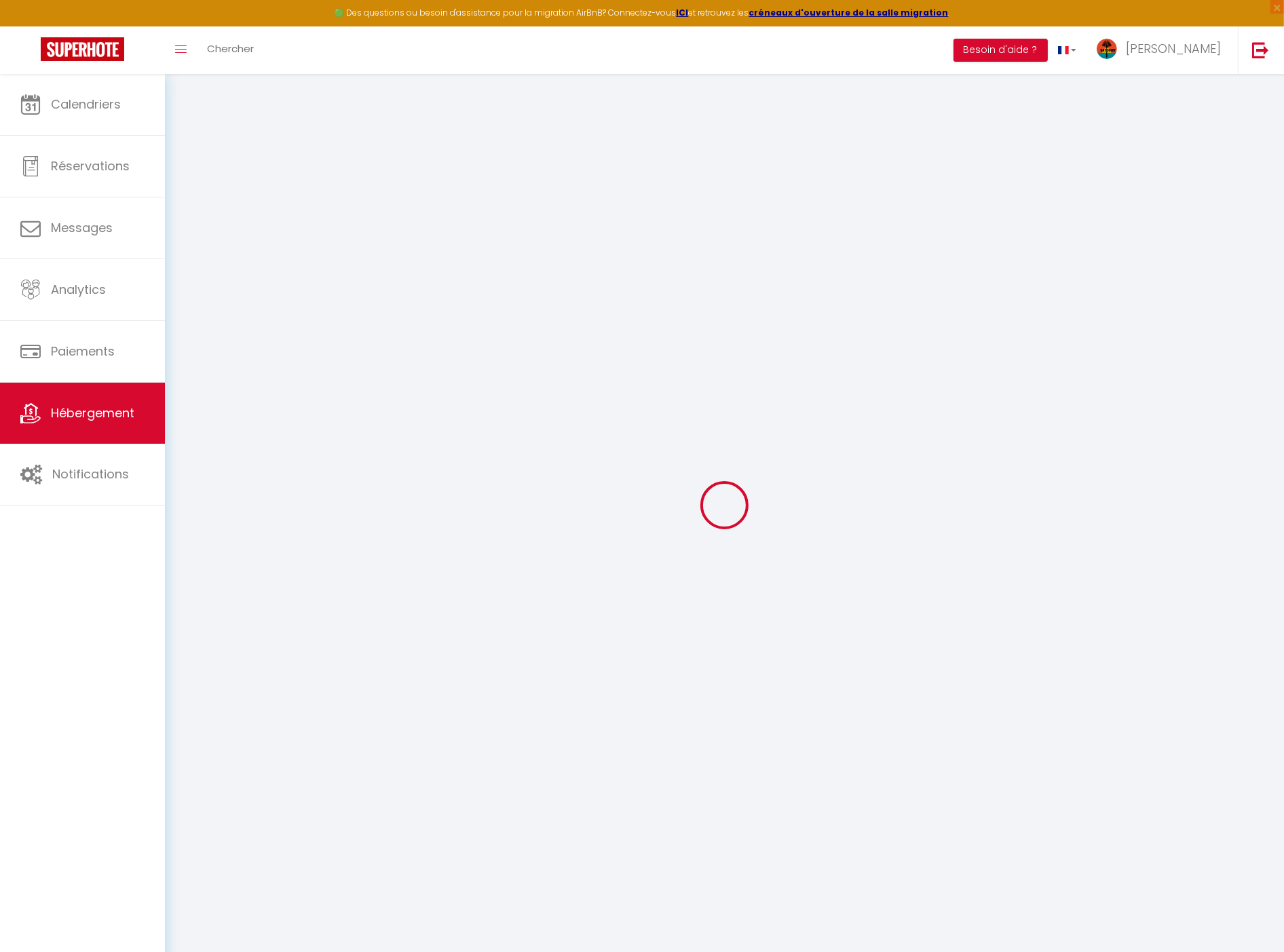
select select
checkbox input "false"
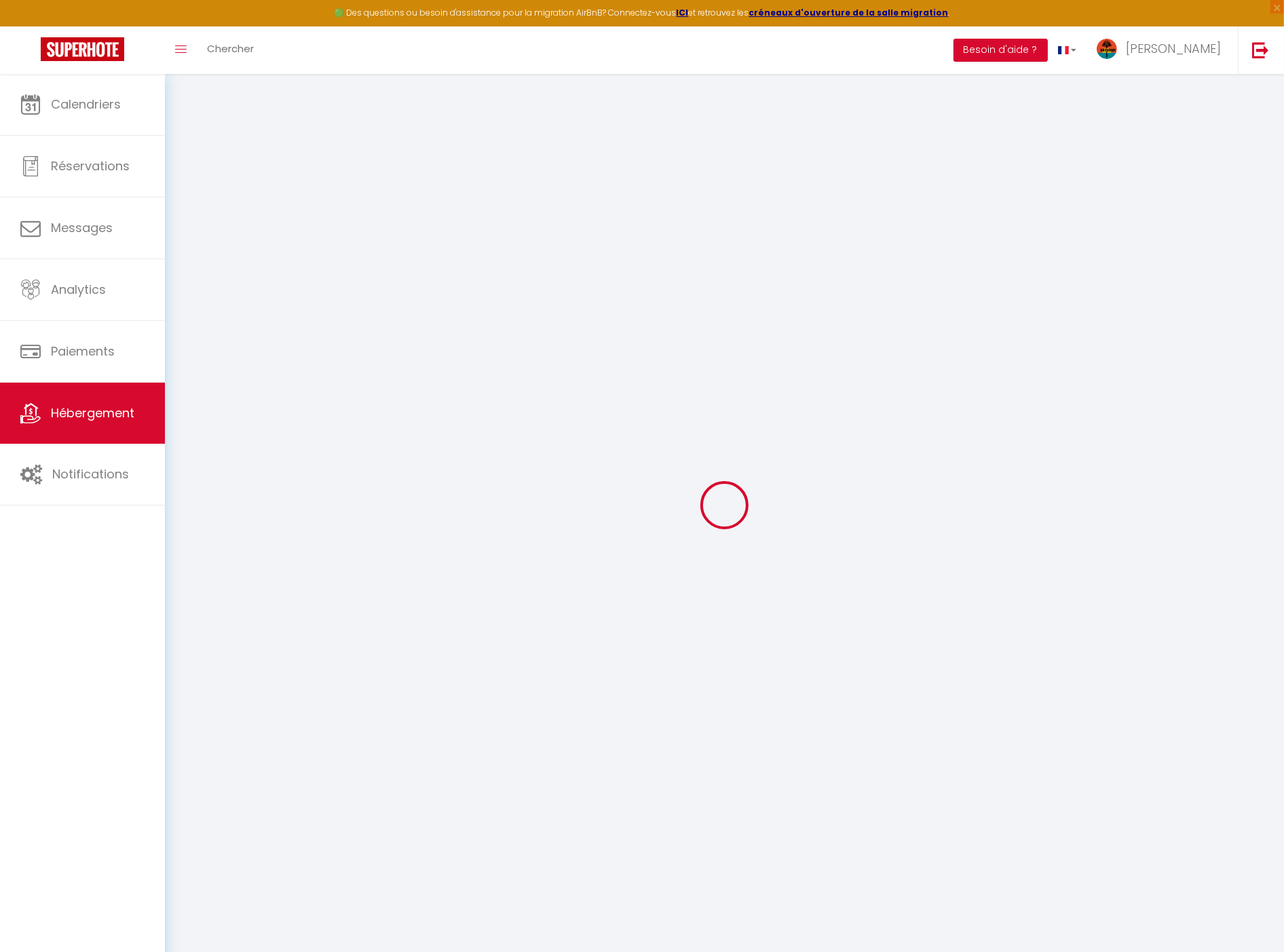
select select "17:00"
select select "21:00"
select select "11:00"
select select "30"
select select "120"
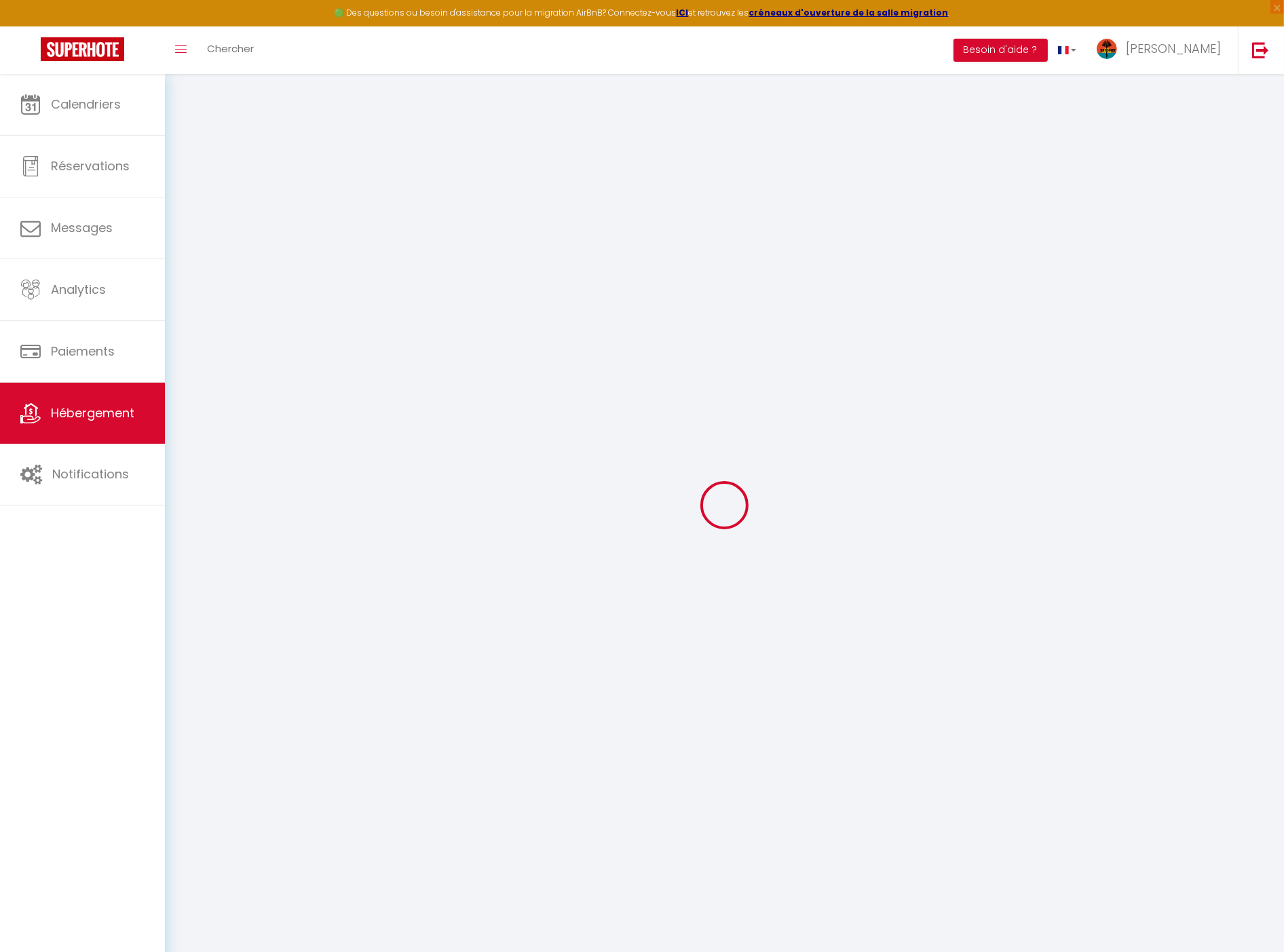
select select
checkbox input "false"
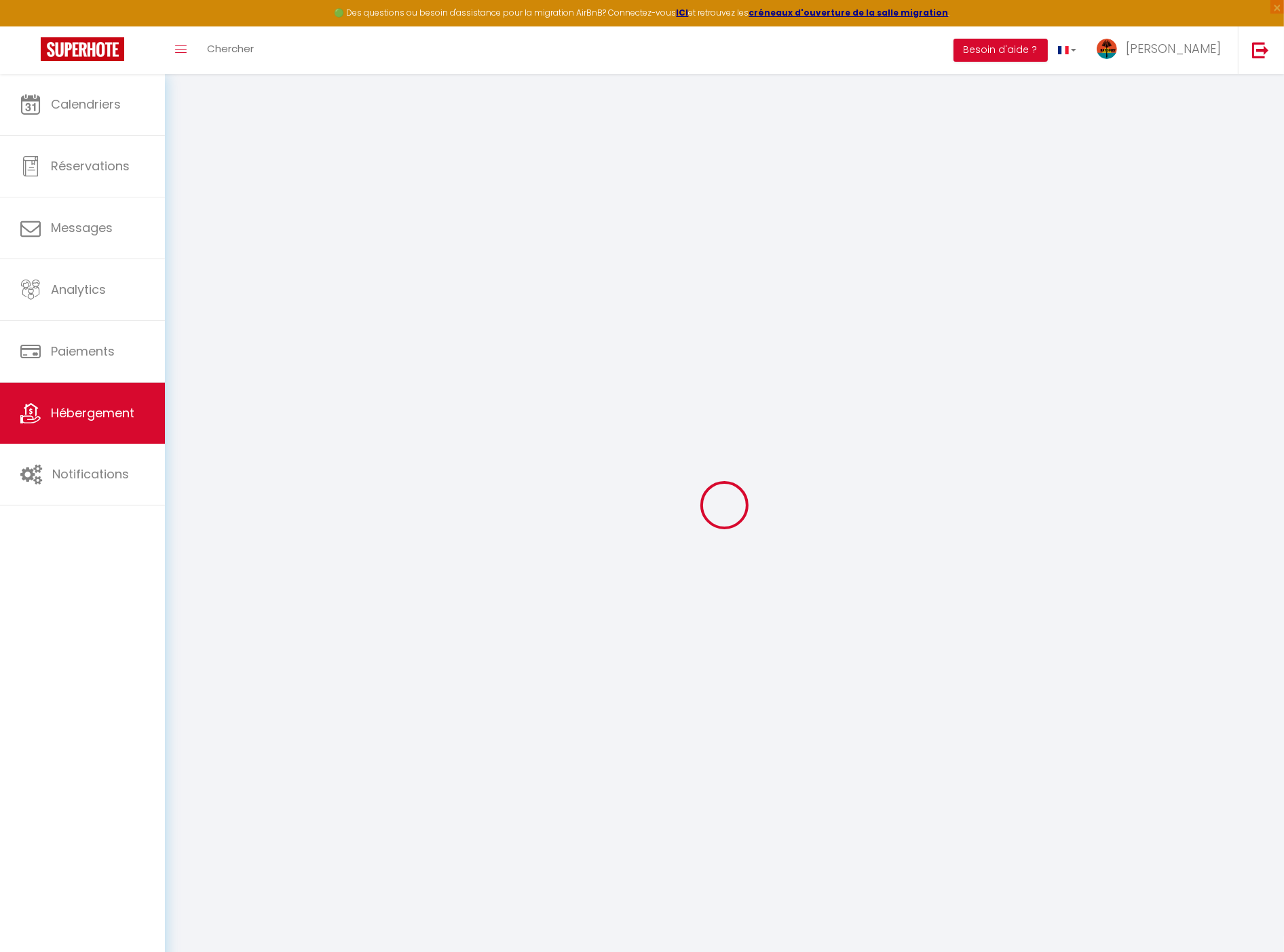
select select
checkbox input "false"
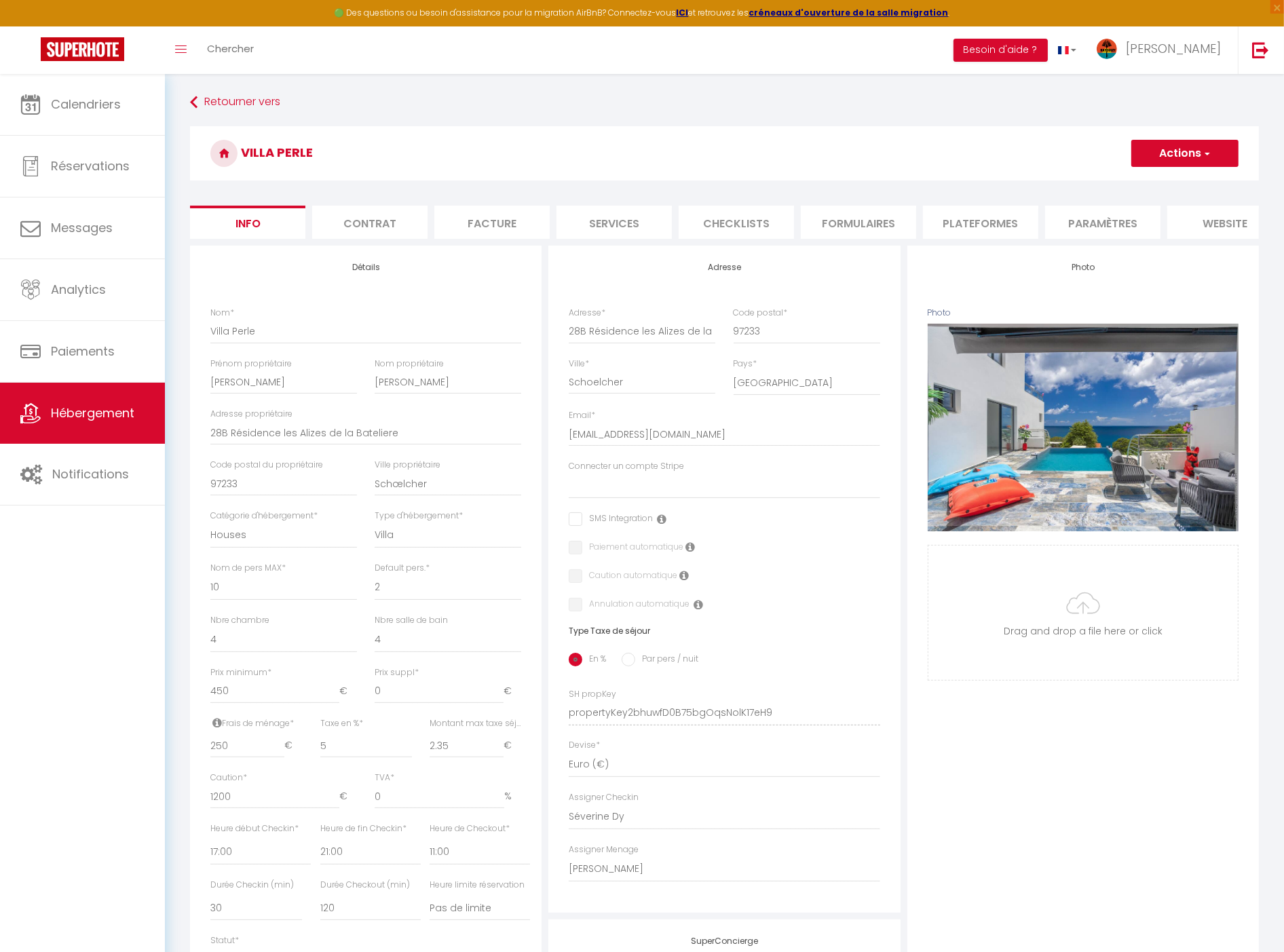
select select
checkbox input "false"
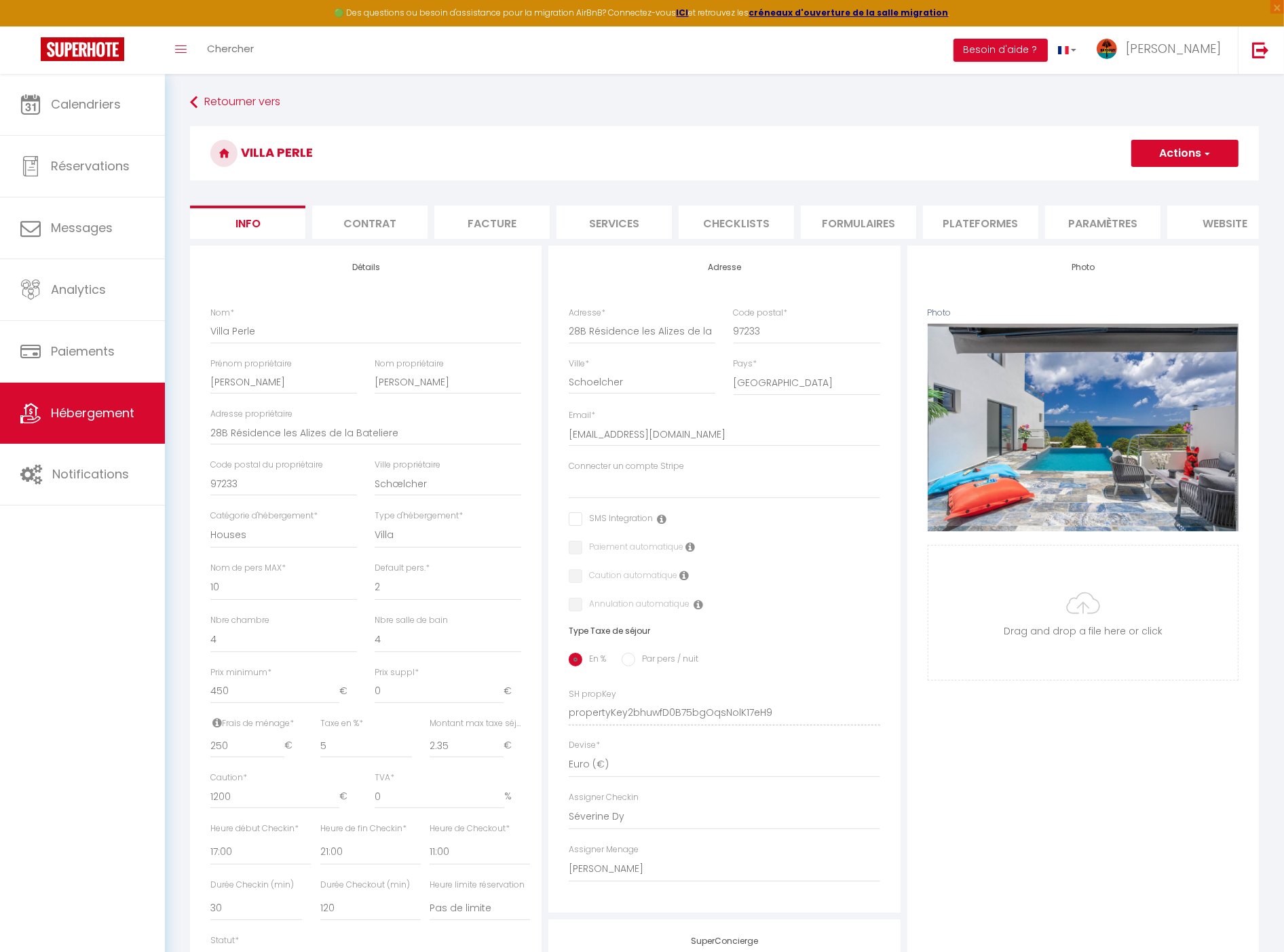
click at [960, 212] on li "Plateformes" at bounding box center [980, 222] width 116 height 34
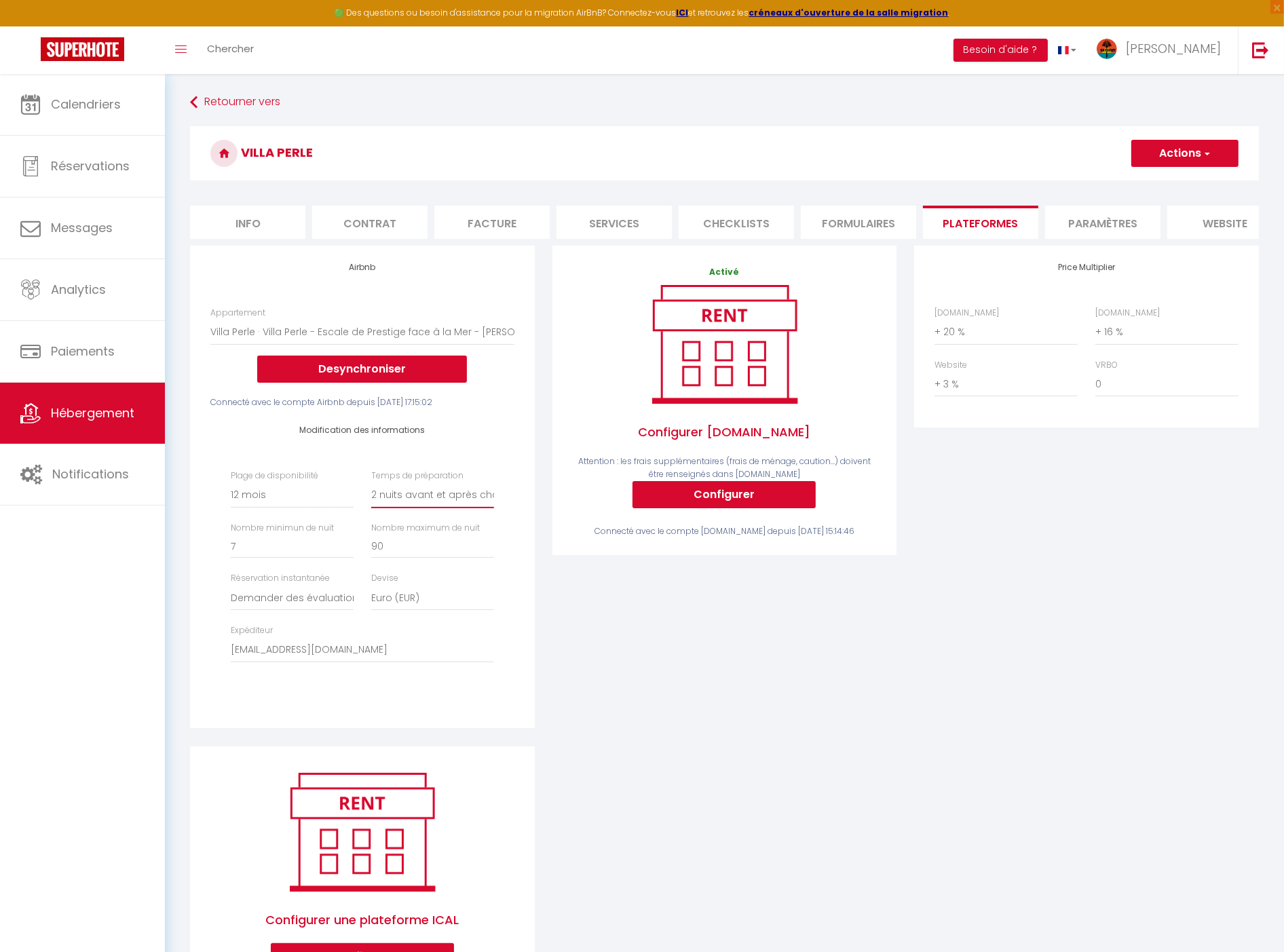
click at [423, 501] on select "Aucun 1 nuit avant et après chaque réservation 2 nuits avant et après chaque ré…" at bounding box center [432, 495] width 123 height 26
click at [421, 503] on select "Aucun 1 nuit avant et après chaque réservation 2 nuits avant et après chaque ré…" at bounding box center [432, 495] width 123 height 26
click at [1209, 146] on button "Actions" at bounding box center [1185, 153] width 107 height 27
click at [1156, 180] on link "Enregistrer" at bounding box center [1185, 184] width 107 height 18
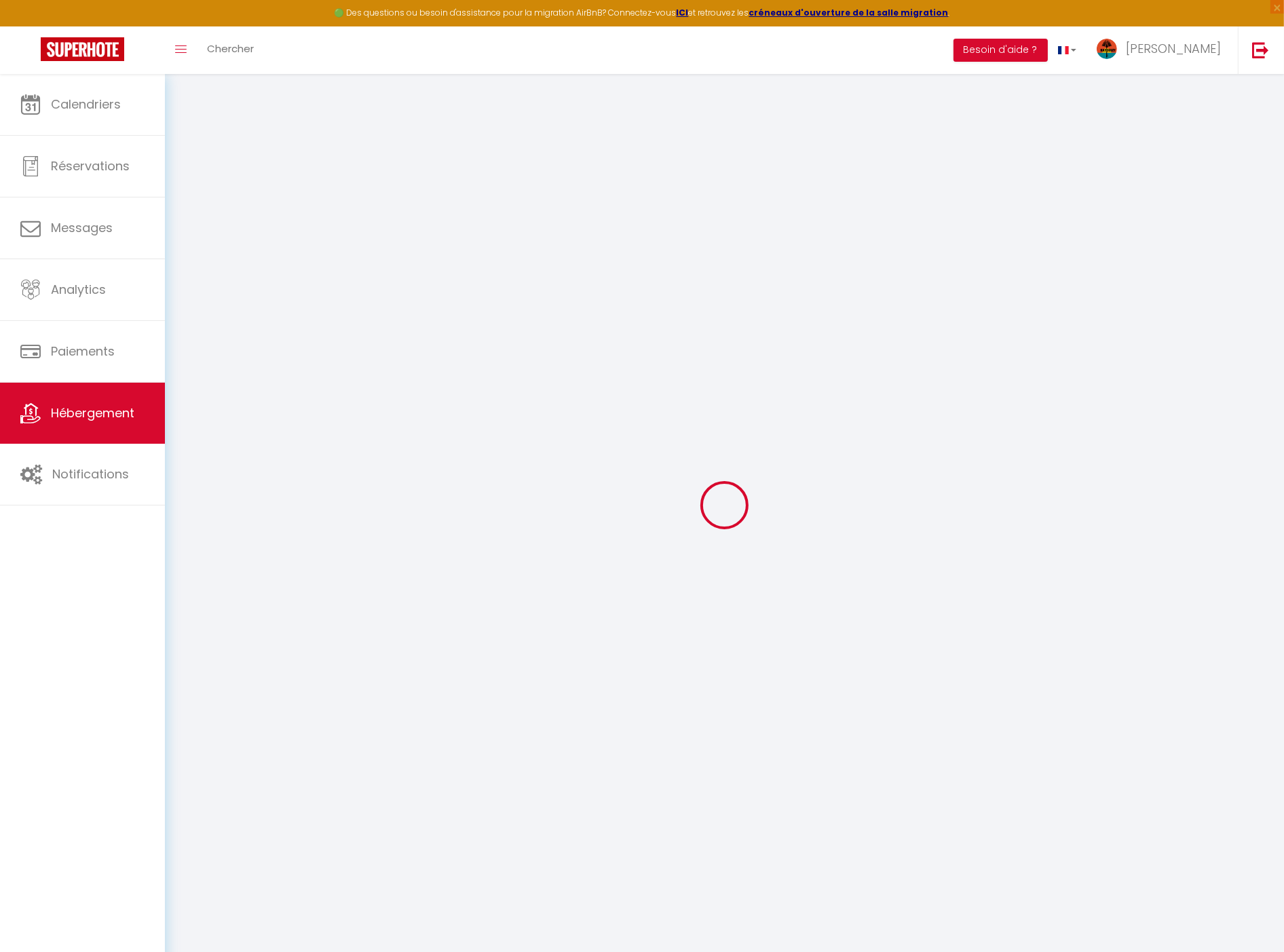
select select "365"
select select "2"
select select "well_reviewed_guests"
select select "EUR"
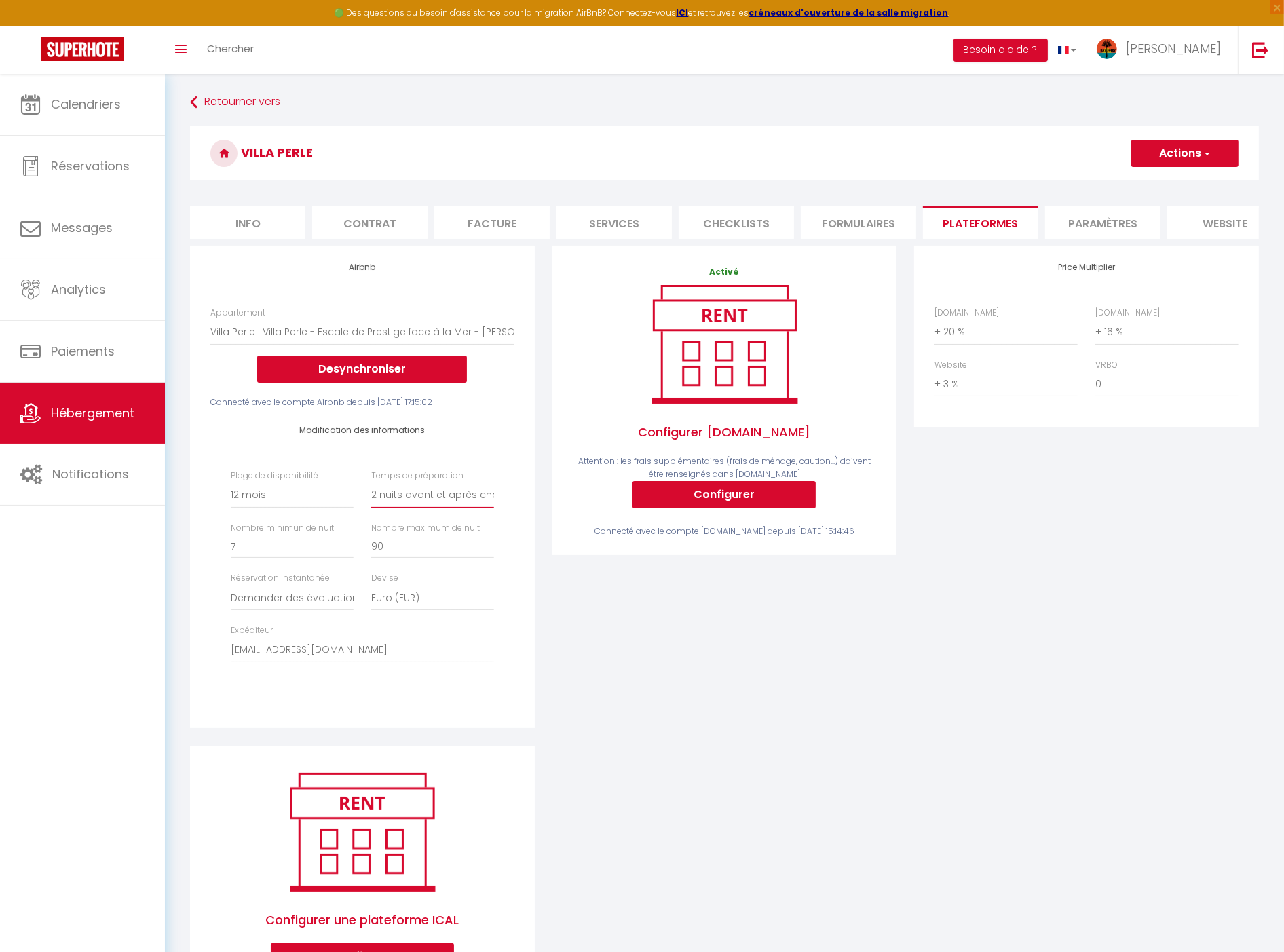
click at [470, 507] on select "Aucun 1 nuit avant et après chaque réservation 2 nuits avant et après chaque ré…" at bounding box center [432, 495] width 123 height 26
select select "1"
click at [371, 493] on select "Aucun 1 nuit avant et après chaque réservation 2 nuits avant et après chaque ré…" at bounding box center [432, 495] width 123 height 26
click at [1192, 161] on button "Actions" at bounding box center [1185, 153] width 107 height 27
click at [1168, 180] on link "Enregistrer" at bounding box center [1185, 184] width 107 height 18
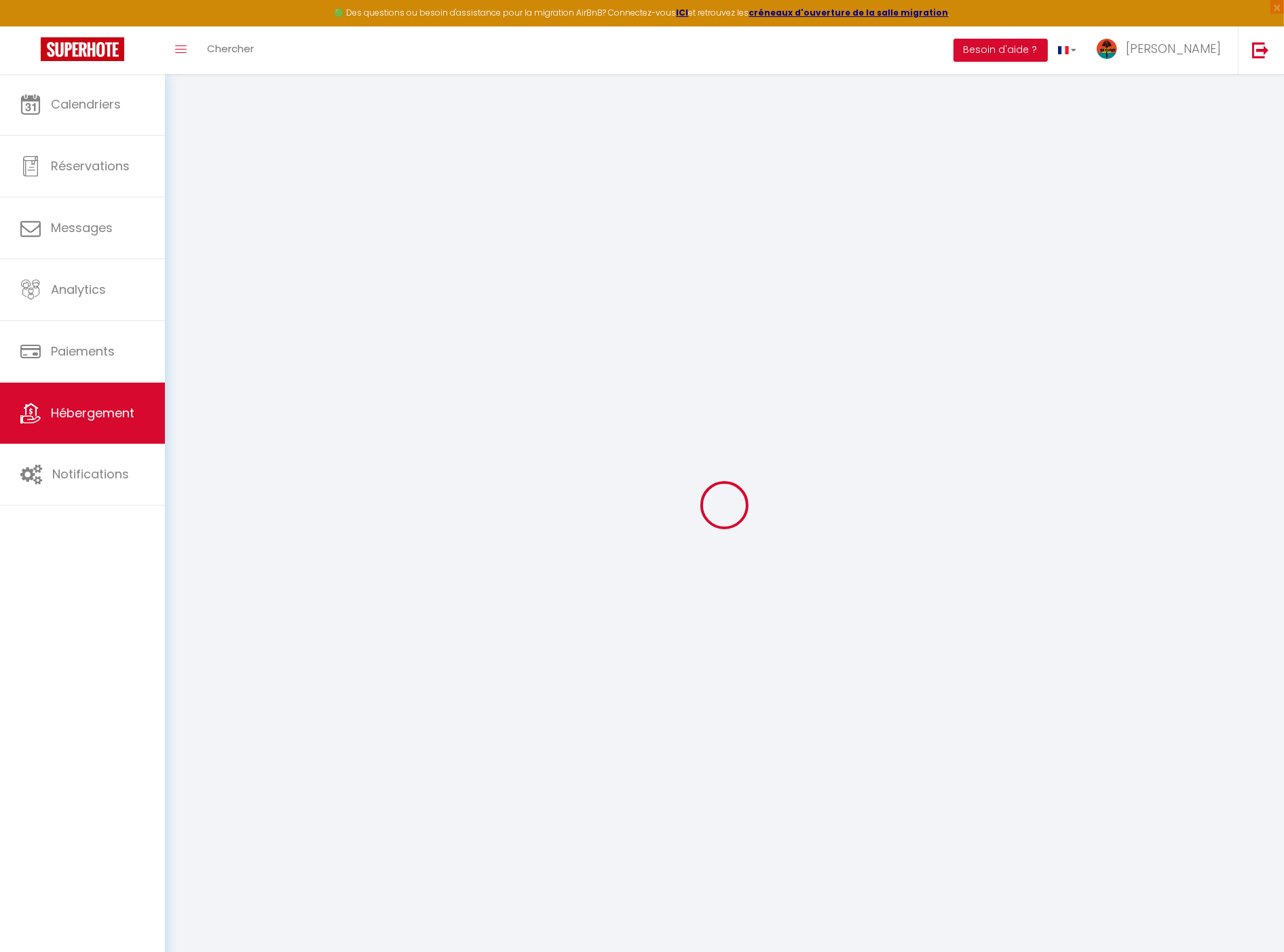
select select "365"
select select "1"
select select "well_reviewed_guests"
select select "EUR"
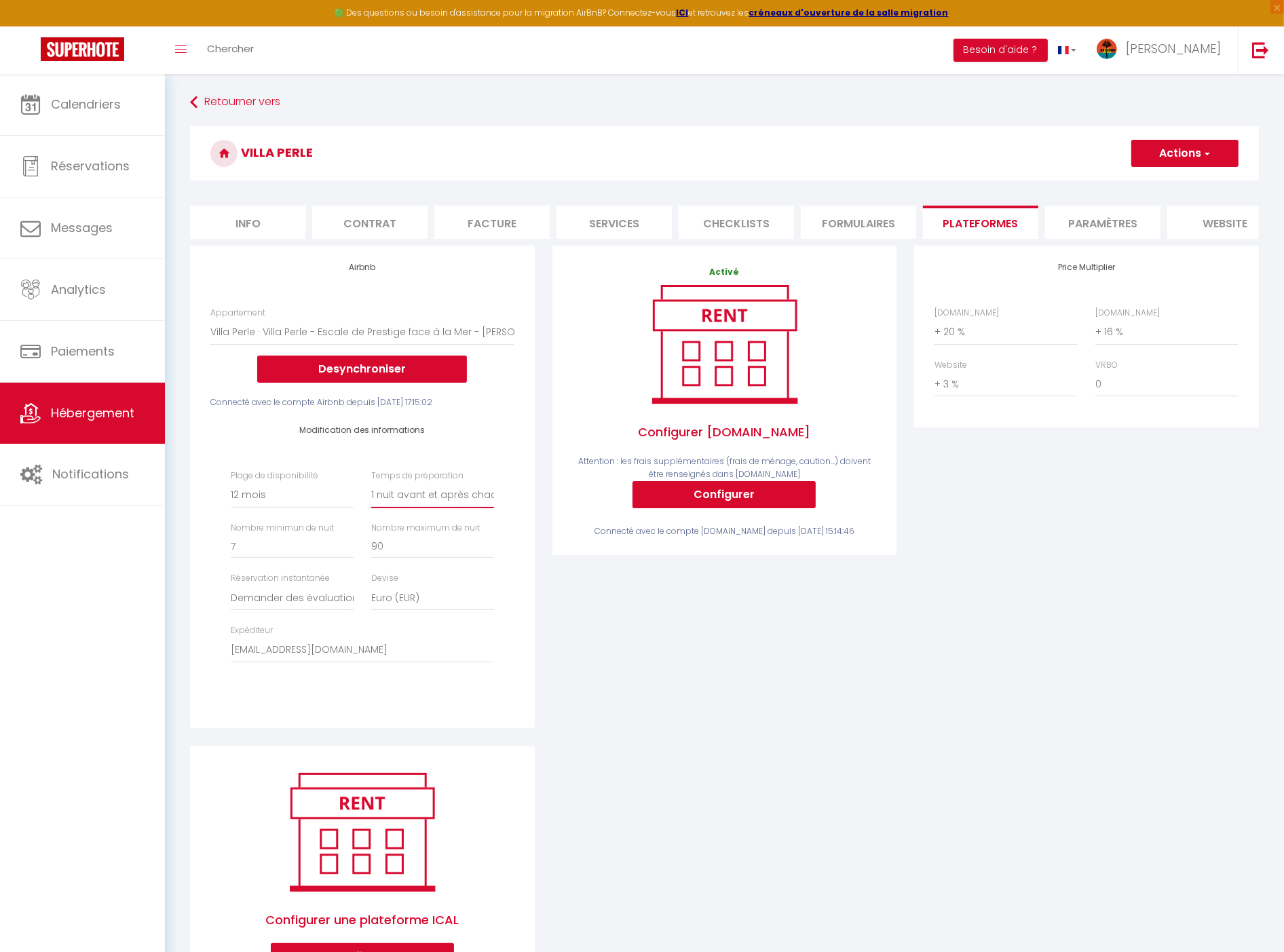
click at [446, 508] on select "Aucun 1 nuit avant et après chaque réservation 2 nuits avant et après chaque ré…" at bounding box center [432, 495] width 123 height 26
click at [371, 493] on select "Aucun 1 nuit avant et après chaque réservation 2 nuits avant et après chaque ré…" at bounding box center [432, 495] width 123 height 26
click at [1177, 158] on button "Actions" at bounding box center [1185, 153] width 107 height 27
click at [464, 508] on select "Aucun 1 nuit avant et après chaque réservation 2 nuits avant et après chaque ré…" at bounding box center [432, 495] width 123 height 26
select select "1"
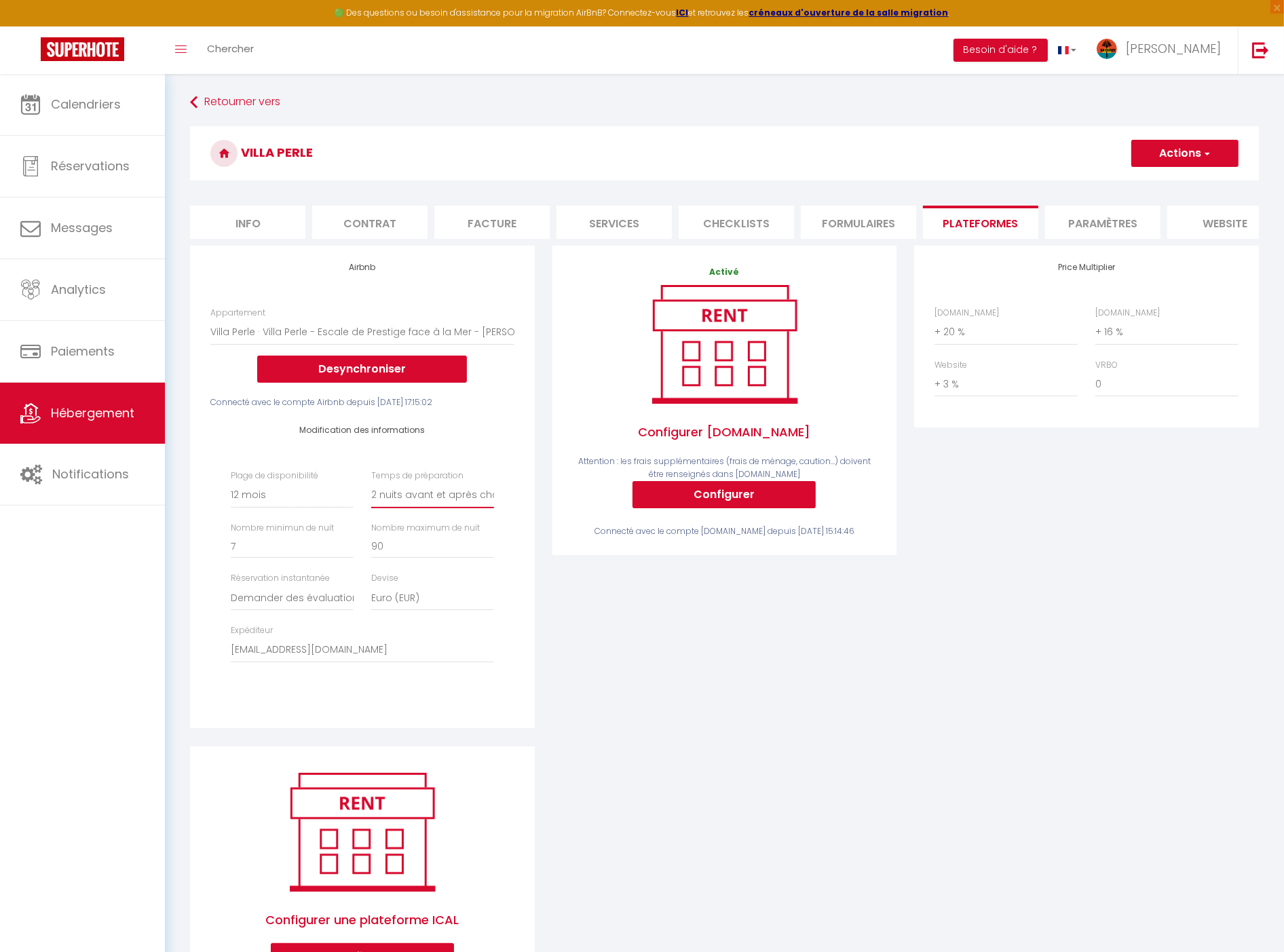
click at [371, 493] on select "Aucun 1 nuit avant et après chaque réservation 2 nuits avant et après chaque ré…" at bounding box center [432, 495] width 123 height 26
click at [1179, 152] on button "Actions" at bounding box center [1185, 153] width 107 height 27
click at [1165, 182] on link "Enregistrer" at bounding box center [1185, 184] width 107 height 18
select select "365"
select select "1"
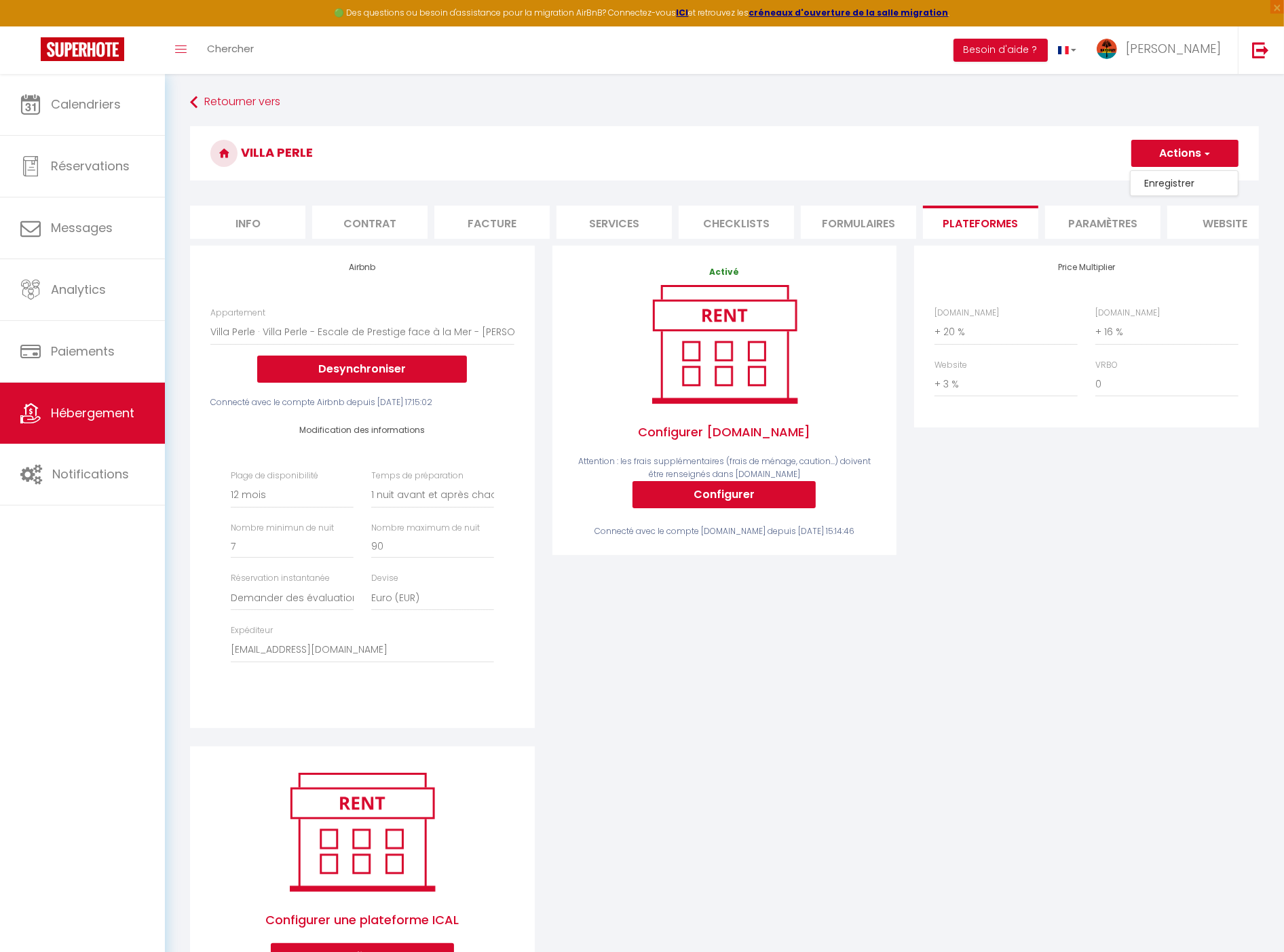
select select "well_reviewed_guests"
select select "EUR"
click at [411, 508] on select "Aucun 1 nuit avant et après chaque réservation 2 nuits avant et après chaque ré…" at bounding box center [432, 495] width 123 height 26
select select "2"
click at [371, 493] on select "Aucun 1 nuit avant et après chaque réservation 2 nuits avant et après chaque ré…" at bounding box center [432, 495] width 123 height 26
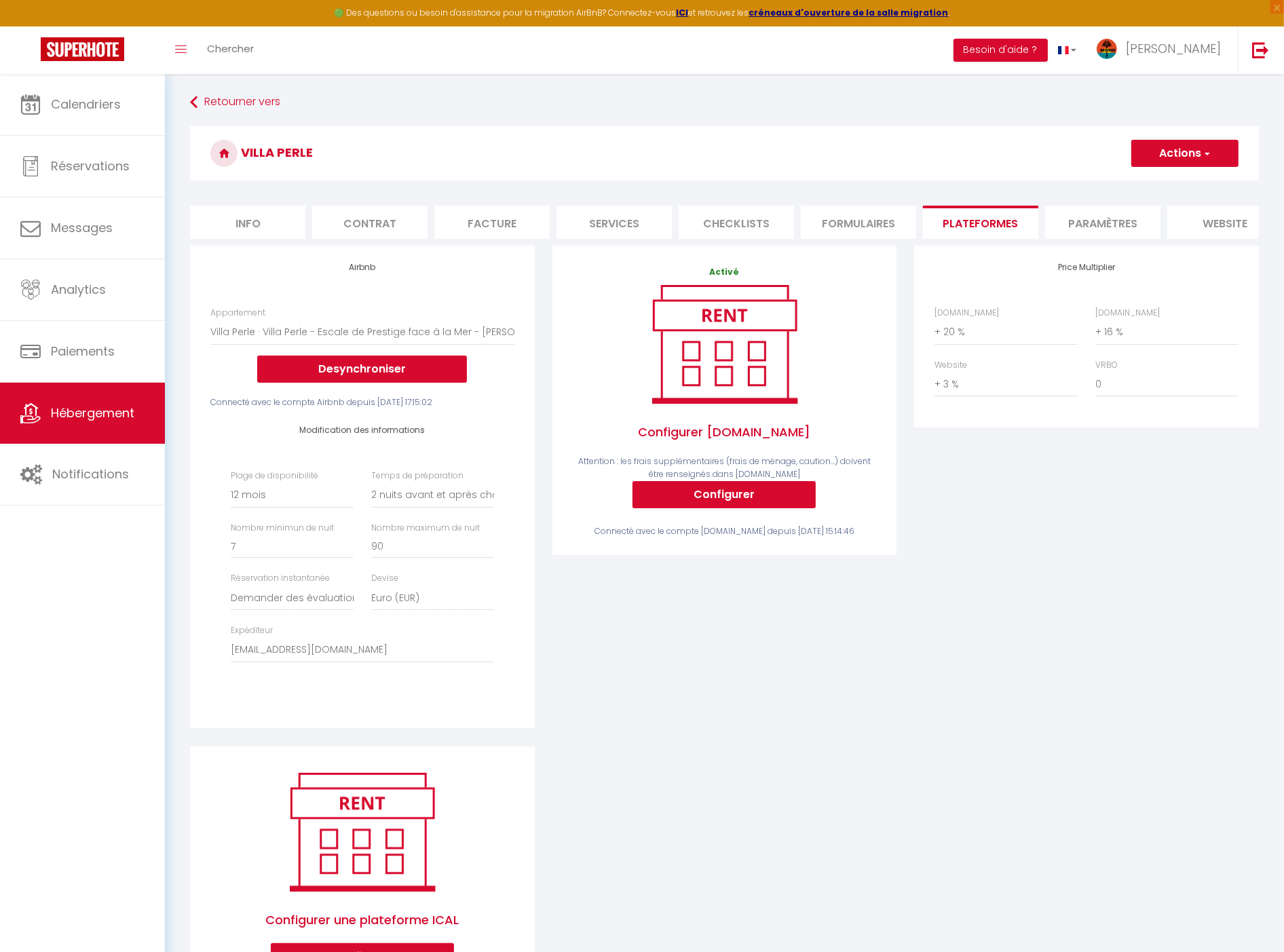
click at [1173, 152] on button "Actions" at bounding box center [1185, 153] width 107 height 27
click at [1177, 176] on link "Enregistrer" at bounding box center [1185, 184] width 107 height 18
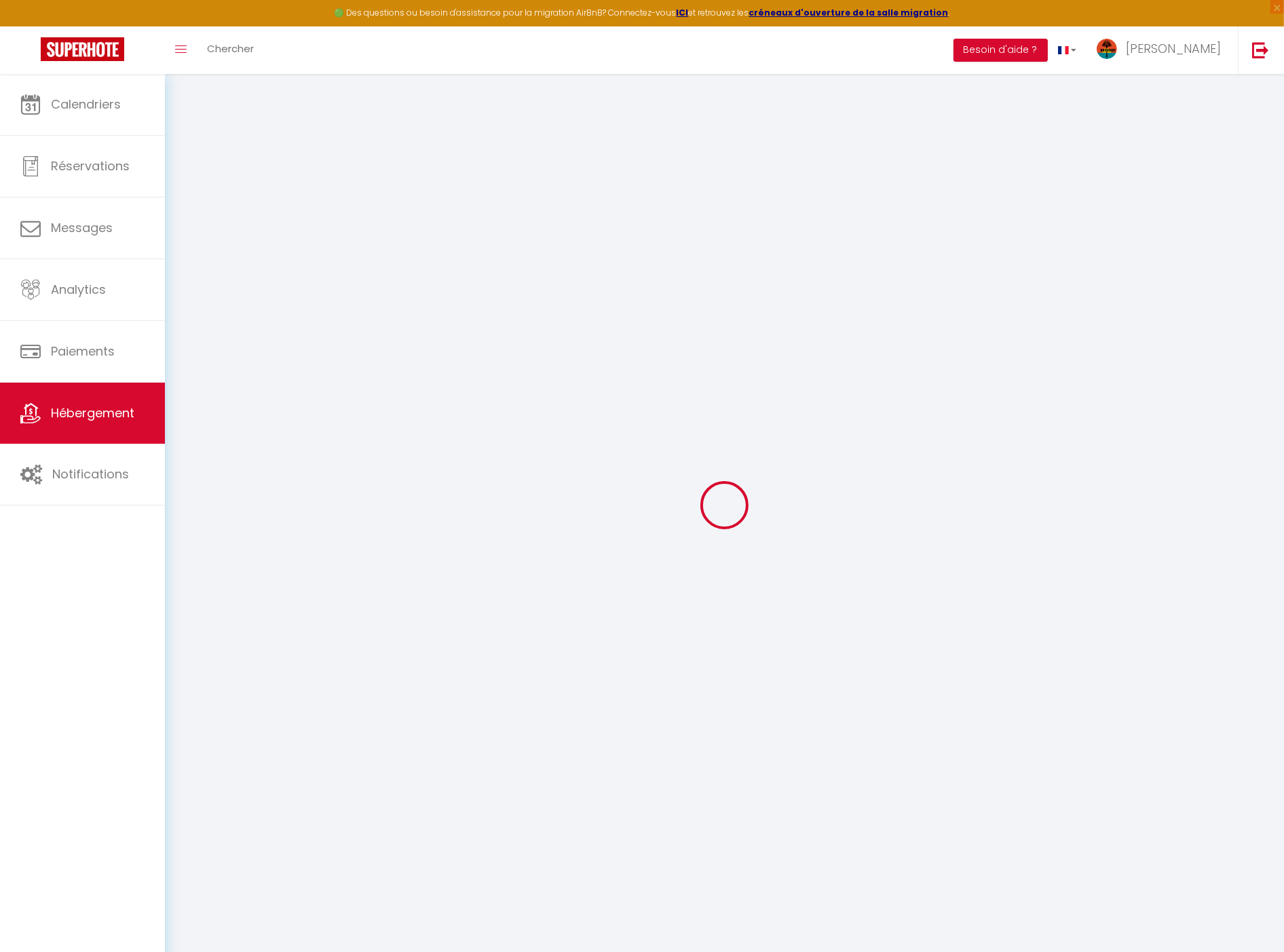
select select "365"
select select "2"
select select "well_reviewed_guests"
select select "EUR"
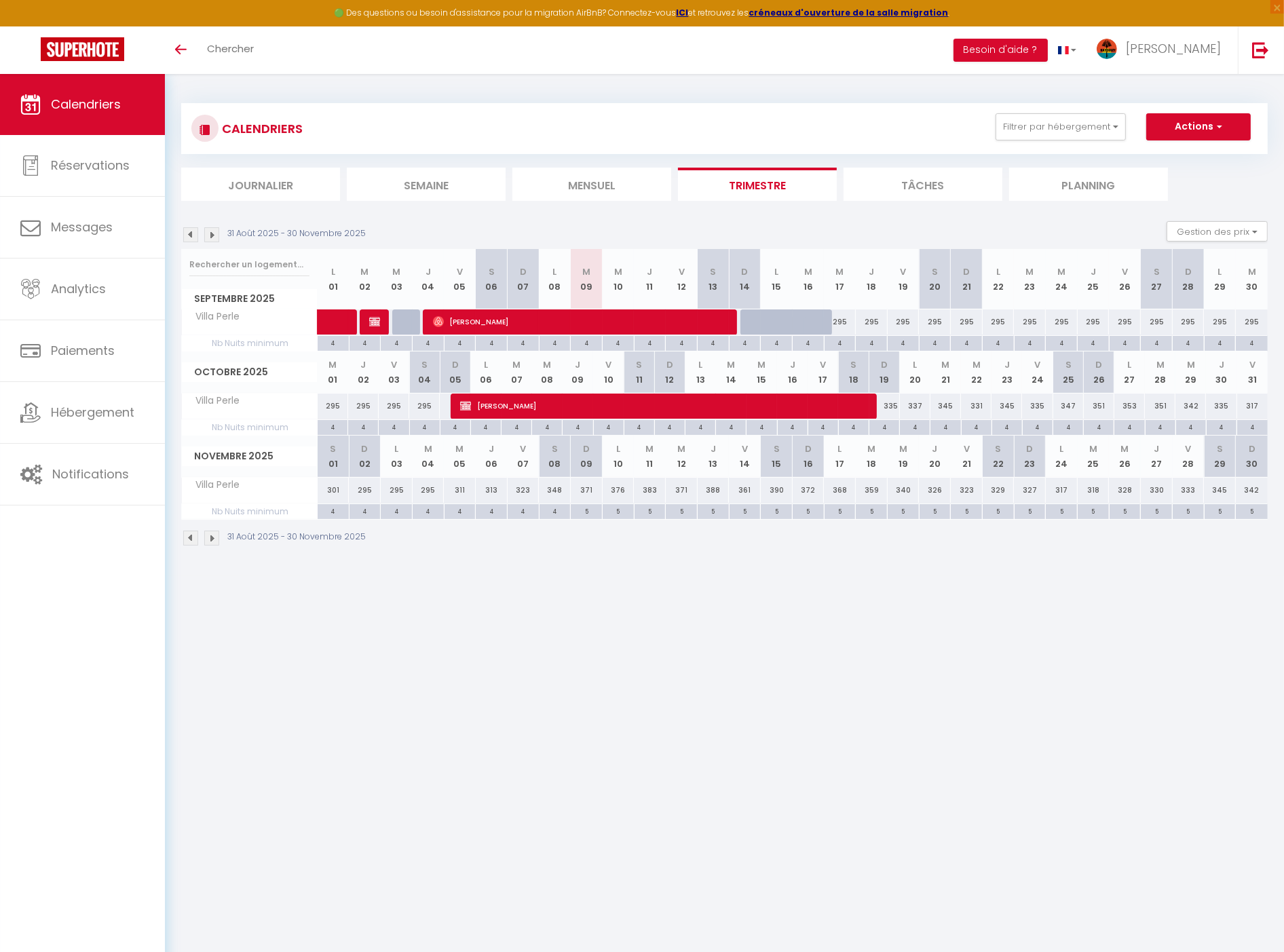
click at [208, 231] on img at bounding box center [212, 235] width 15 height 15
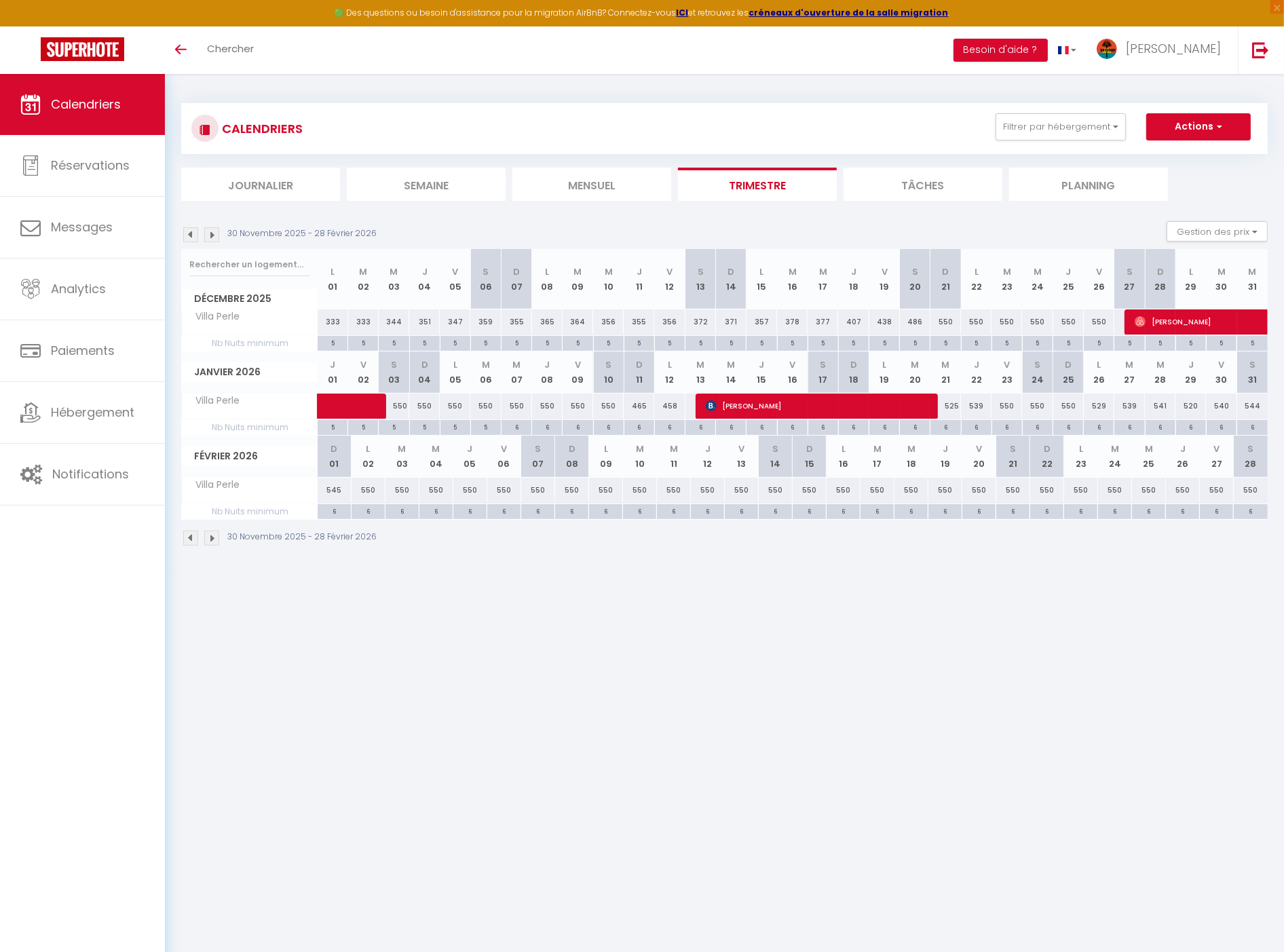
click at [611, 179] on li "Mensuel" at bounding box center [591, 184] width 159 height 34
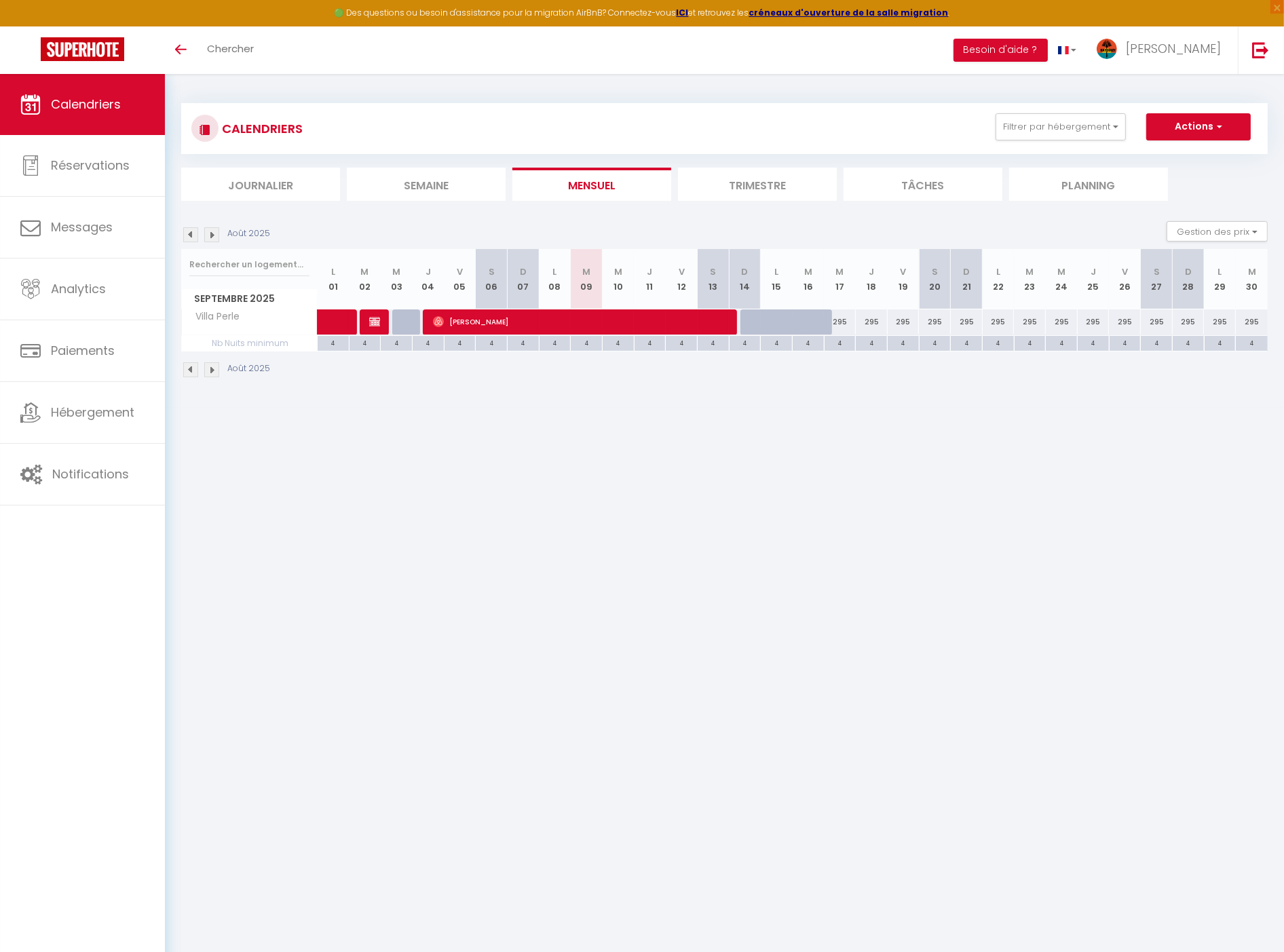
click at [205, 239] on img at bounding box center [212, 235] width 15 height 15
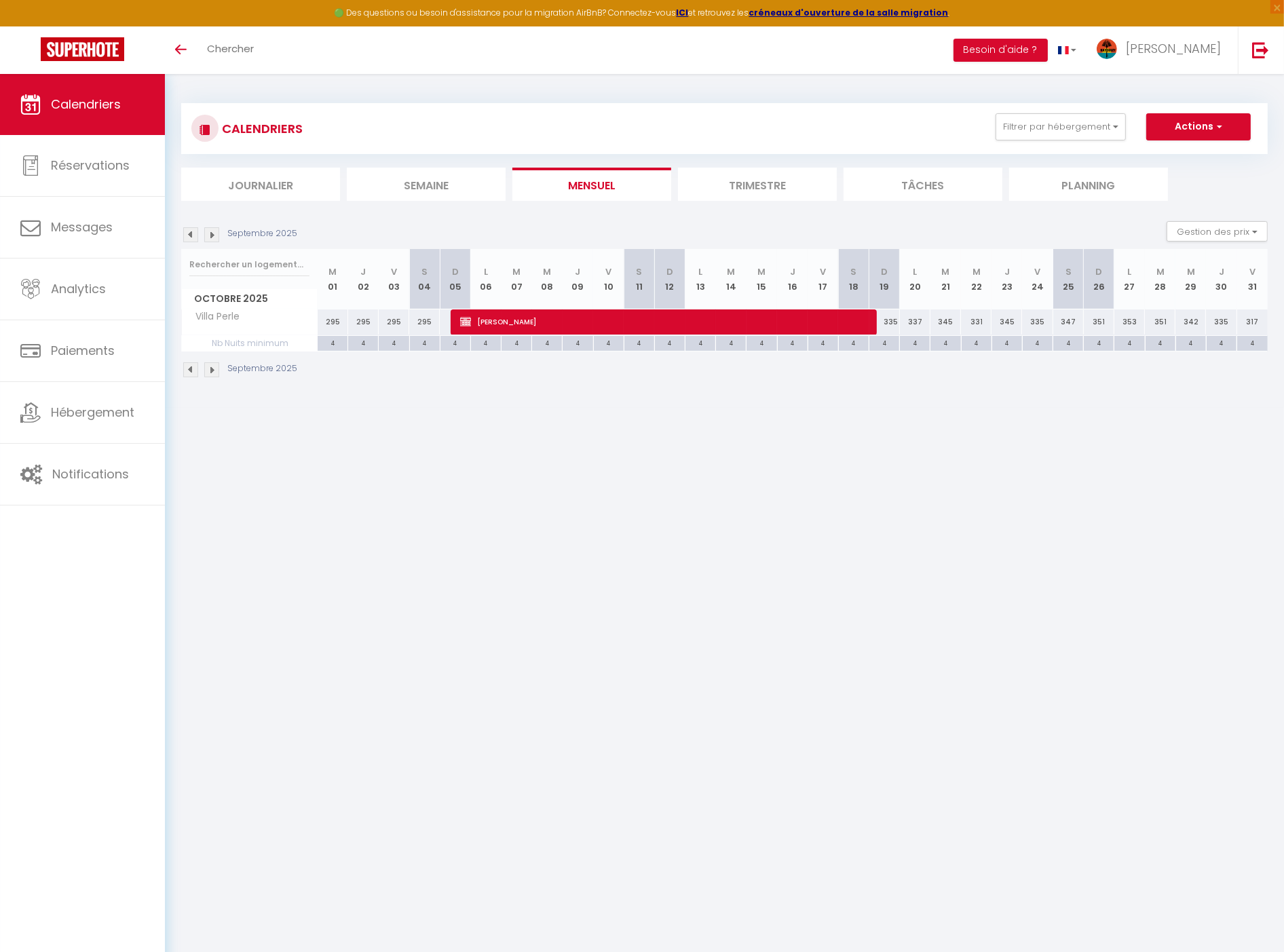
click at [205, 239] on img at bounding box center [212, 235] width 15 height 15
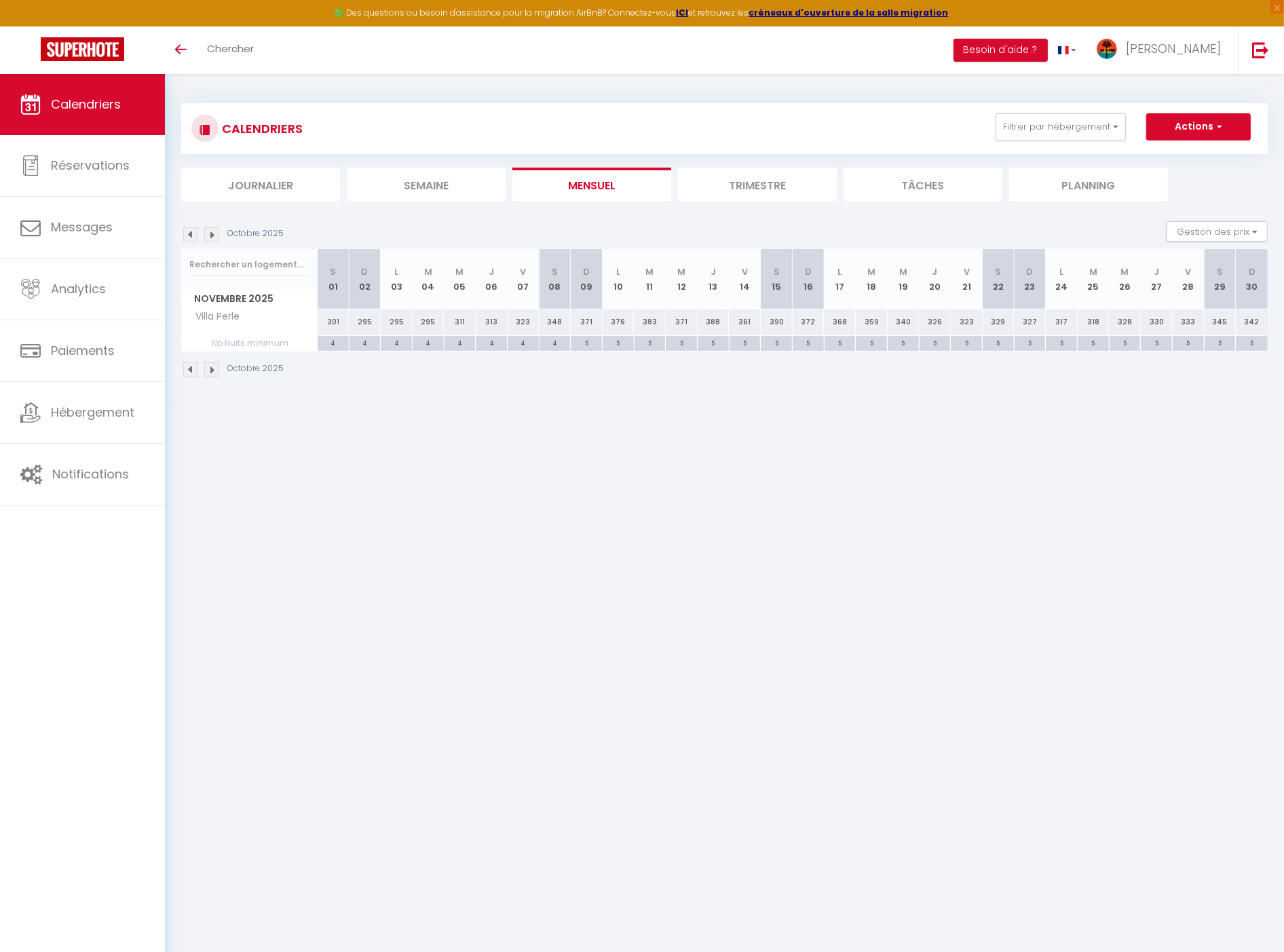
click at [205, 239] on img at bounding box center [212, 235] width 15 height 15
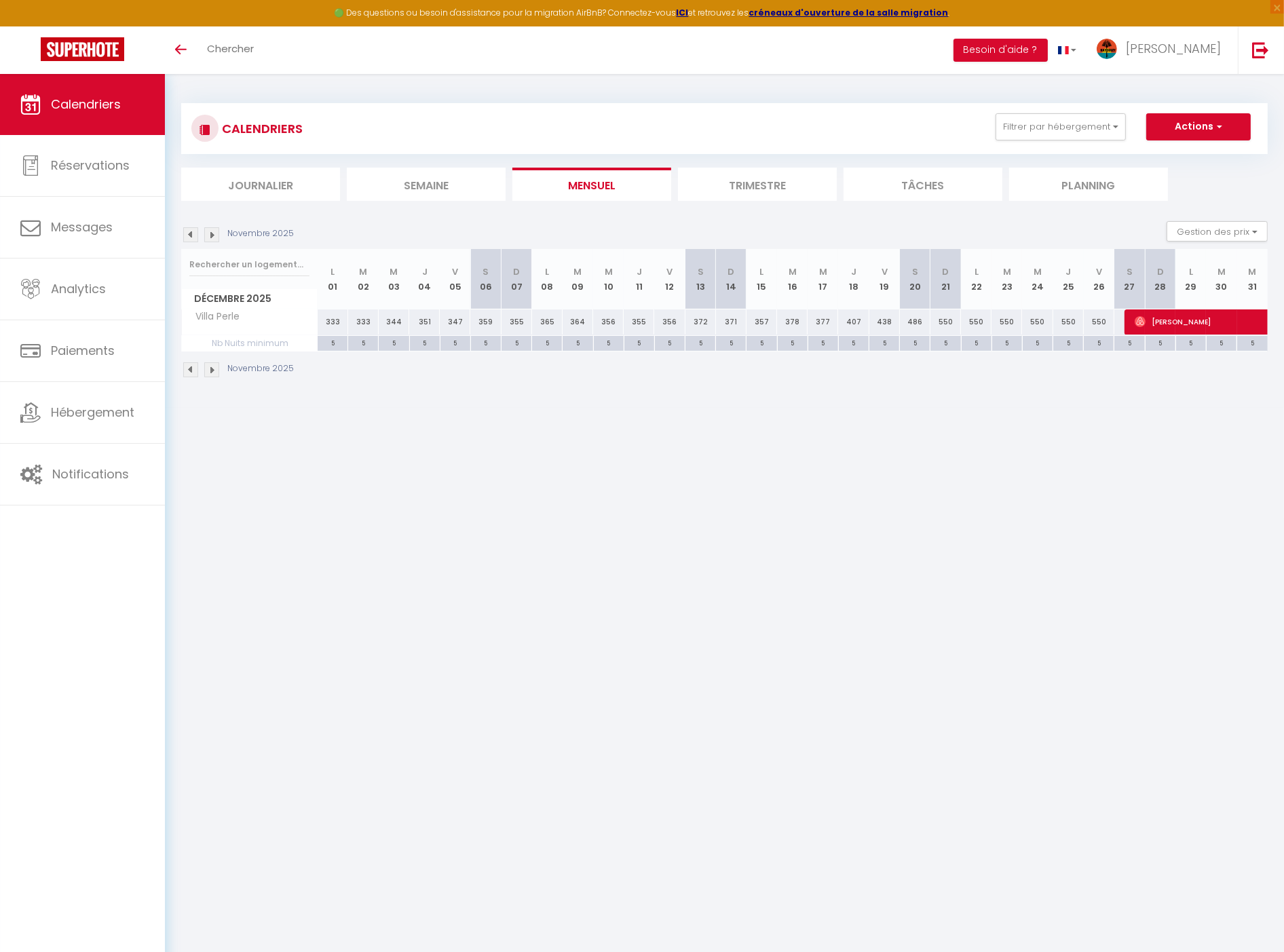
click at [205, 239] on img at bounding box center [212, 235] width 15 height 15
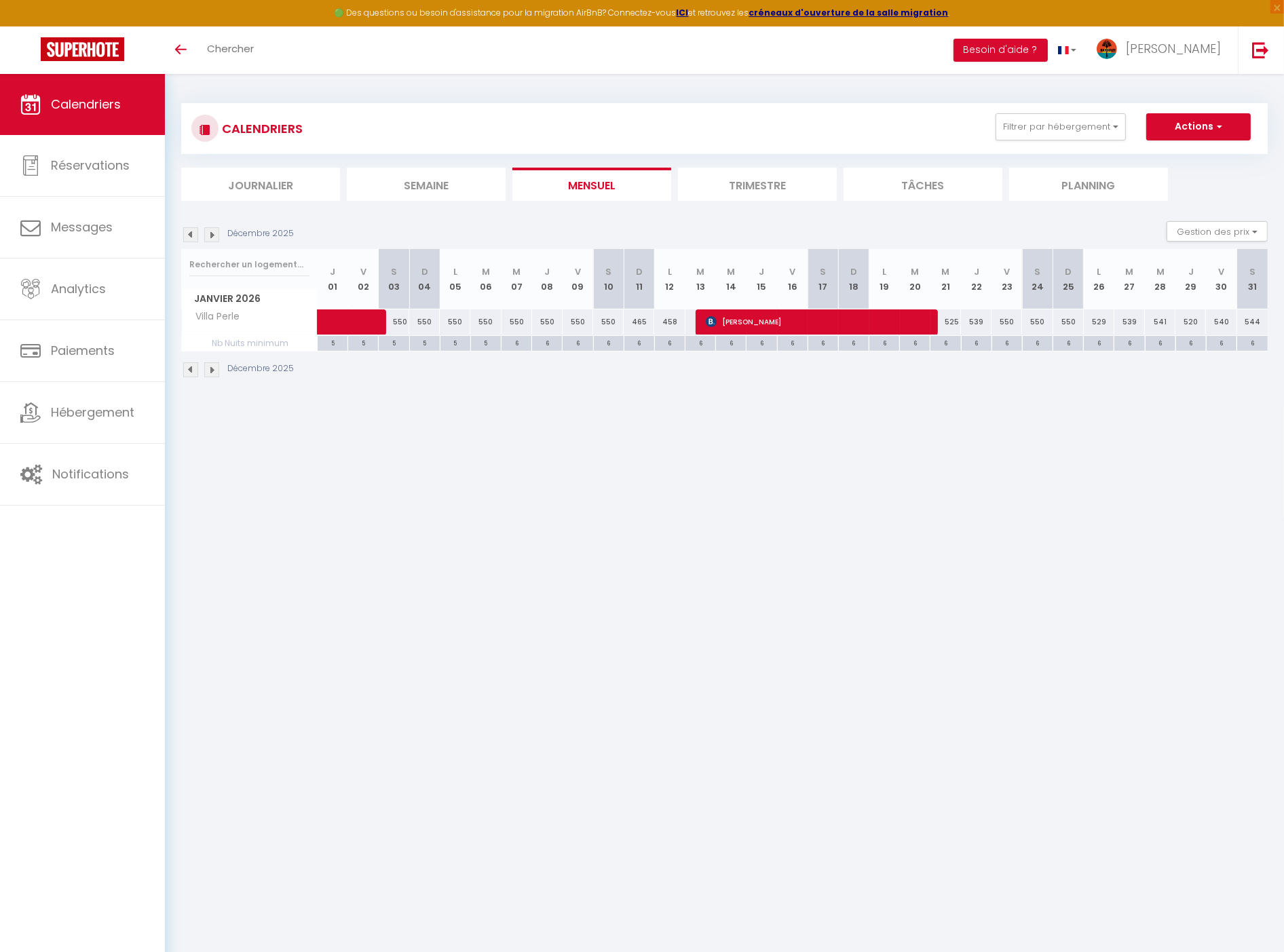
click at [184, 237] on img at bounding box center [190, 235] width 15 height 15
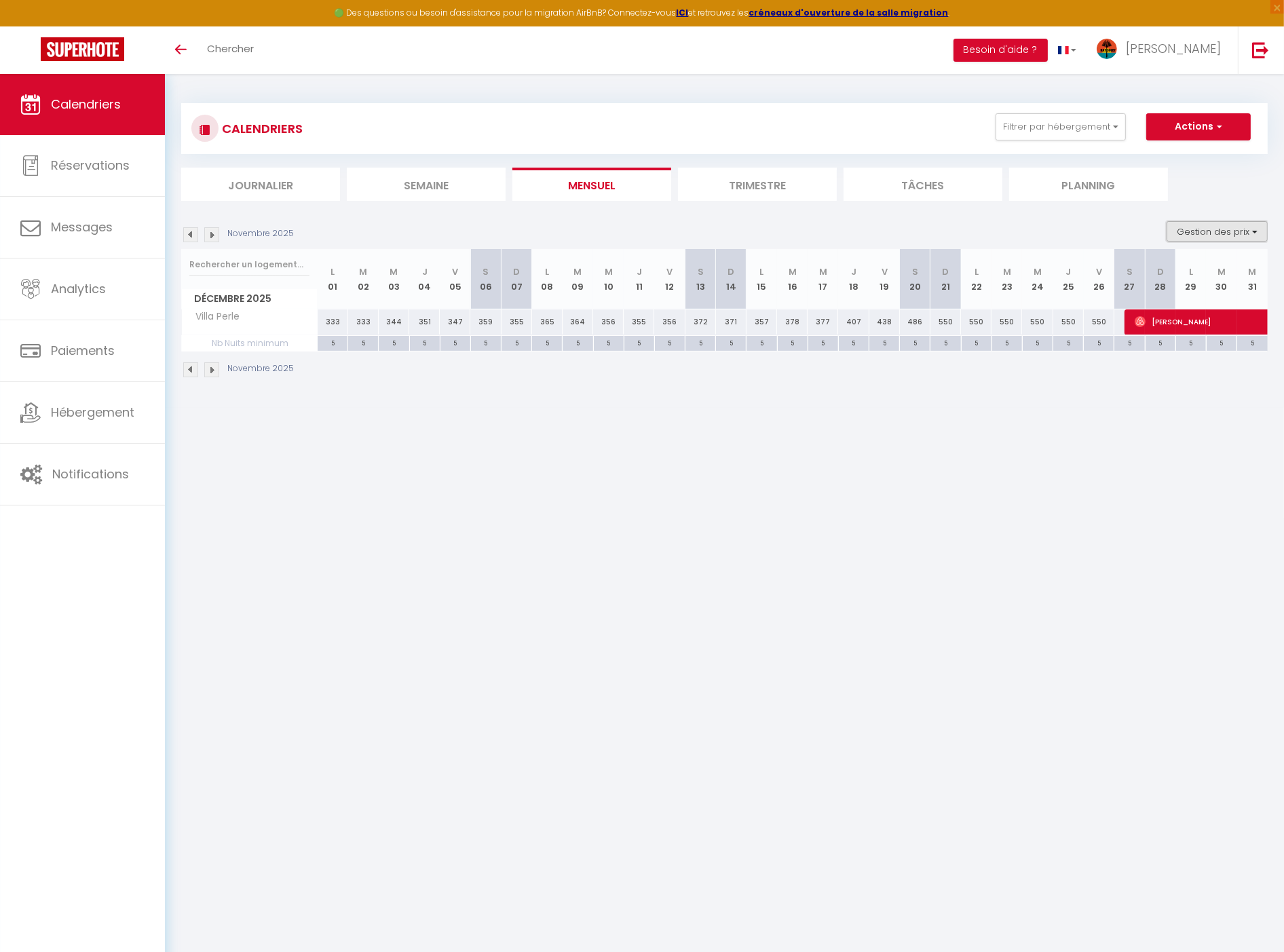
click at [1259, 234] on button "Gestion des prix" at bounding box center [1217, 231] width 101 height 20
click at [722, 181] on li "Trimestre" at bounding box center [757, 184] width 159 height 34
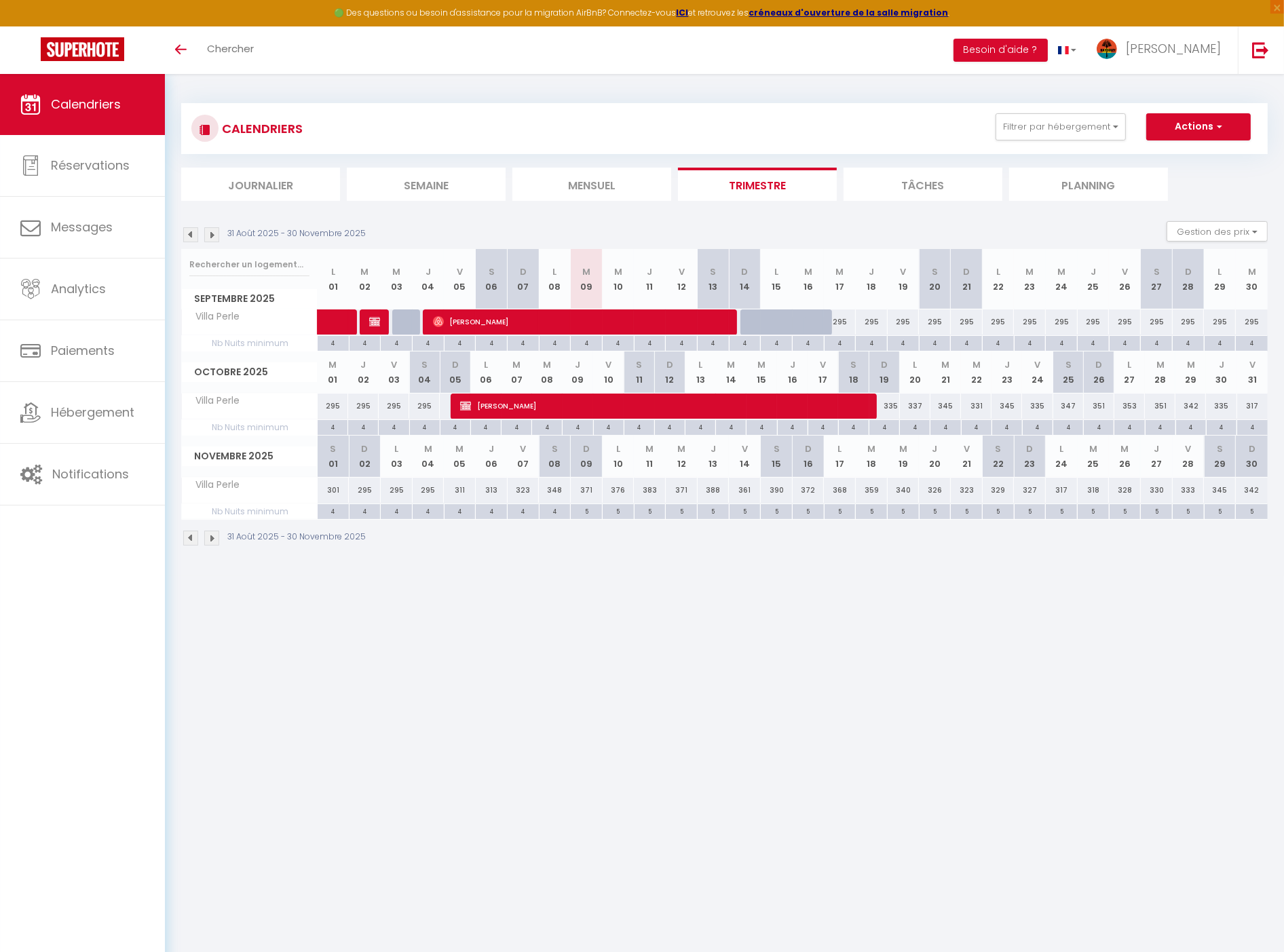
click at [211, 232] on img at bounding box center [212, 235] width 15 height 15
